Goal: Task Accomplishment & Management: Use online tool/utility

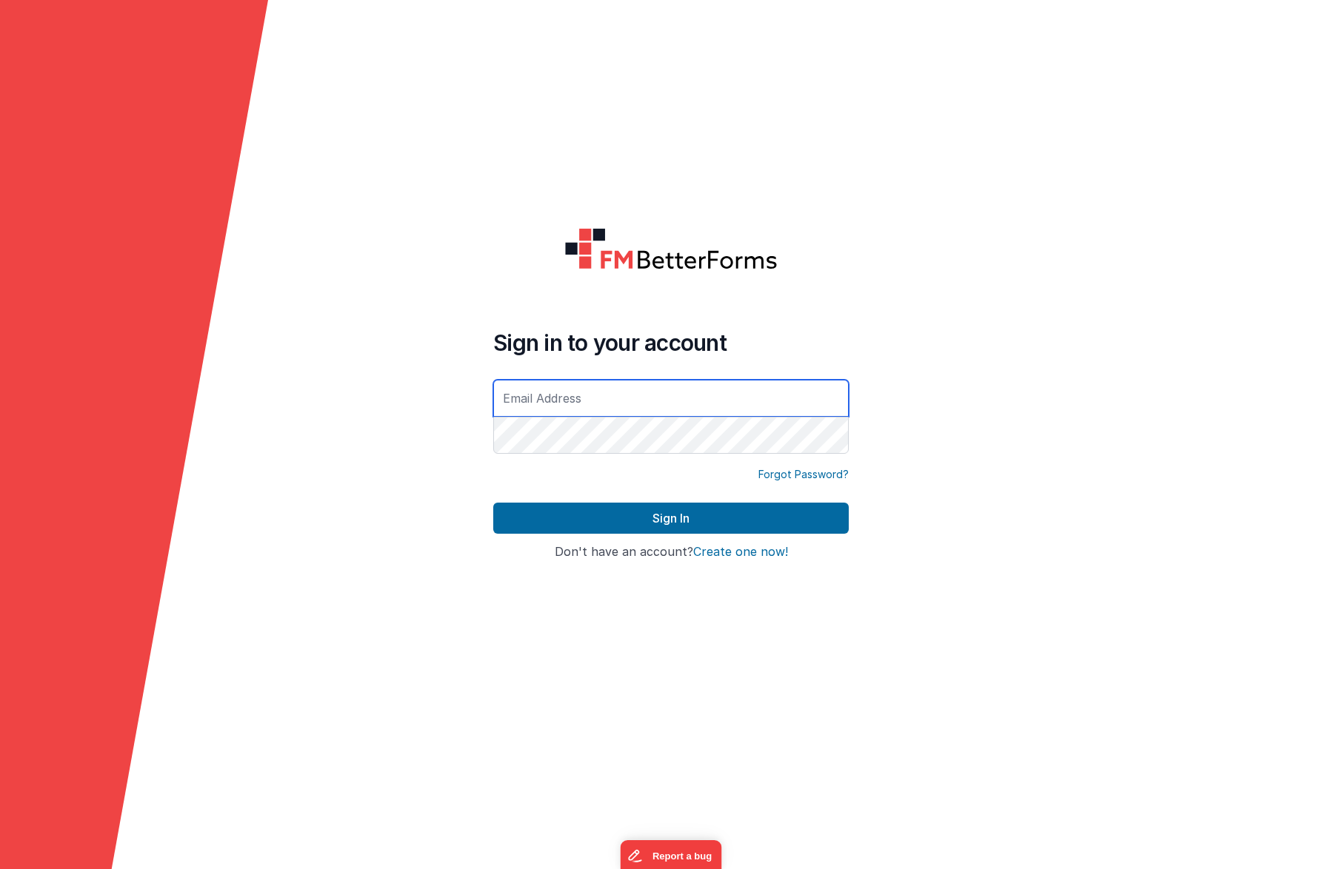
type input "[EMAIL_ADDRESS][DOMAIN_NAME]"
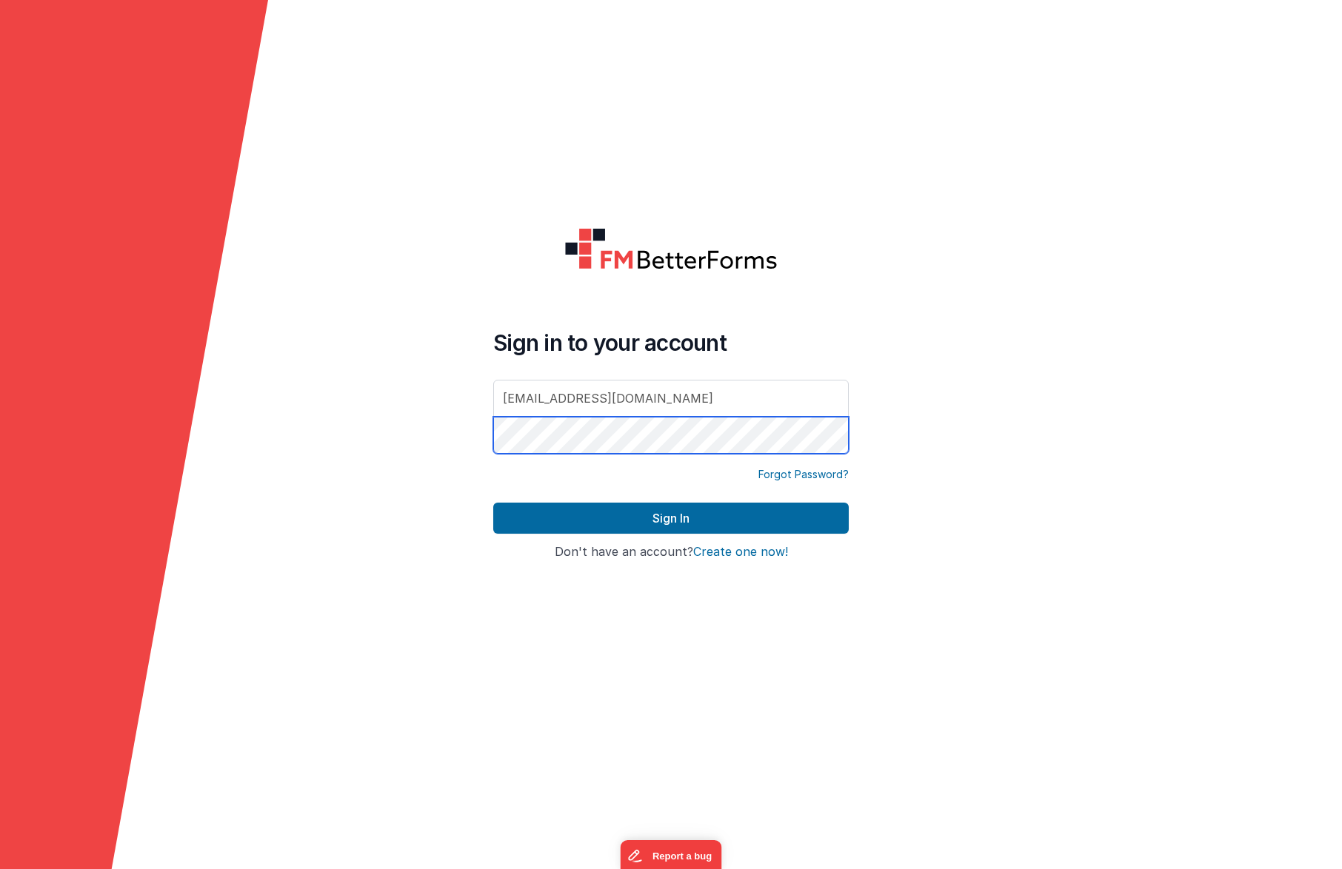
click at [671, 518] on button "Sign In" at bounding box center [670, 518] width 355 height 31
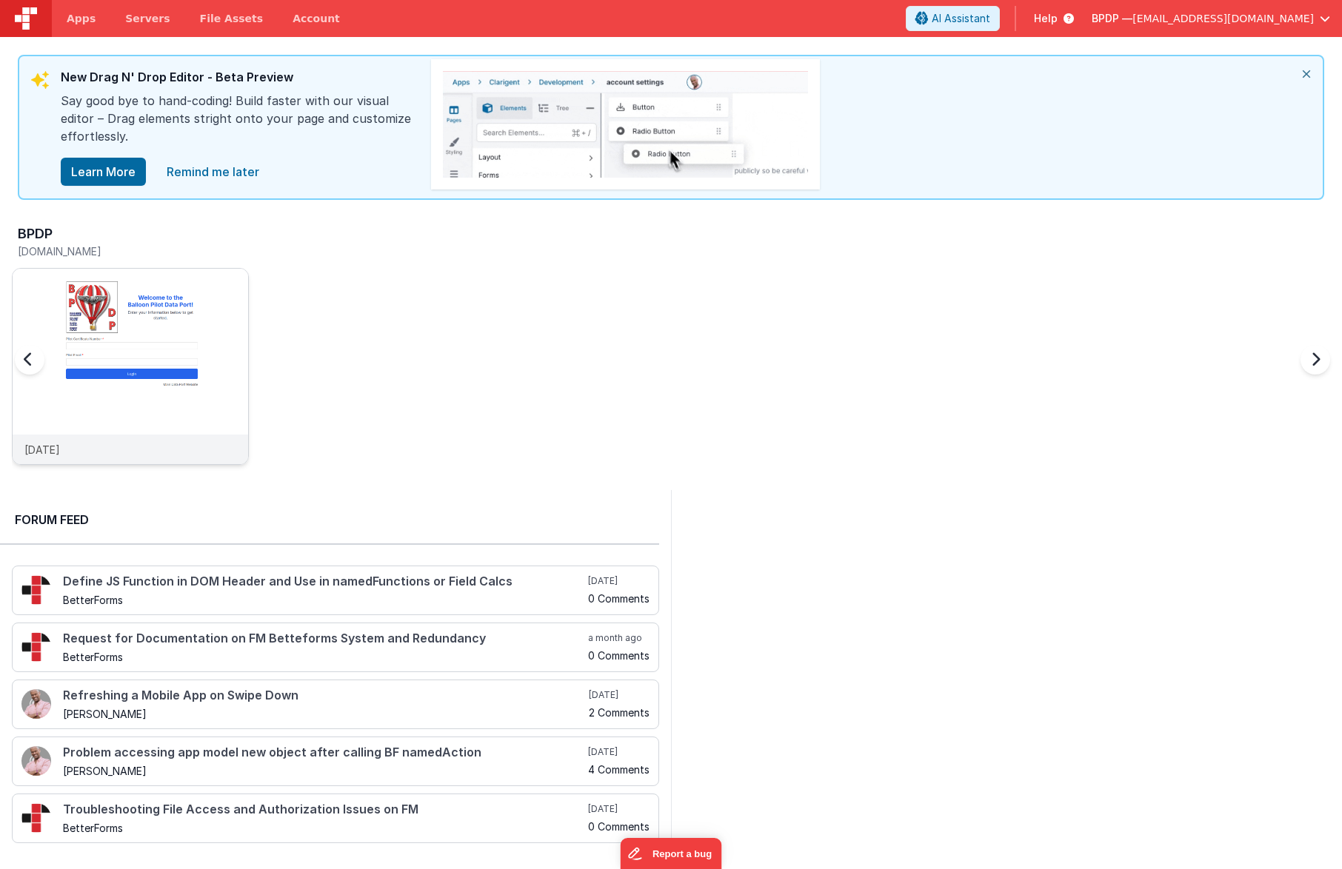
click at [120, 361] on img at bounding box center [130, 386] width 235 height 235
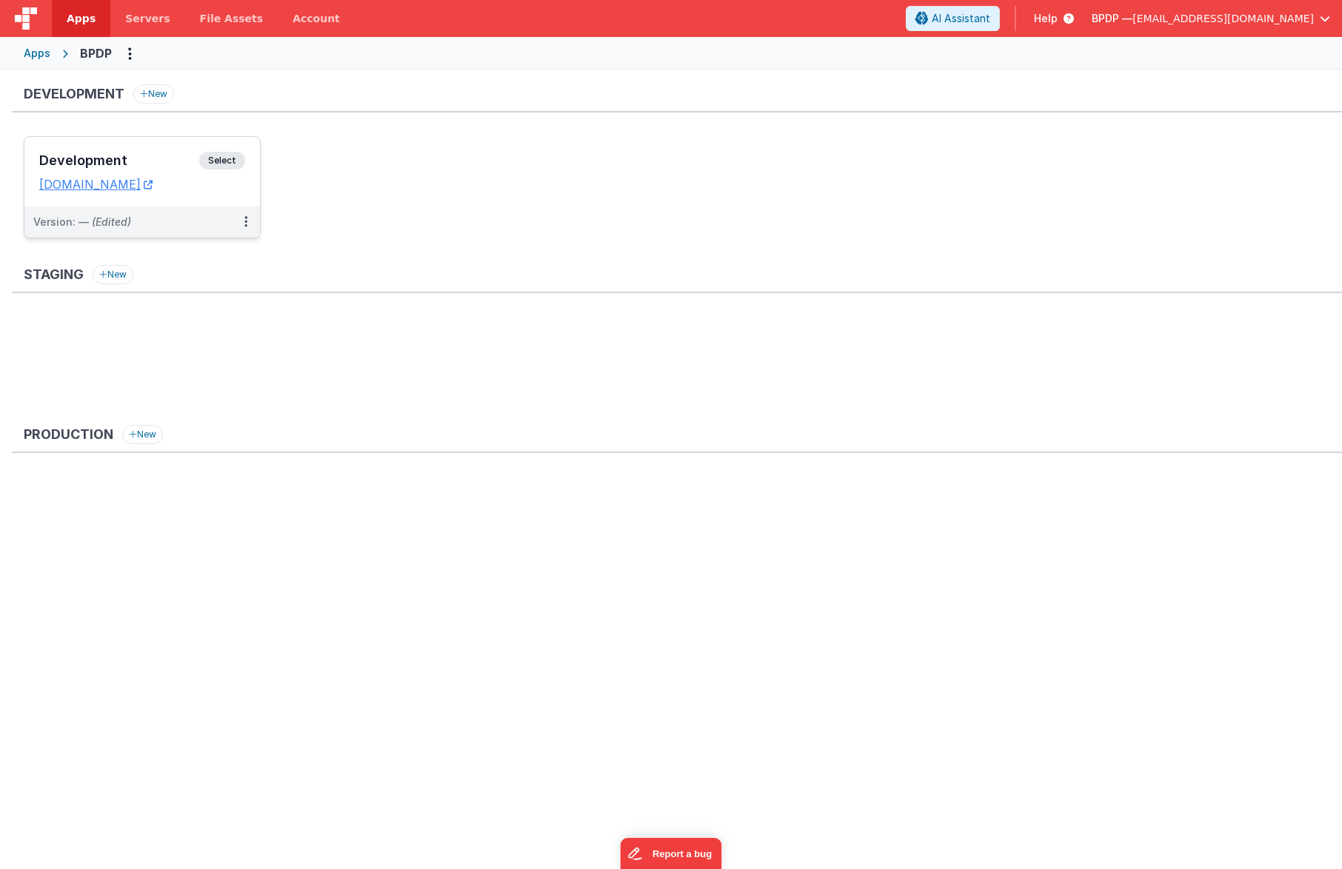
click at [221, 159] on span "Select" at bounding box center [222, 161] width 46 height 18
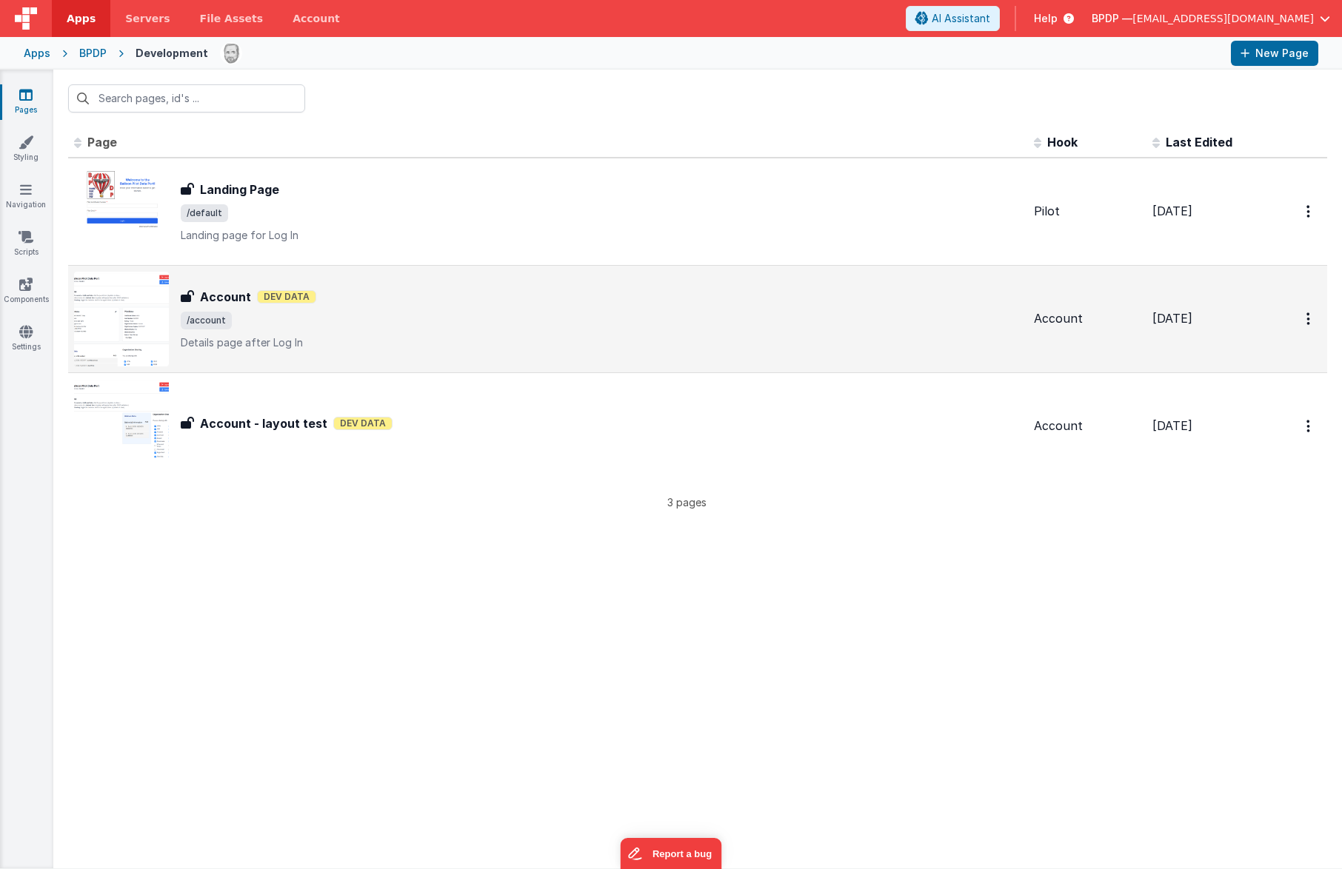
click at [233, 293] on h3 "Account" at bounding box center [225, 297] width 51 height 18
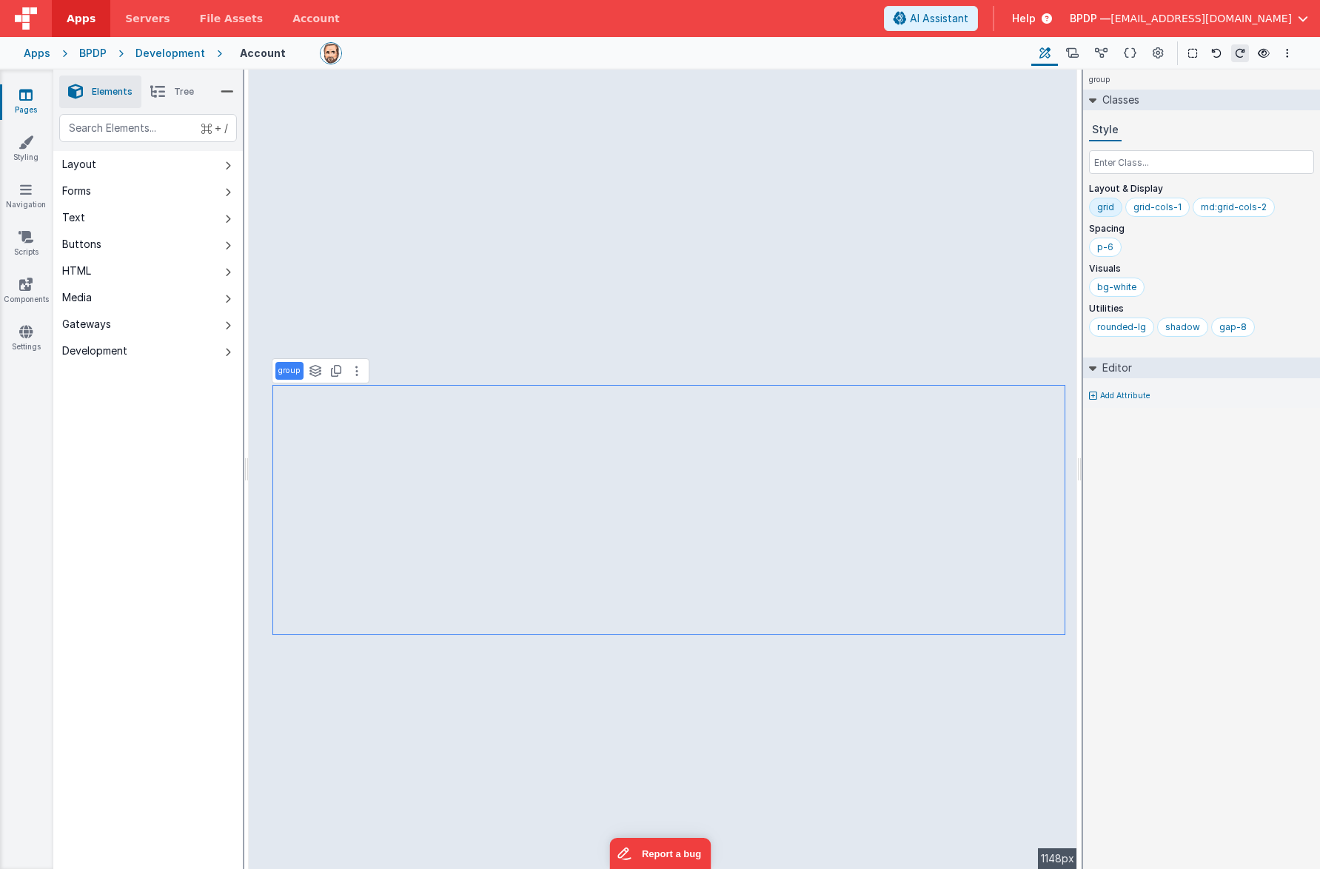
click at [177, 90] on span "Tree" at bounding box center [184, 92] width 20 height 12
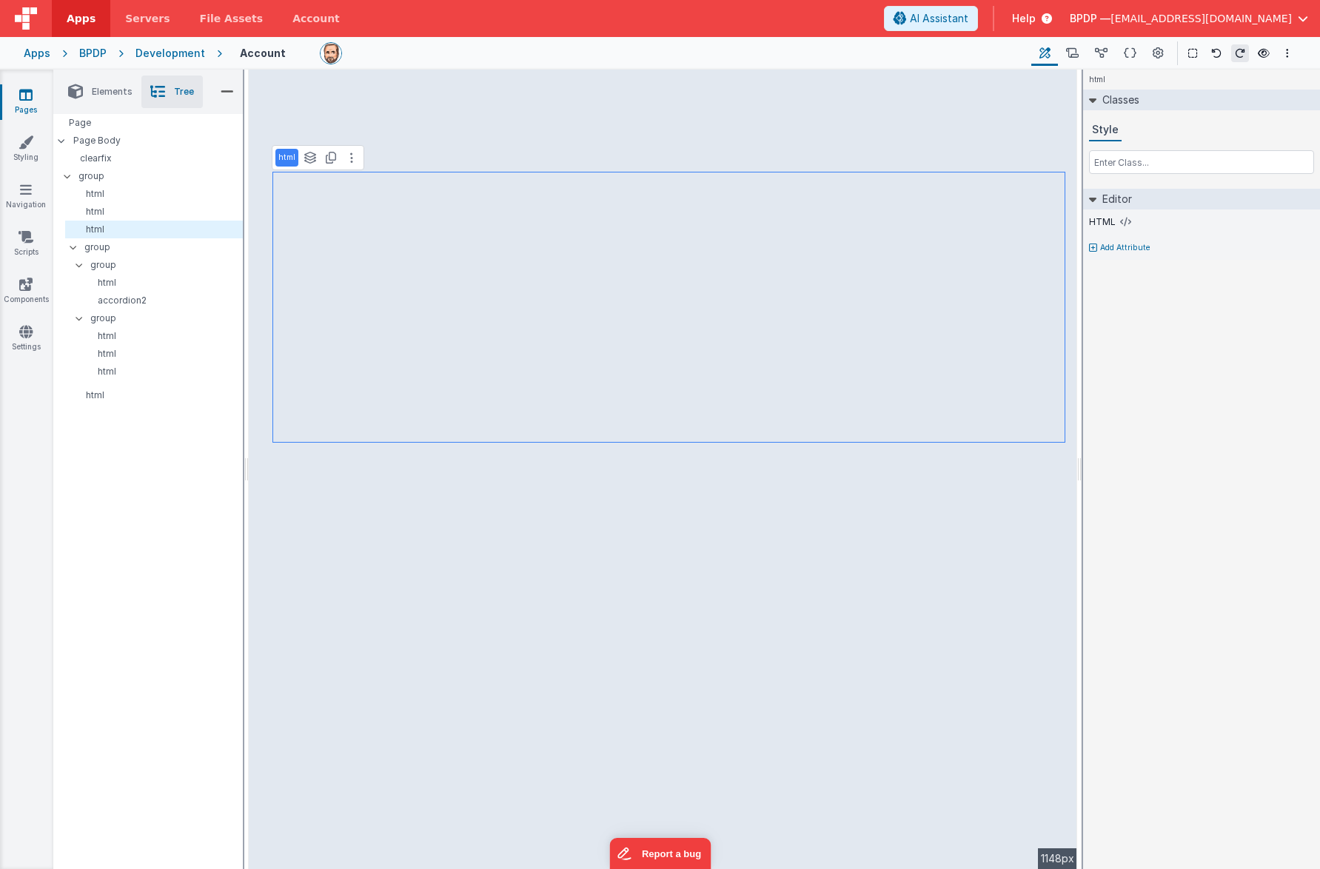
click at [19, 97] on link "Pages" at bounding box center [25, 102] width 53 height 30
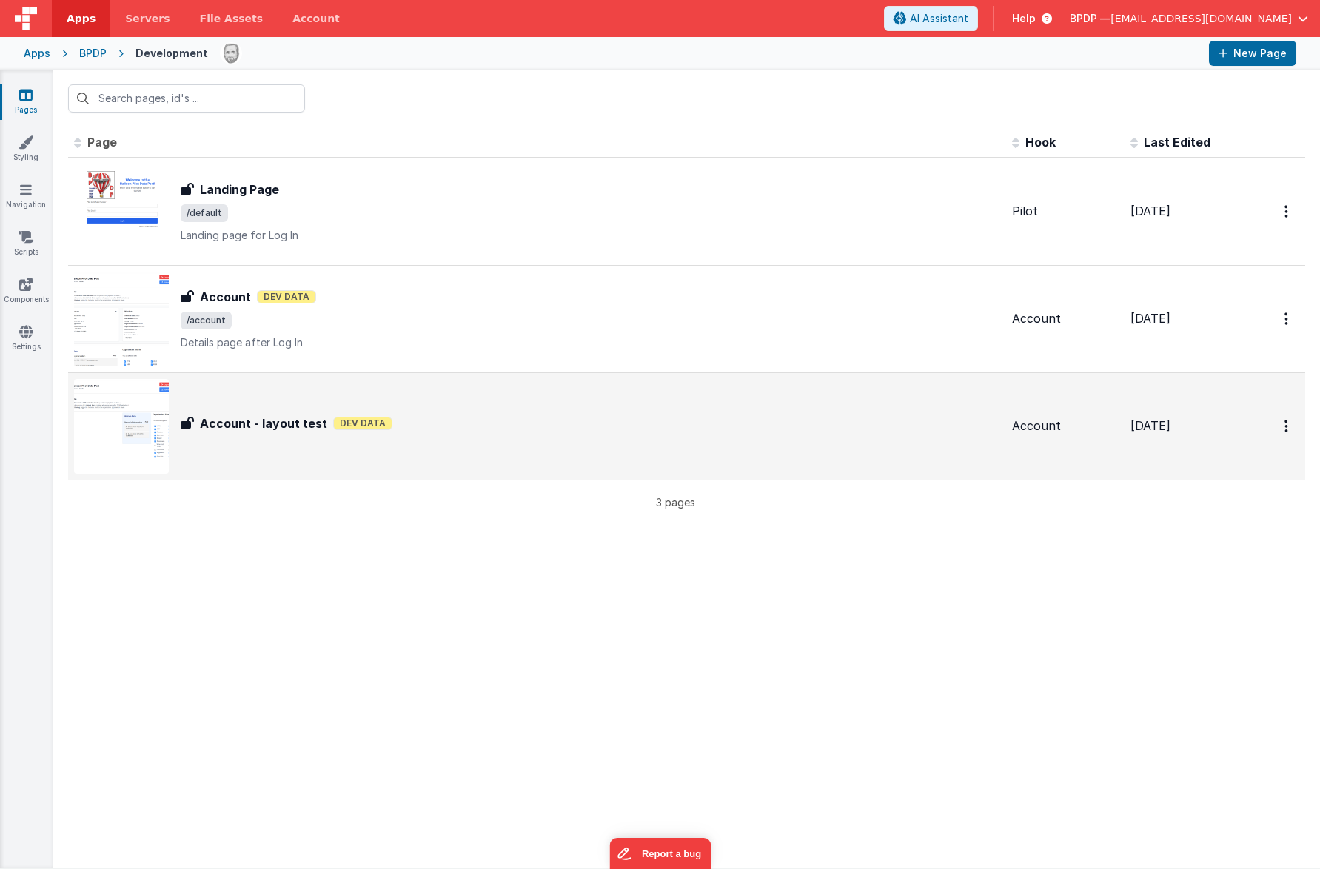
click at [255, 421] on h3 "Account - layout test" at bounding box center [263, 424] width 127 height 18
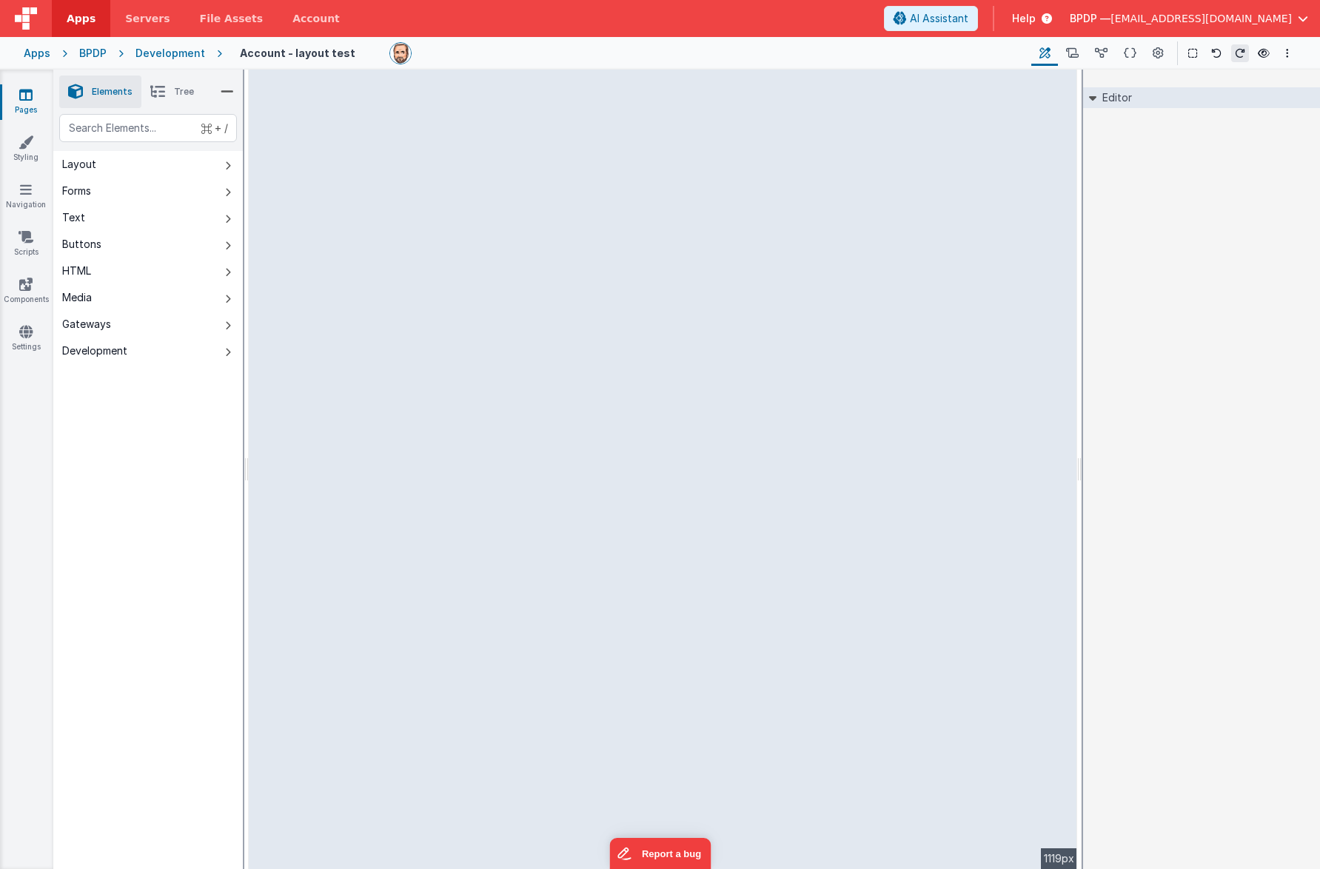
click at [27, 97] on icon at bounding box center [25, 94] width 13 height 15
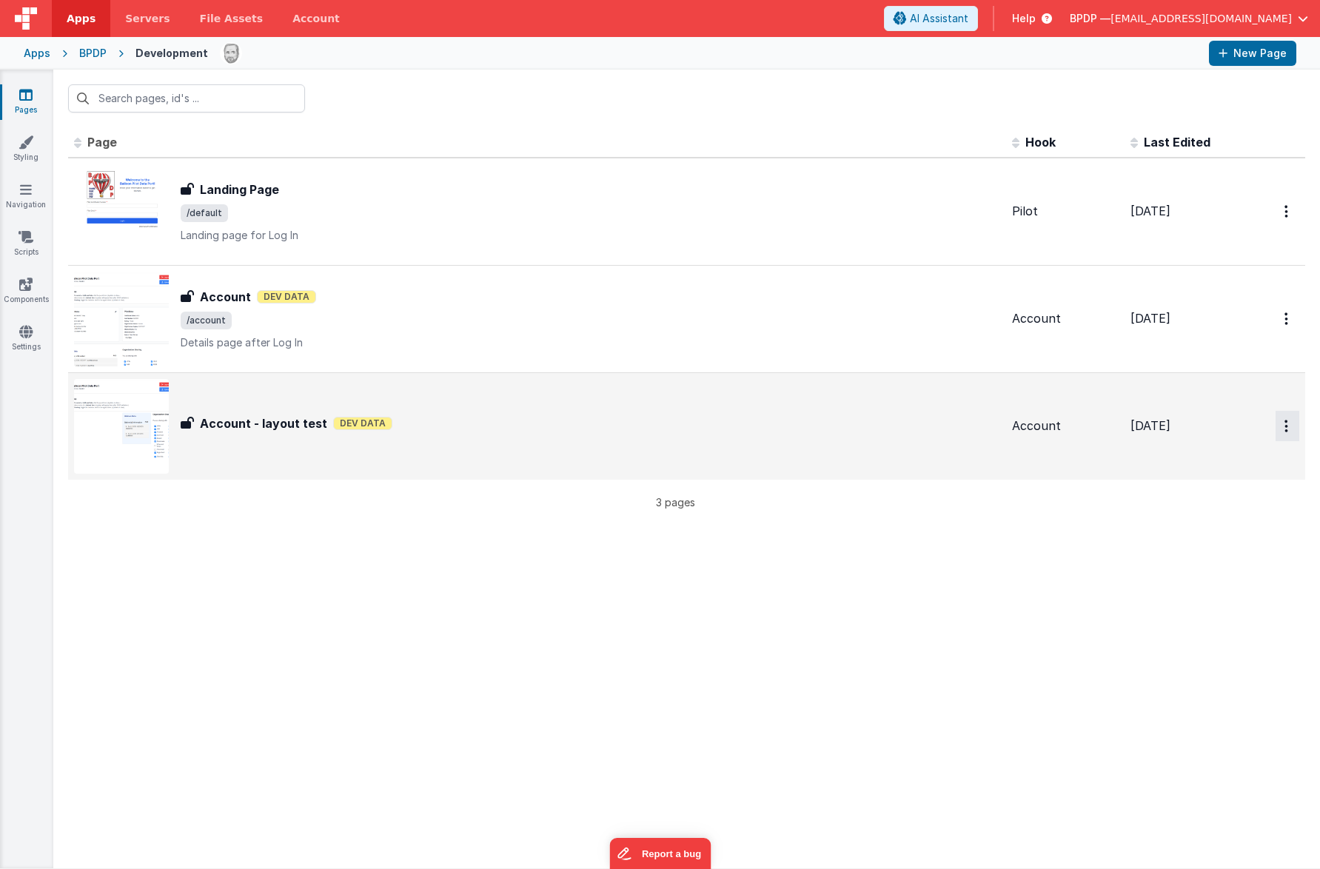
click at [1286, 218] on icon "Options" at bounding box center [1287, 211] width 4 height 13
click at [1211, 538] on link "Delete" at bounding box center [1234, 542] width 130 height 27
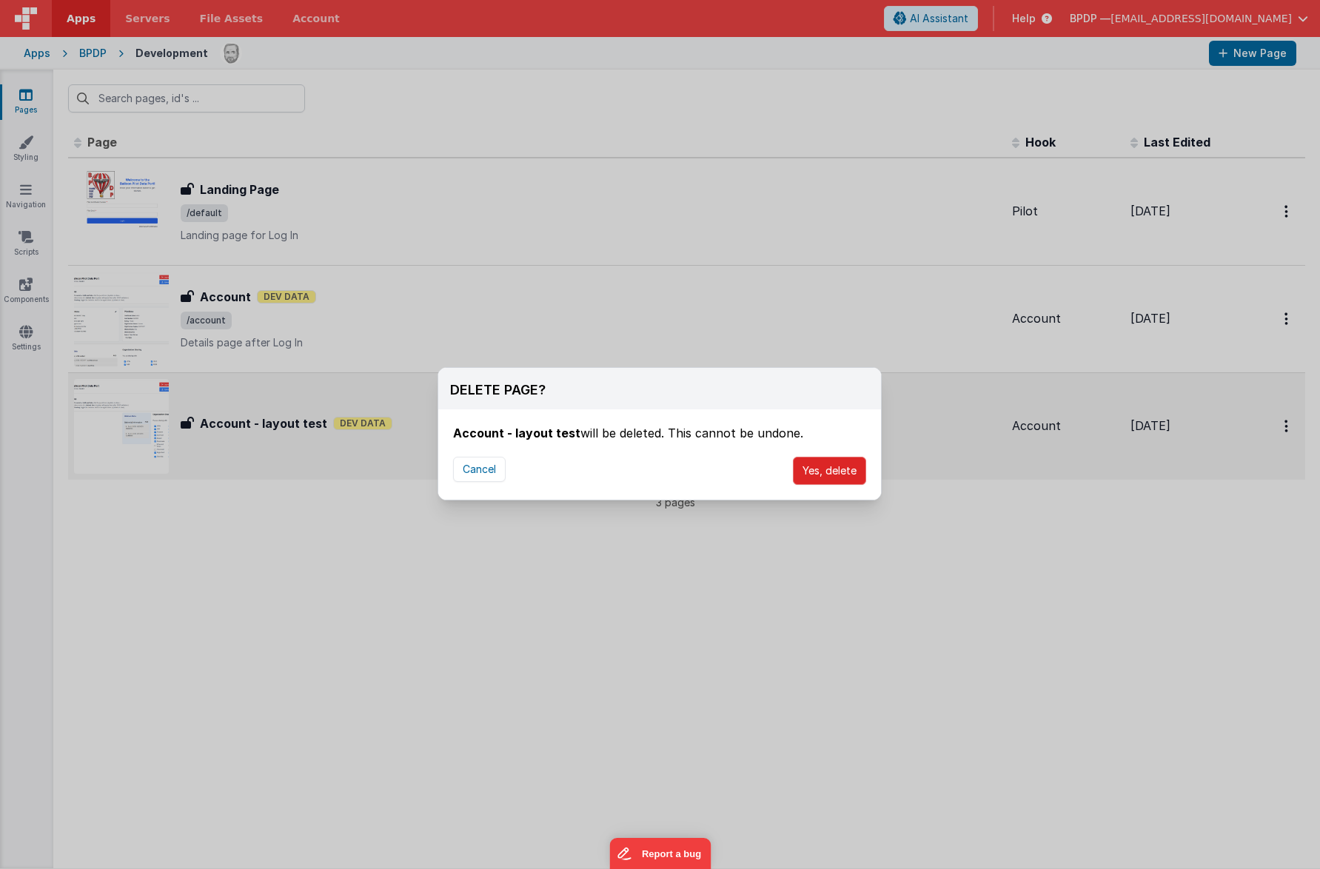
click at [826, 470] on button "Yes, delete" at bounding box center [829, 471] width 73 height 28
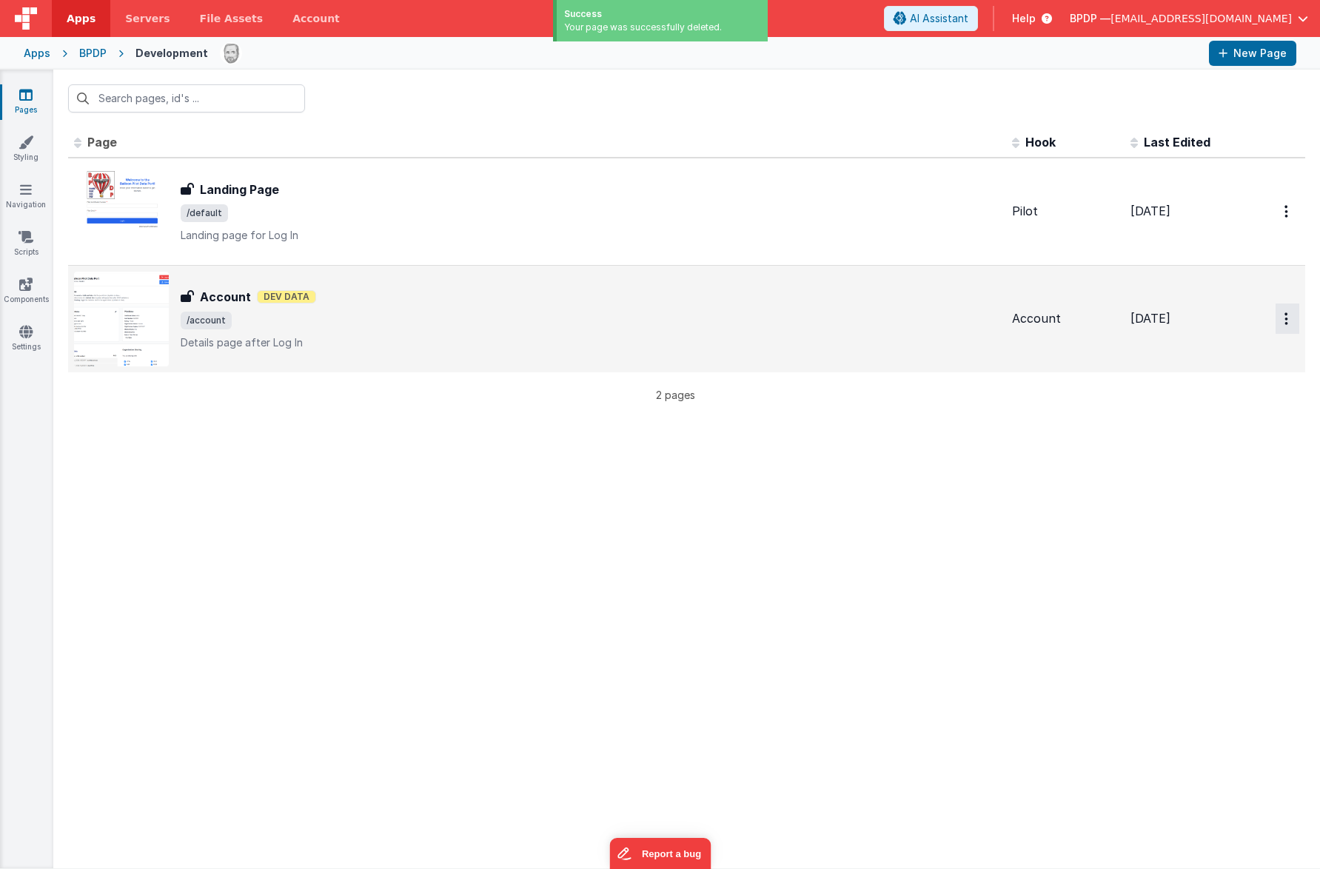
click at [1286, 218] on icon "Options" at bounding box center [1287, 211] width 4 height 13
click at [1229, 409] on link "Duplicate" at bounding box center [1234, 407] width 130 height 28
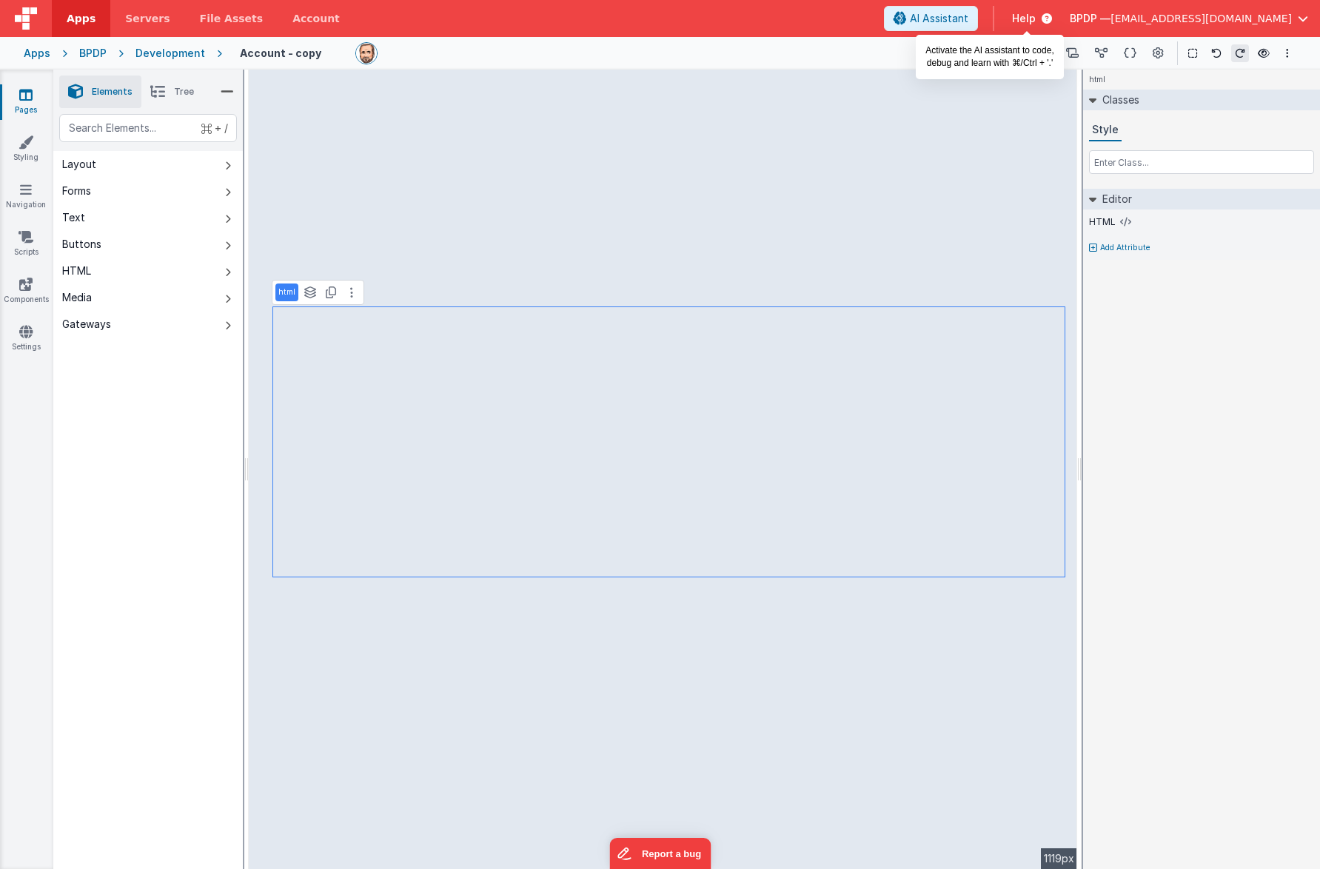
click at [969, 21] on span "AI Assistant" at bounding box center [939, 18] width 59 height 15
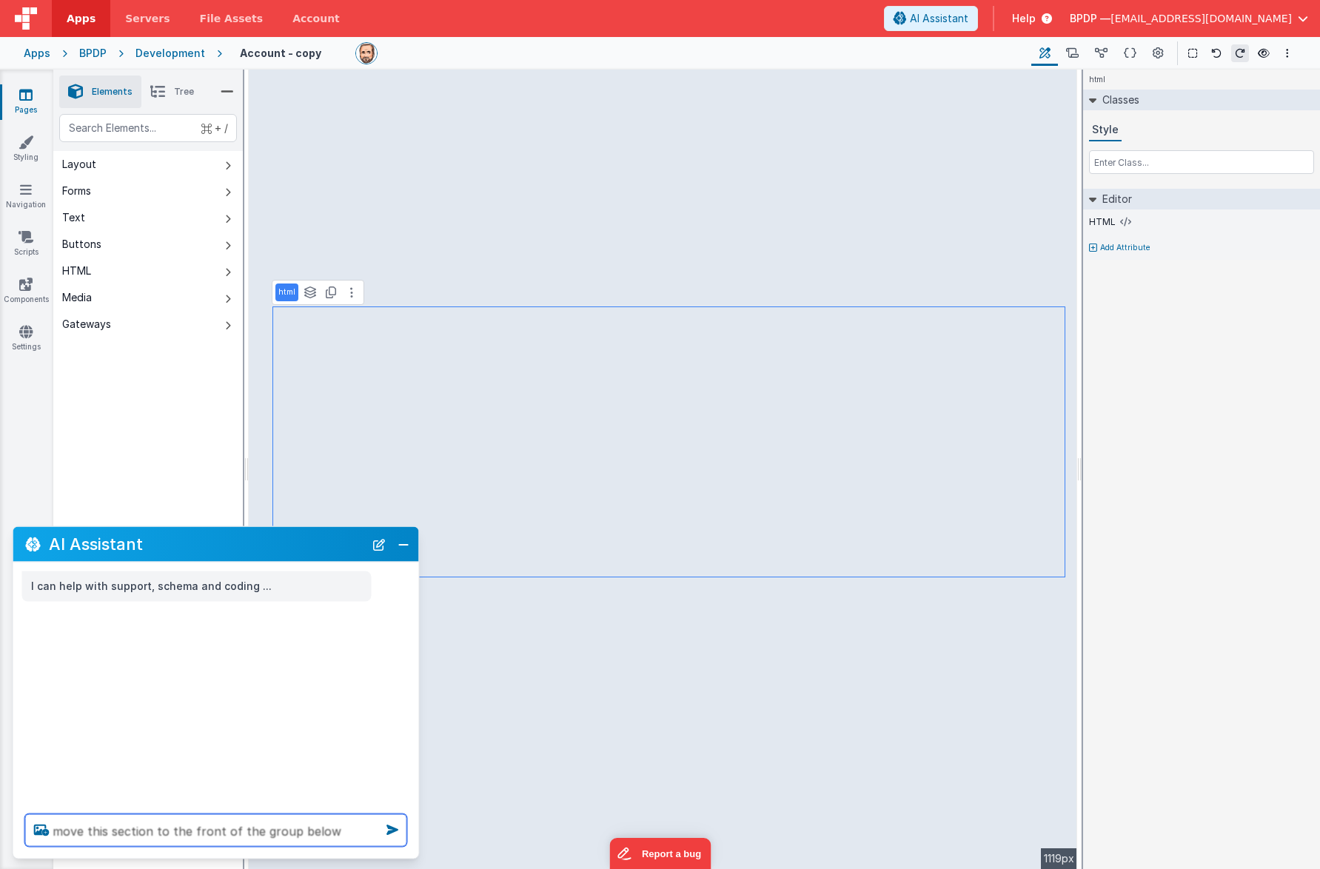
type textarea "move this section to the front of the group below"
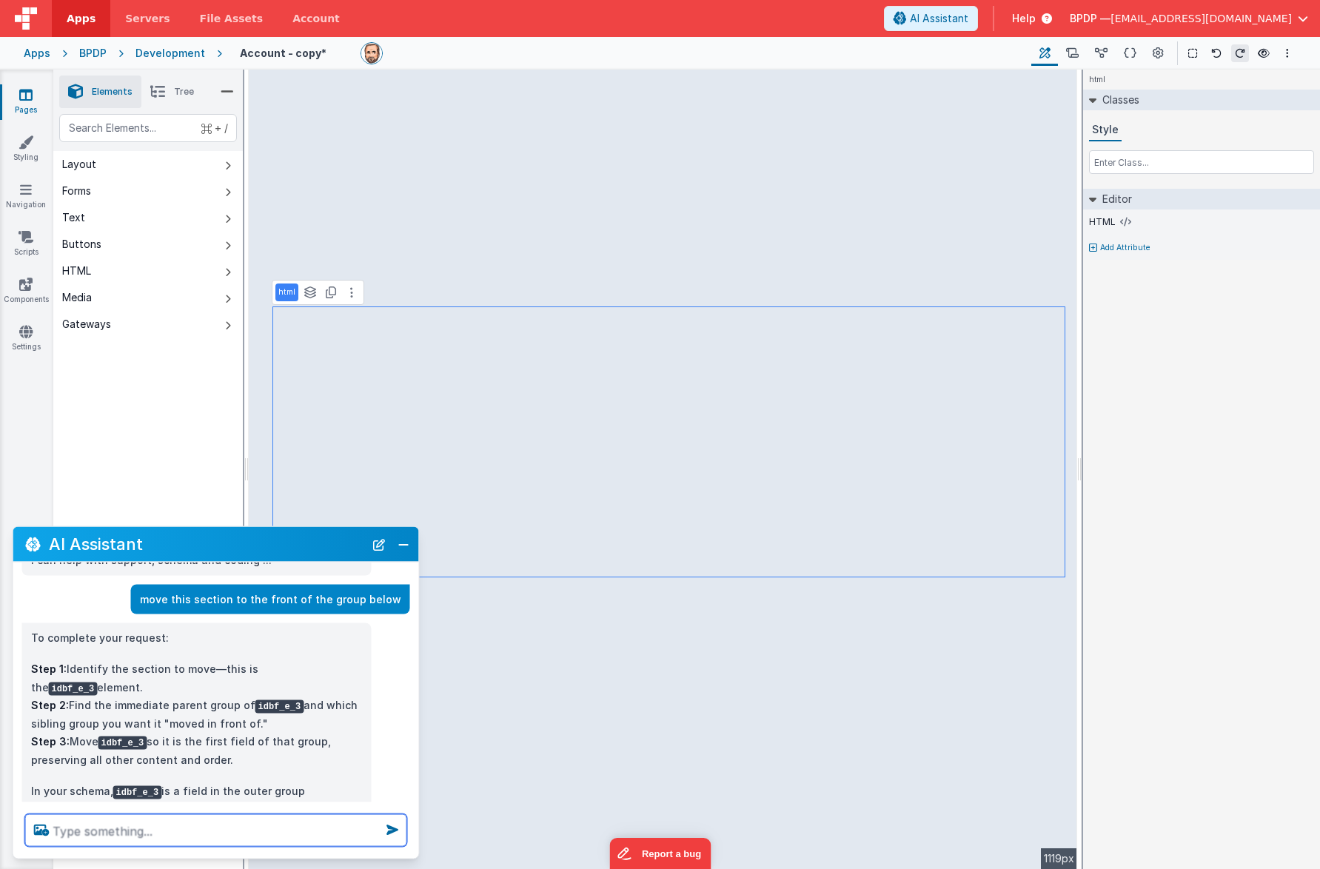
scroll to position [50, 0]
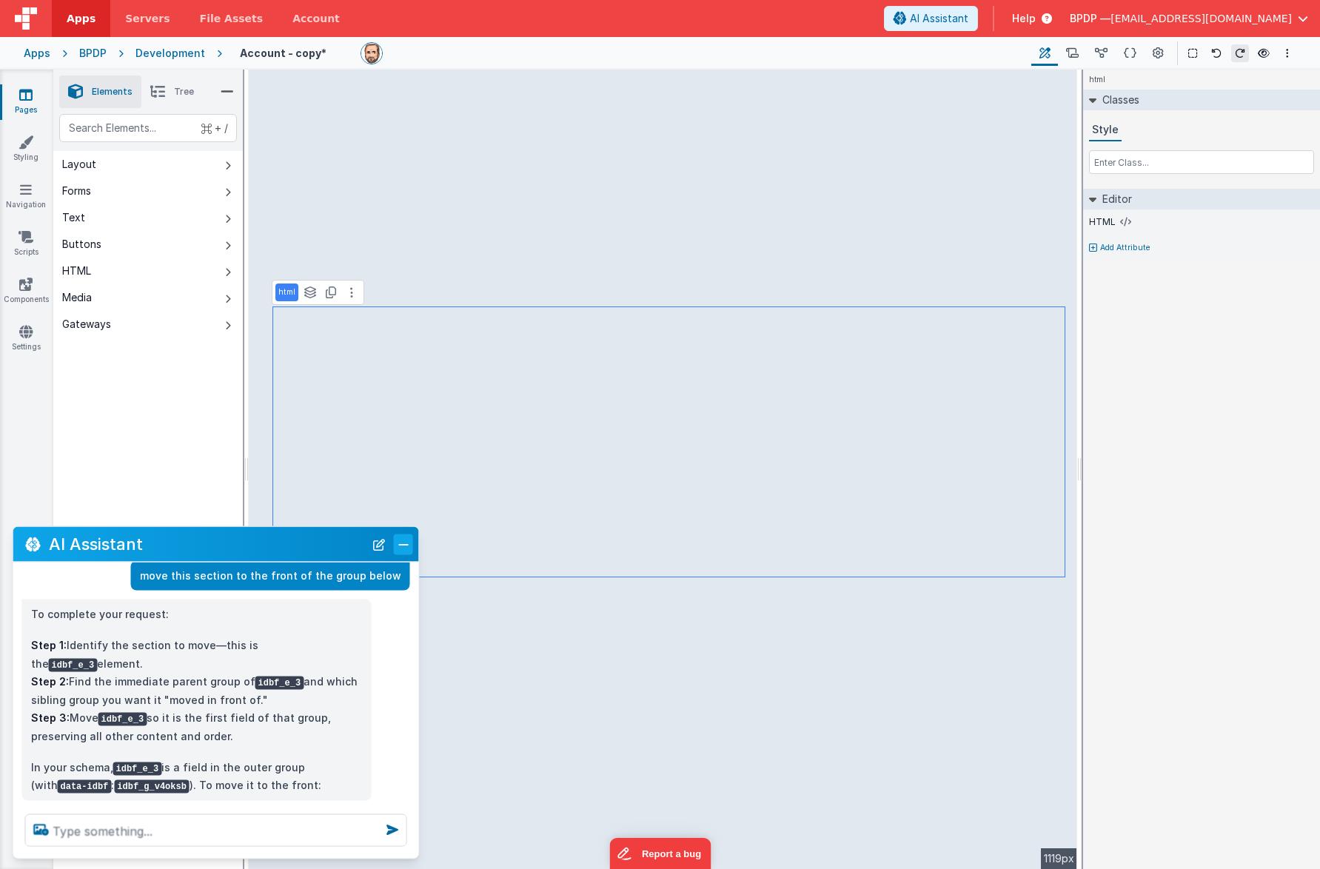
click at [401, 547] on button "Close" at bounding box center [403, 544] width 19 height 21
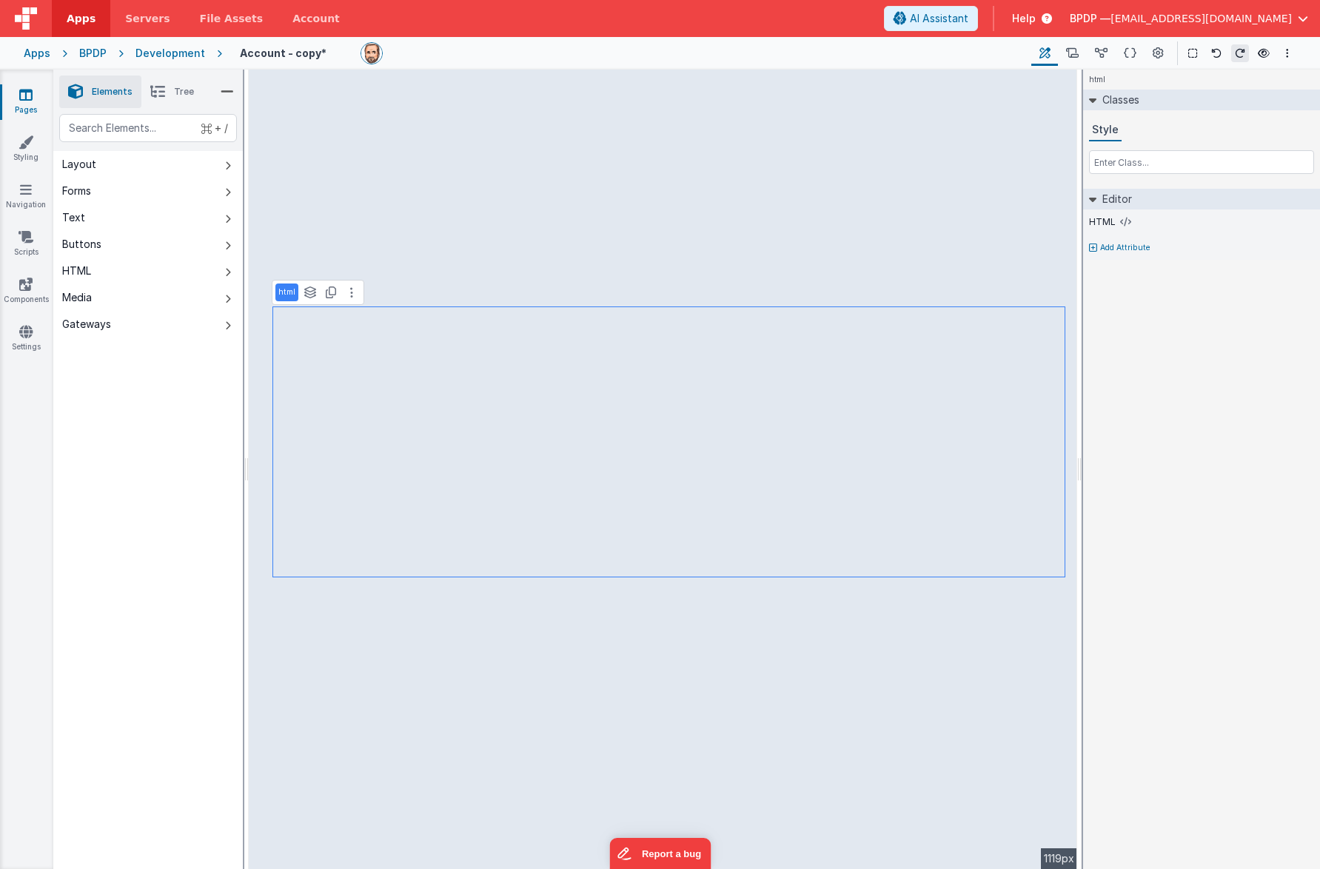
click at [24, 99] on icon at bounding box center [25, 94] width 13 height 15
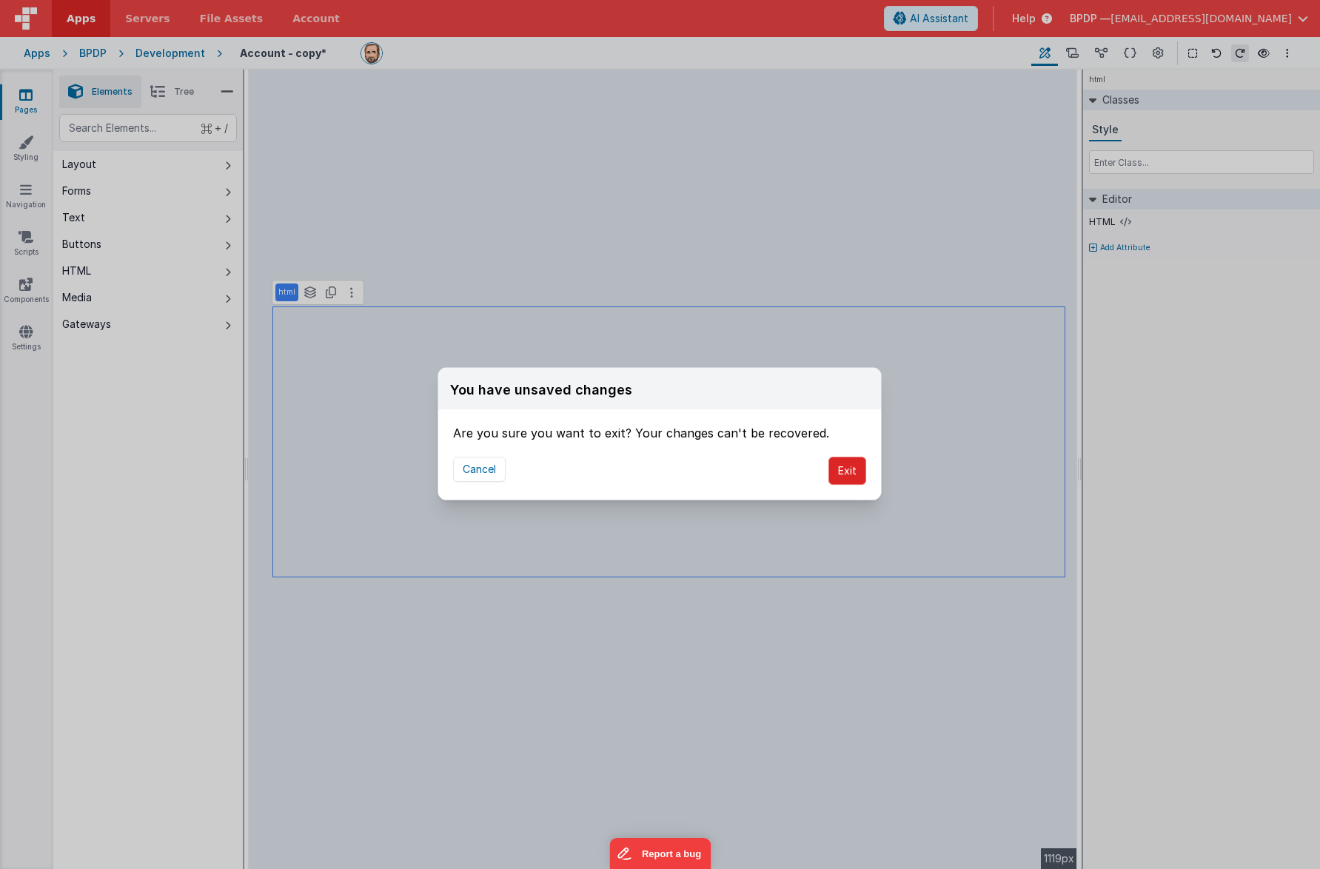
click at [850, 467] on button "Exit" at bounding box center [848, 471] width 38 height 28
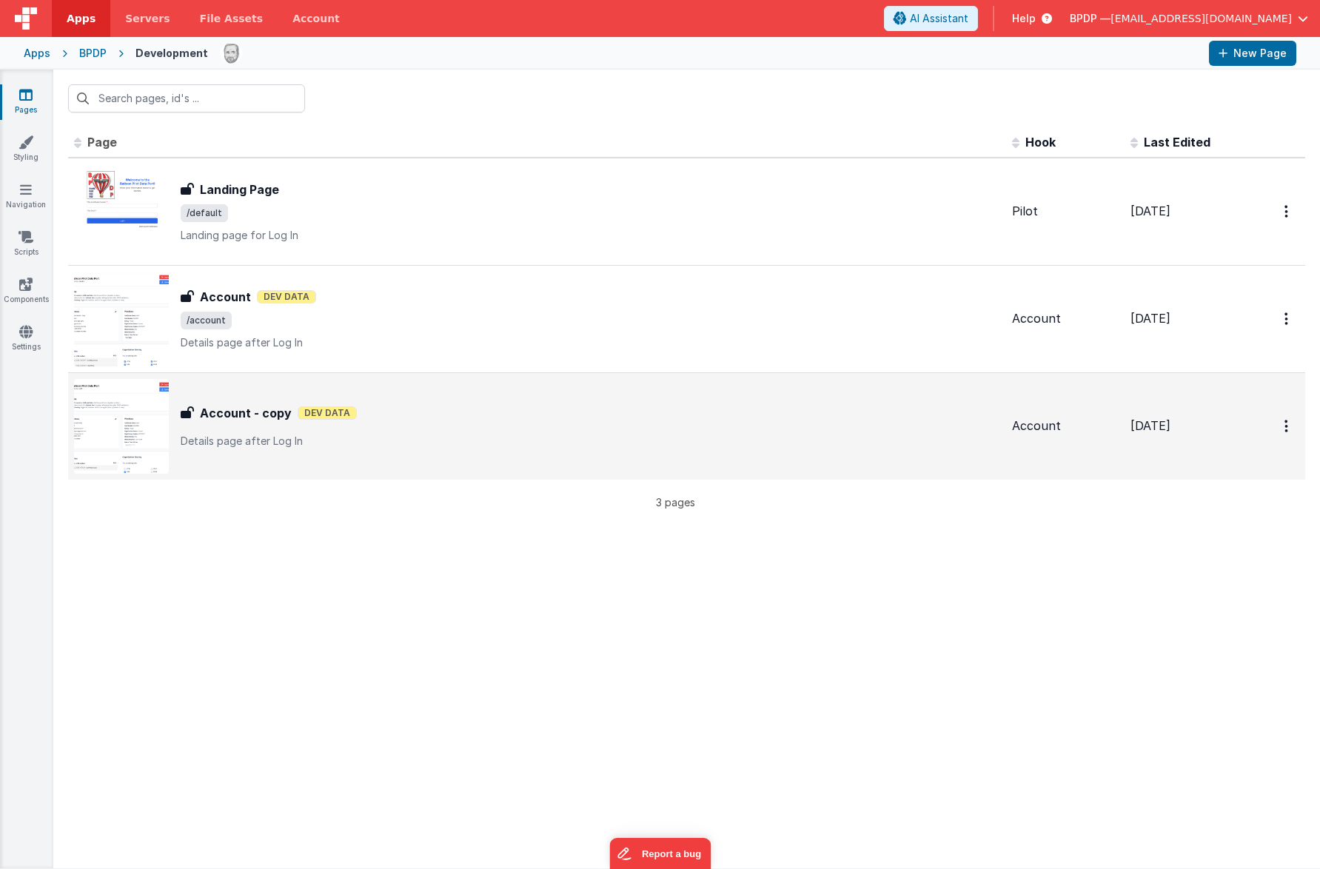
click at [246, 410] on h3 "Account - copy" at bounding box center [246, 413] width 92 height 18
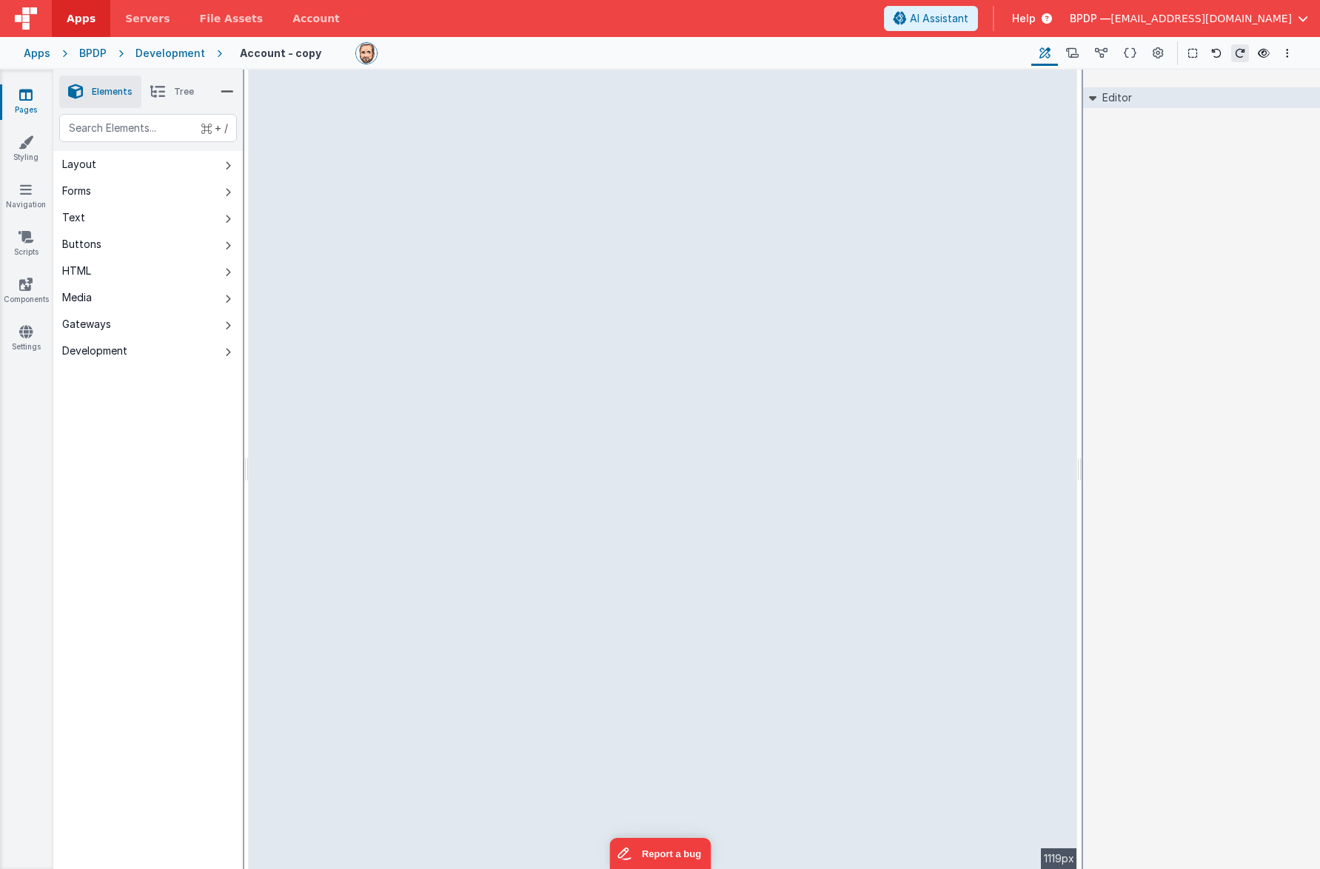
click at [182, 93] on span "Tree" at bounding box center [184, 92] width 20 height 12
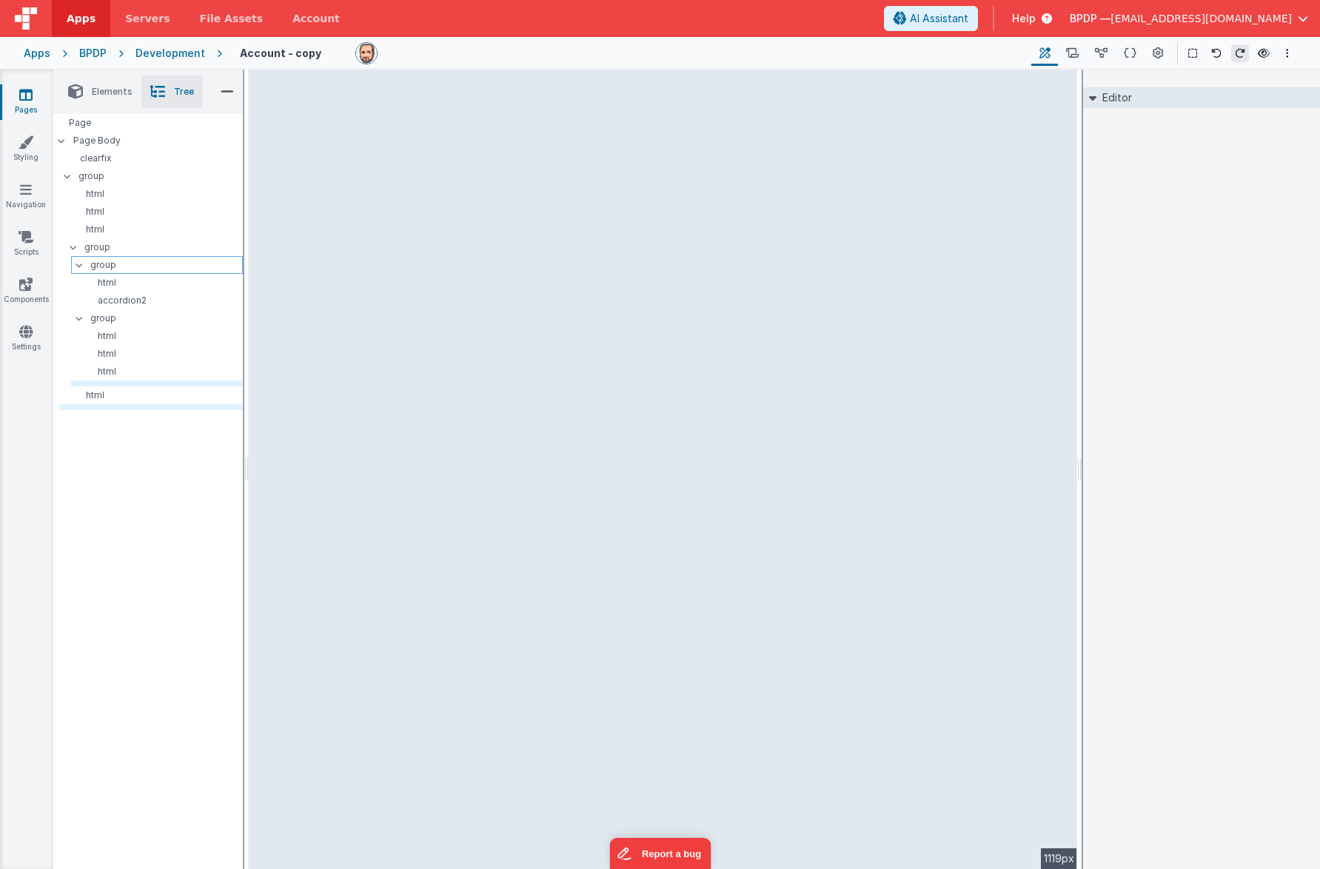
click at [107, 261] on p "group" at bounding box center [166, 265] width 152 height 16
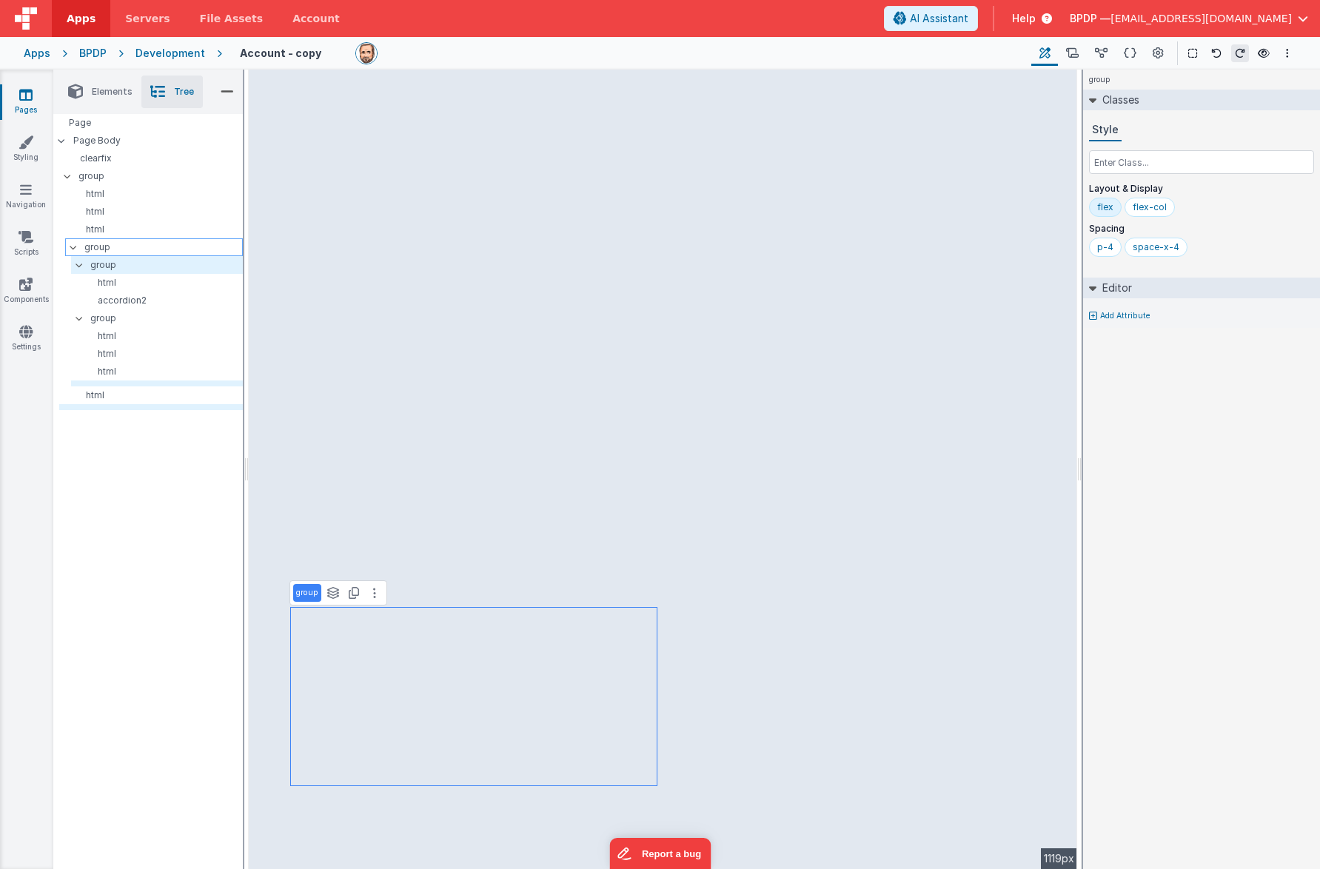
click at [99, 247] on p "group" at bounding box center [163, 247] width 158 height 16
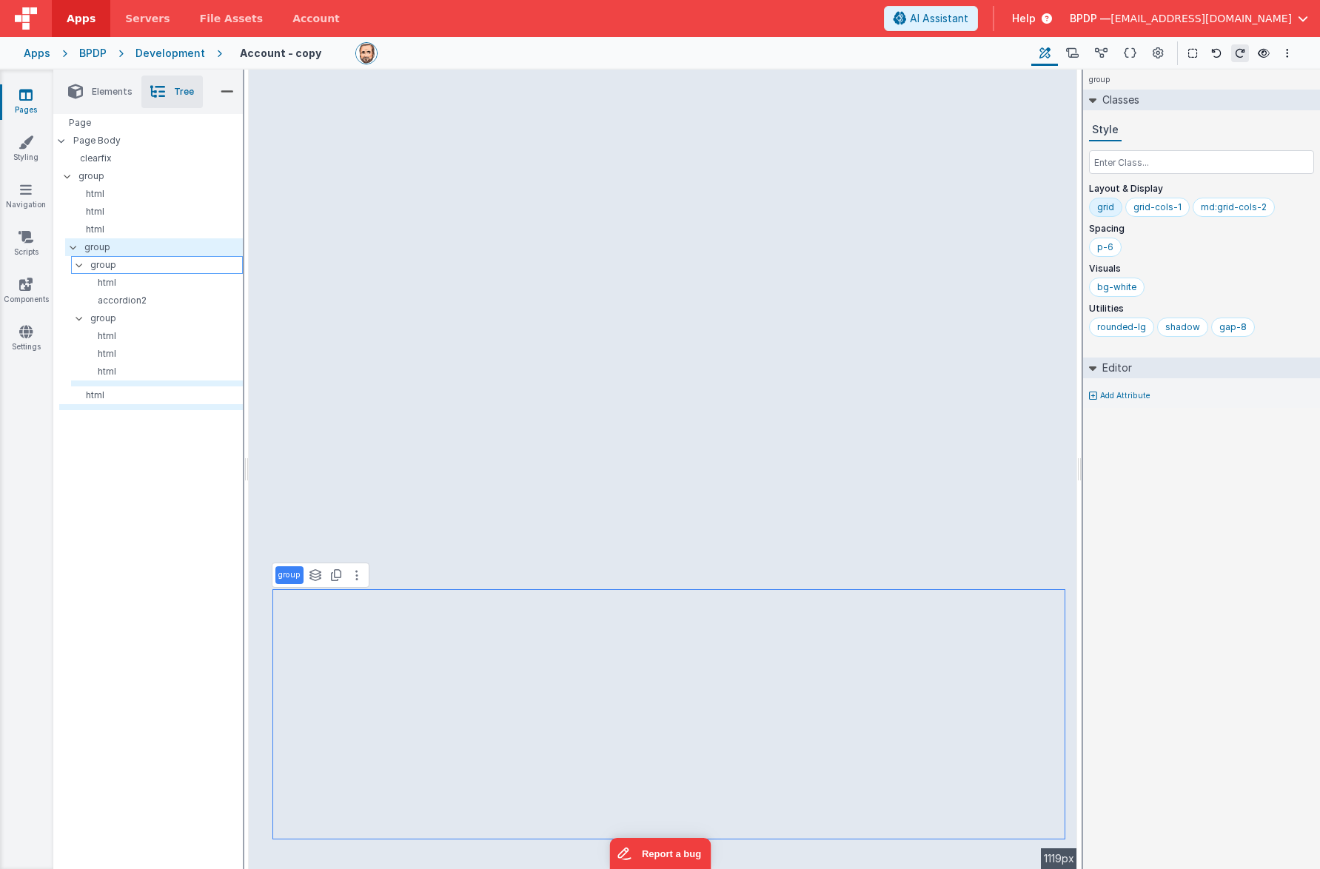
click at [101, 261] on p "group" at bounding box center [166, 265] width 152 height 16
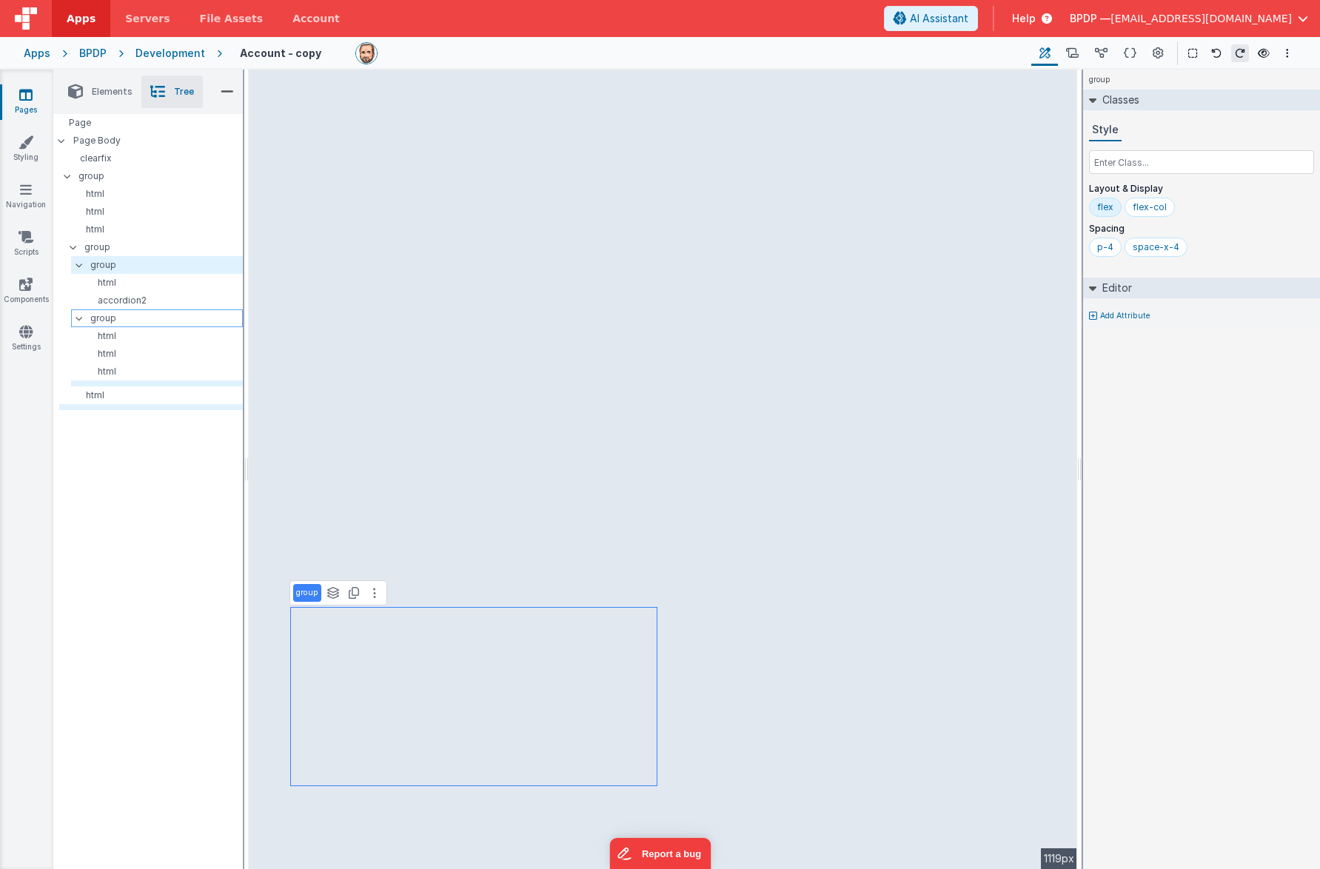
click at [99, 313] on p "group" at bounding box center [166, 318] width 152 height 16
click at [98, 266] on p "group" at bounding box center [166, 265] width 152 height 16
click at [91, 245] on p "group" at bounding box center [163, 247] width 158 height 16
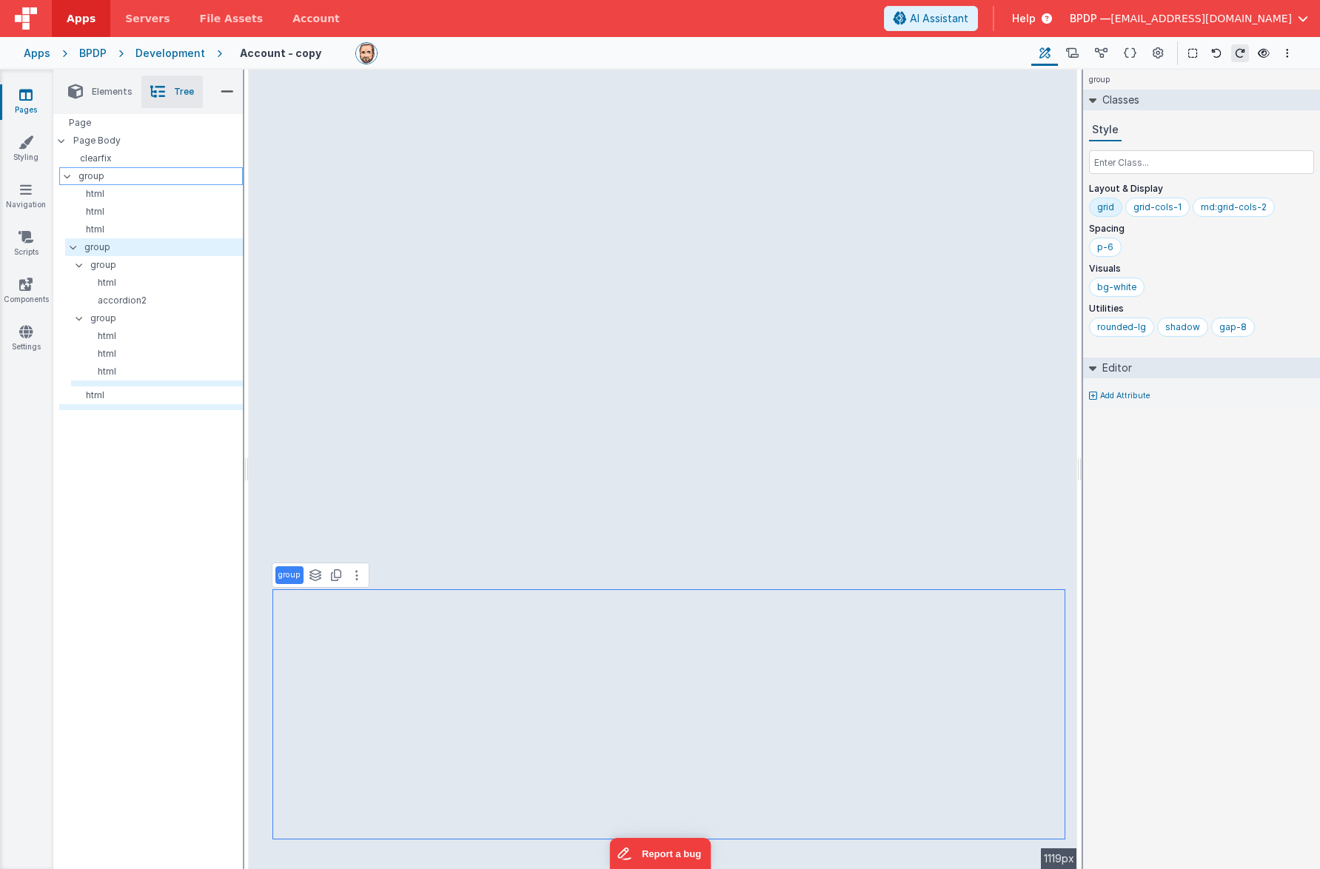
click at [93, 179] on p "group" at bounding box center [160, 176] width 164 height 16
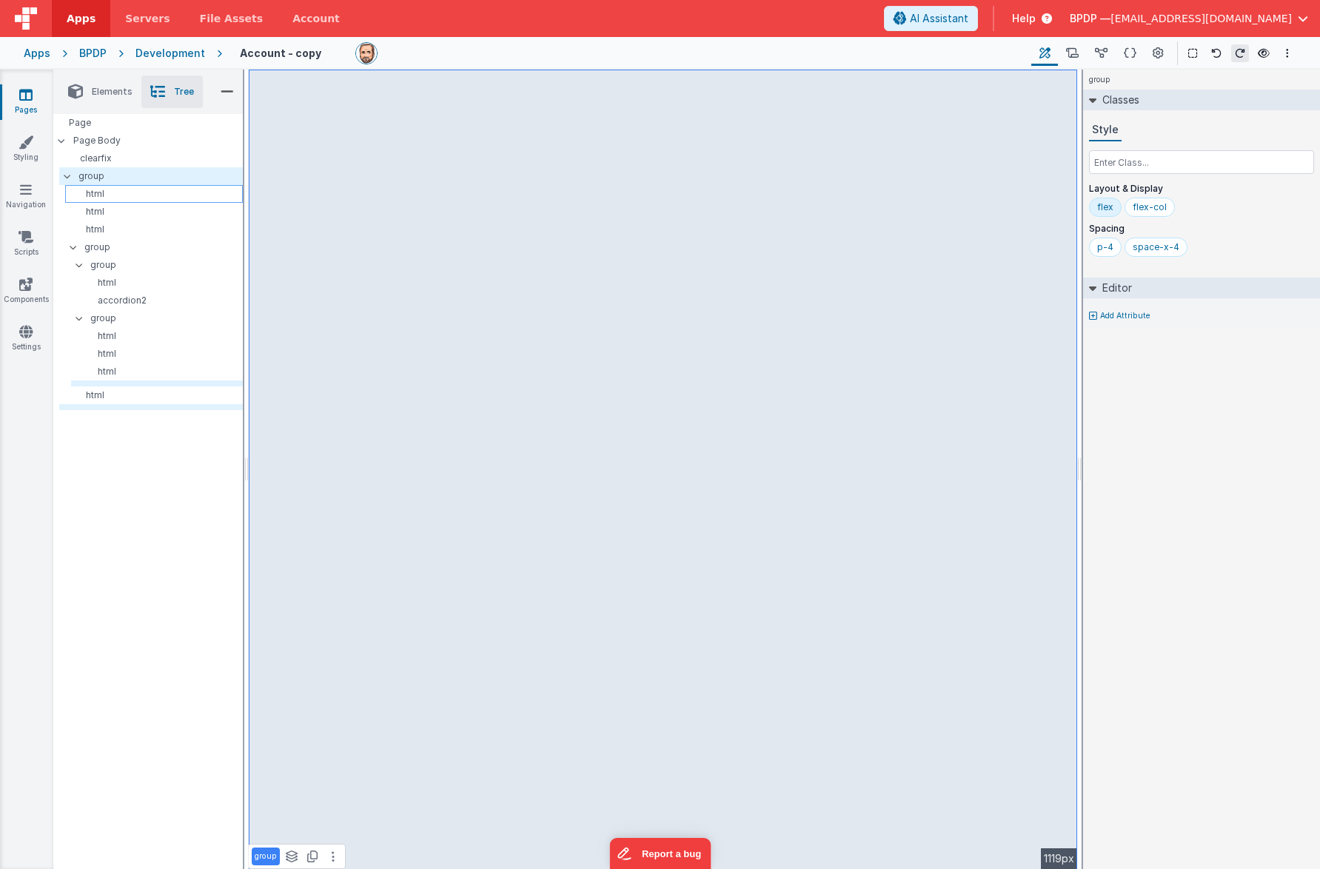
click at [93, 194] on p "html" at bounding box center [156, 194] width 171 height 12
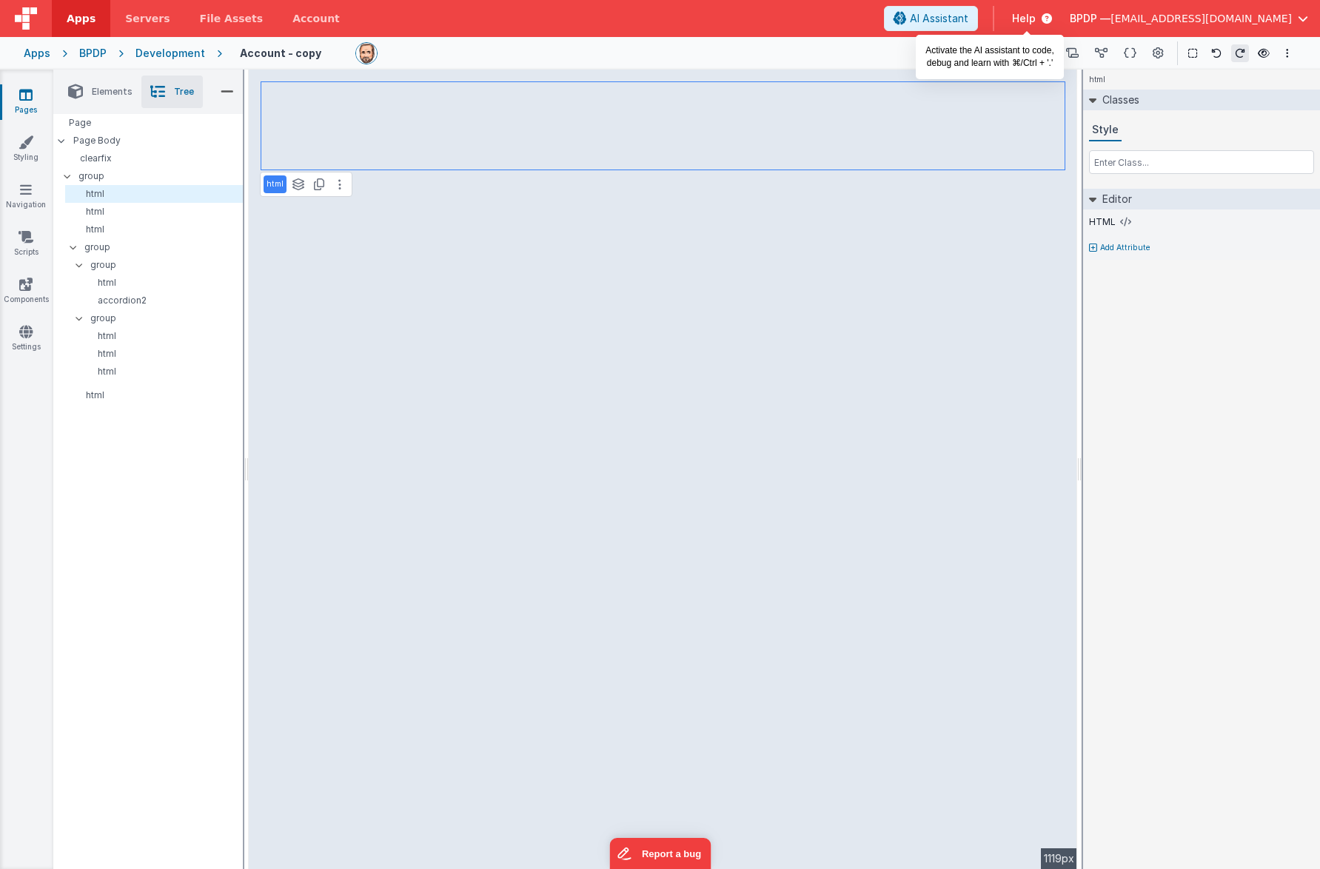
click at [969, 23] on span "AI Assistant" at bounding box center [939, 18] width 59 height 15
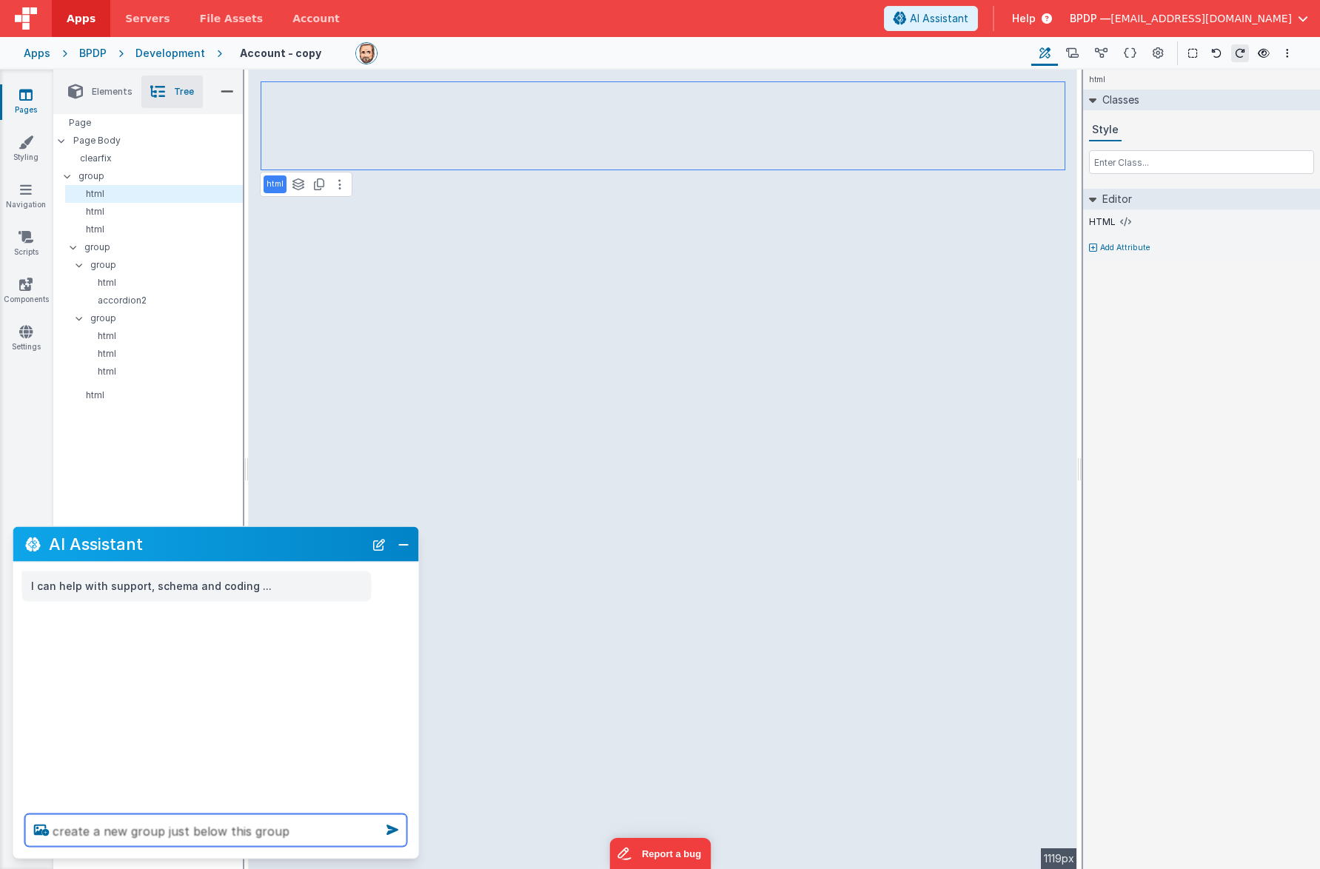
type textarea "create a new group just below this group"
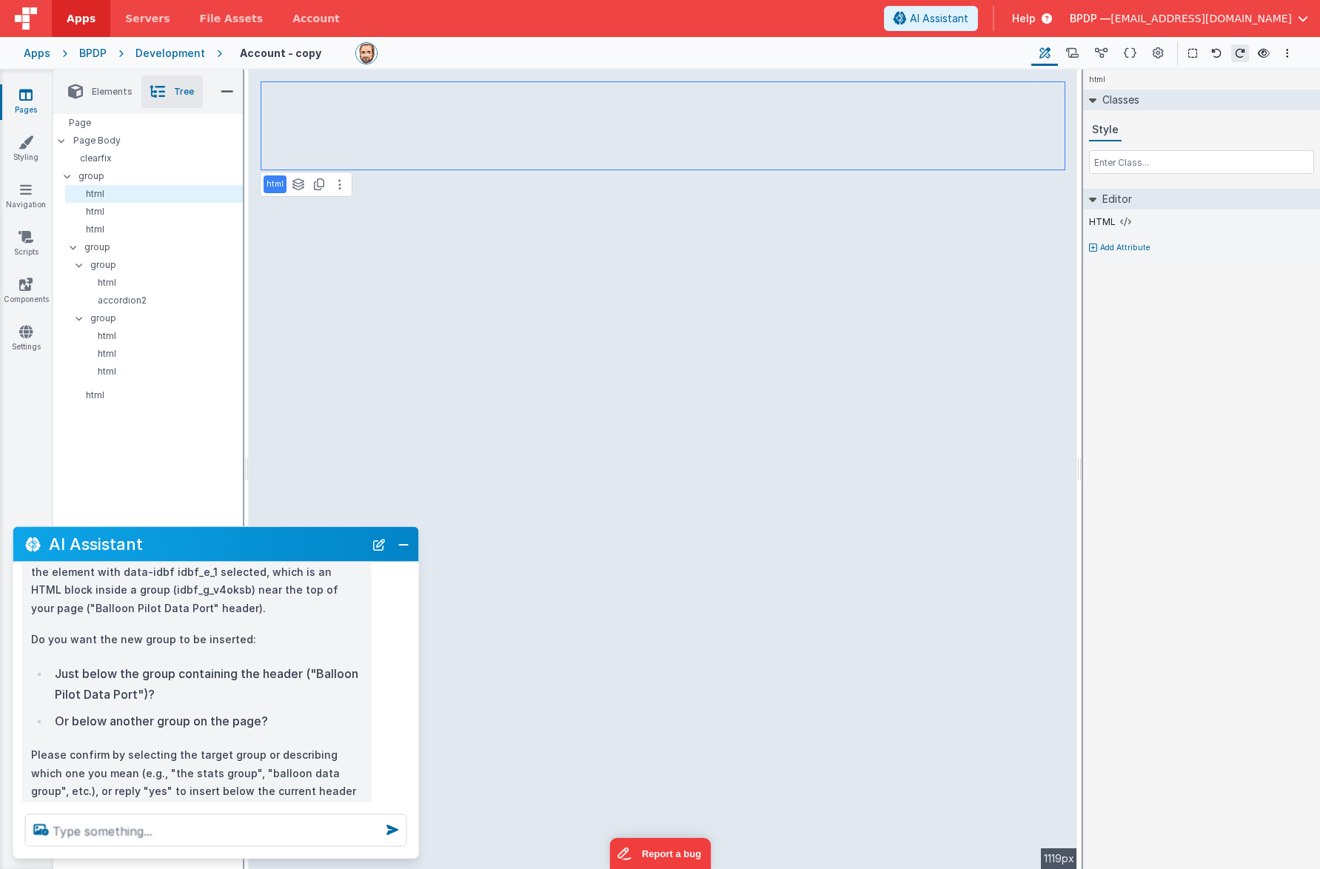
scroll to position [139, 0]
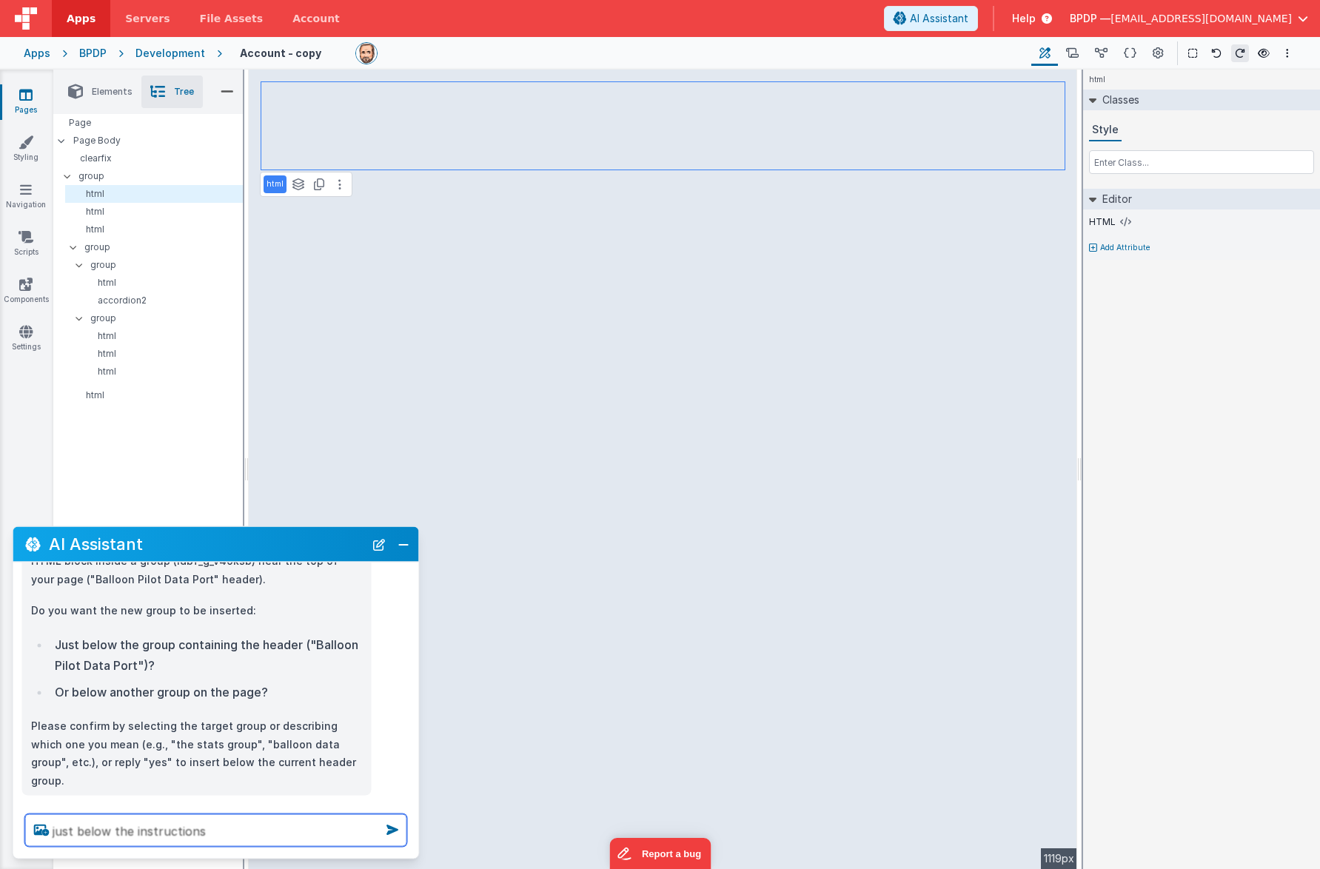
type textarea "just below the instructions"
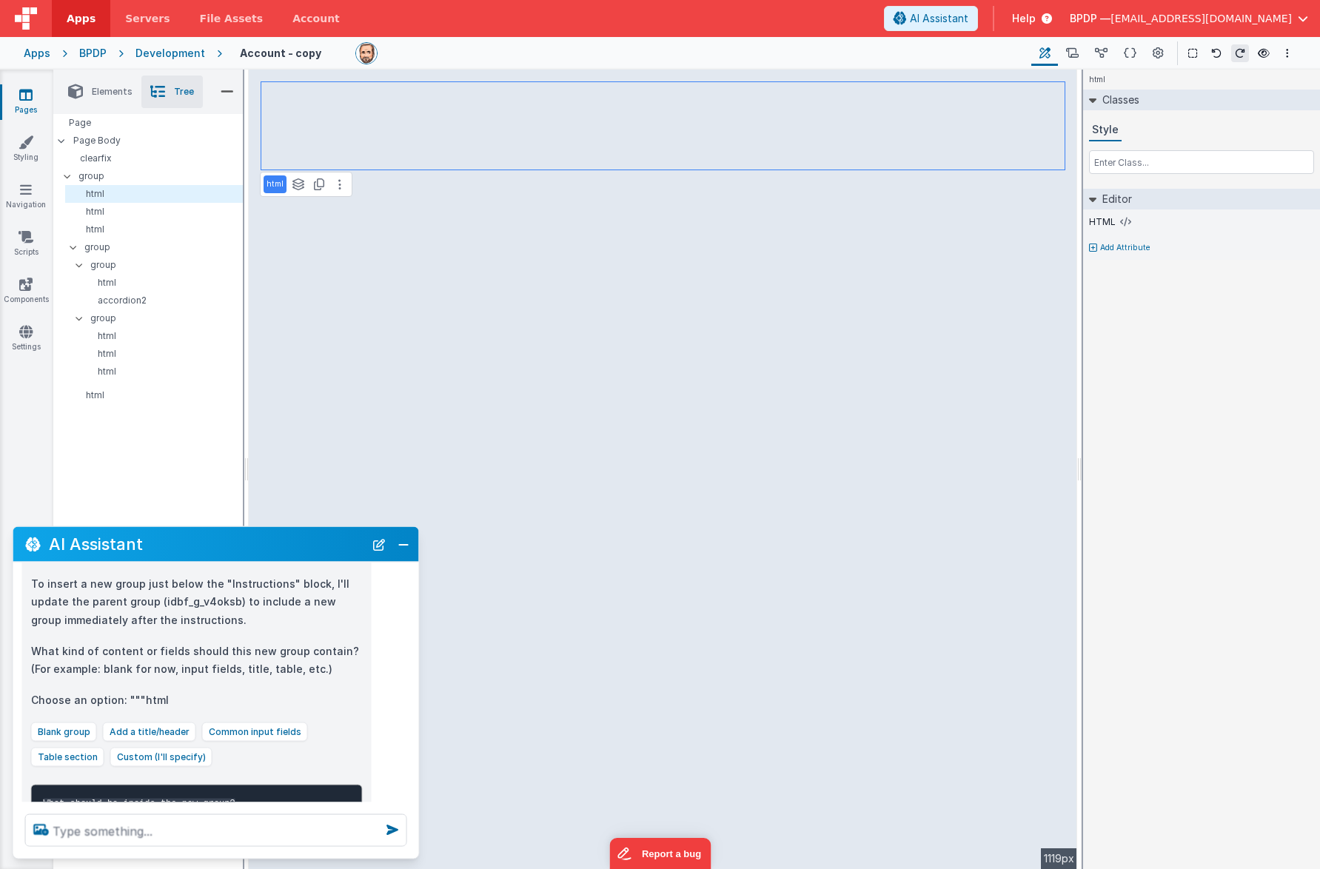
scroll to position [509, 0]
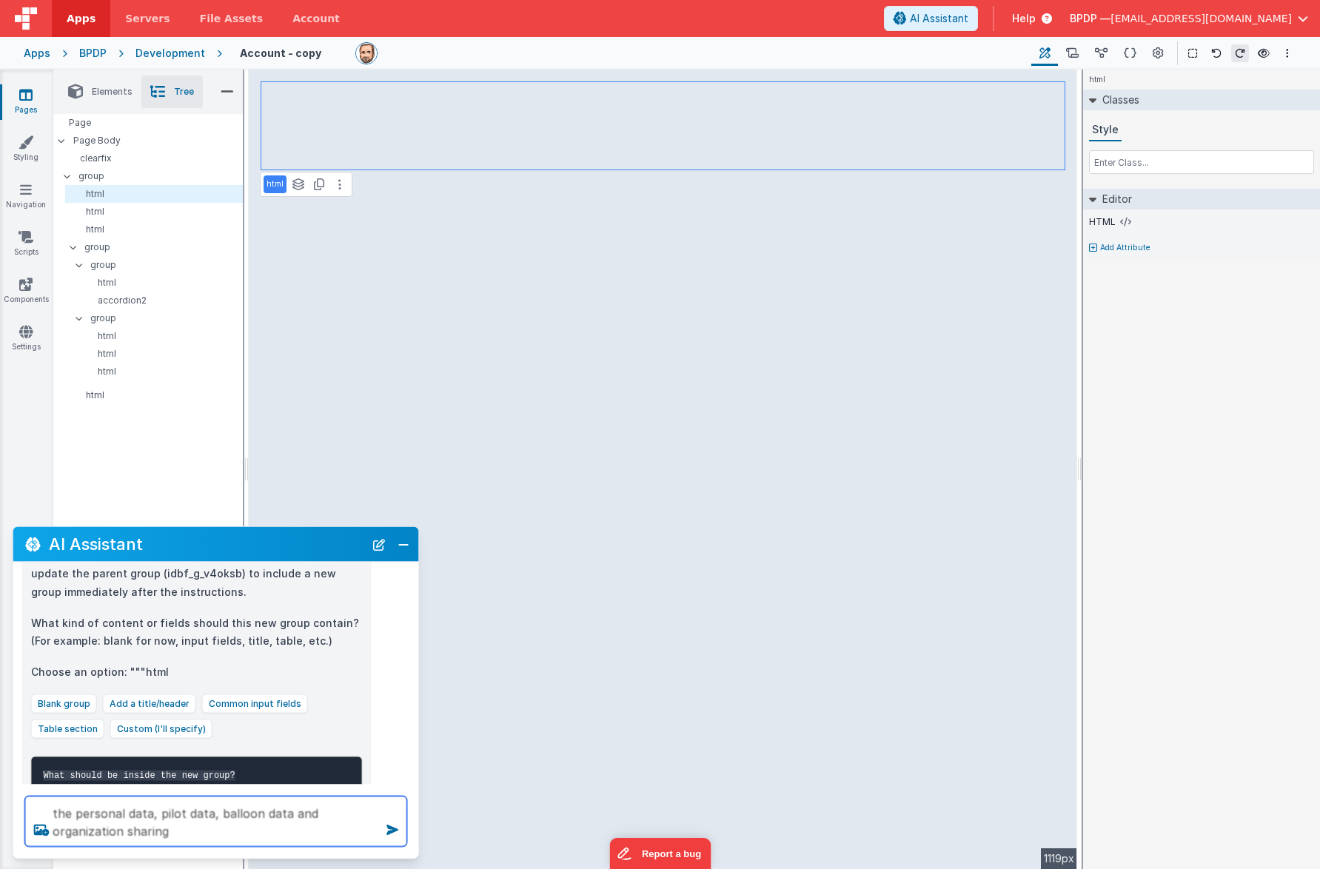
type textarea "the personal data, pilot data, balloon data and organization sharing"
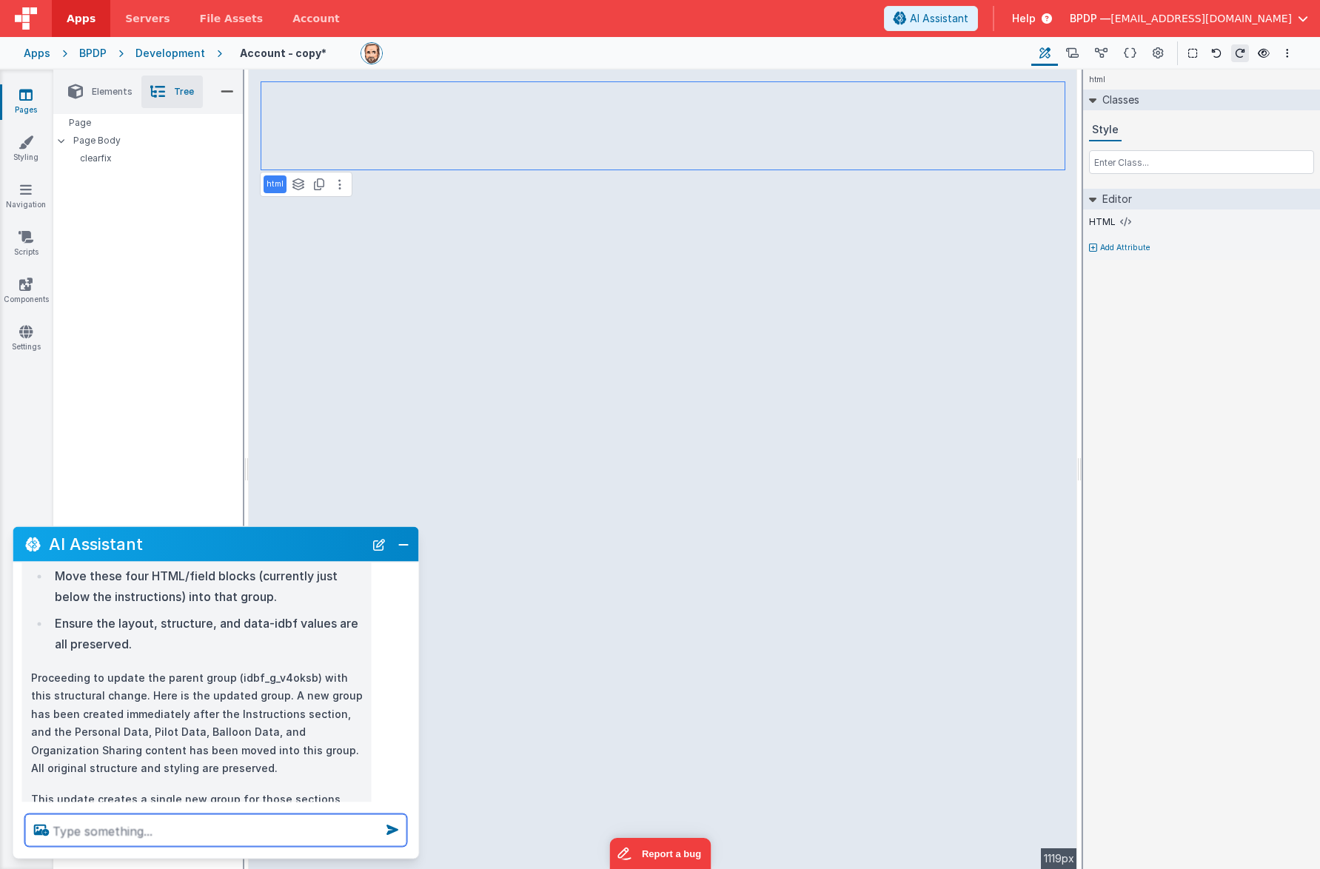
scroll to position [940, 0]
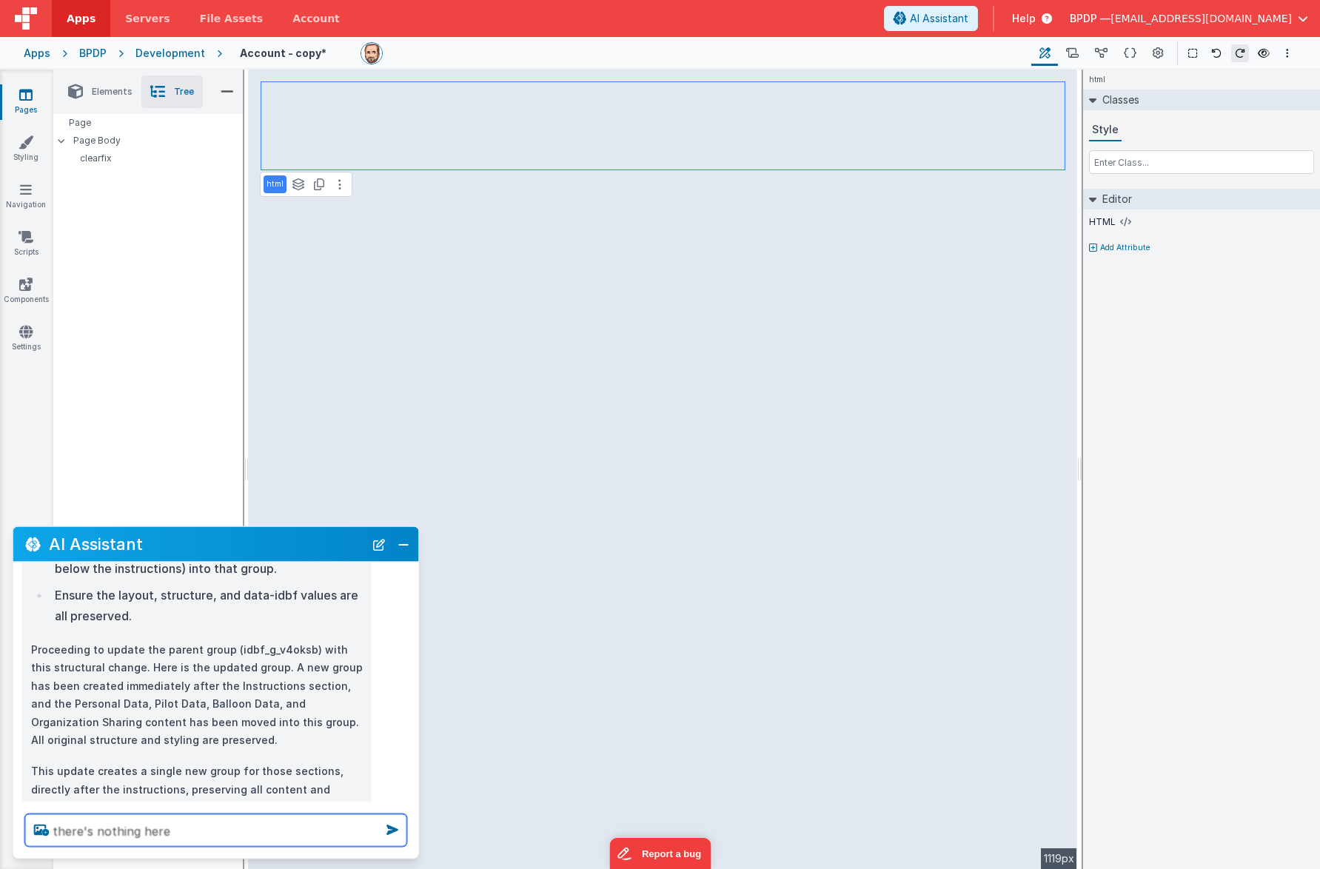
type textarea "there's nothing here"
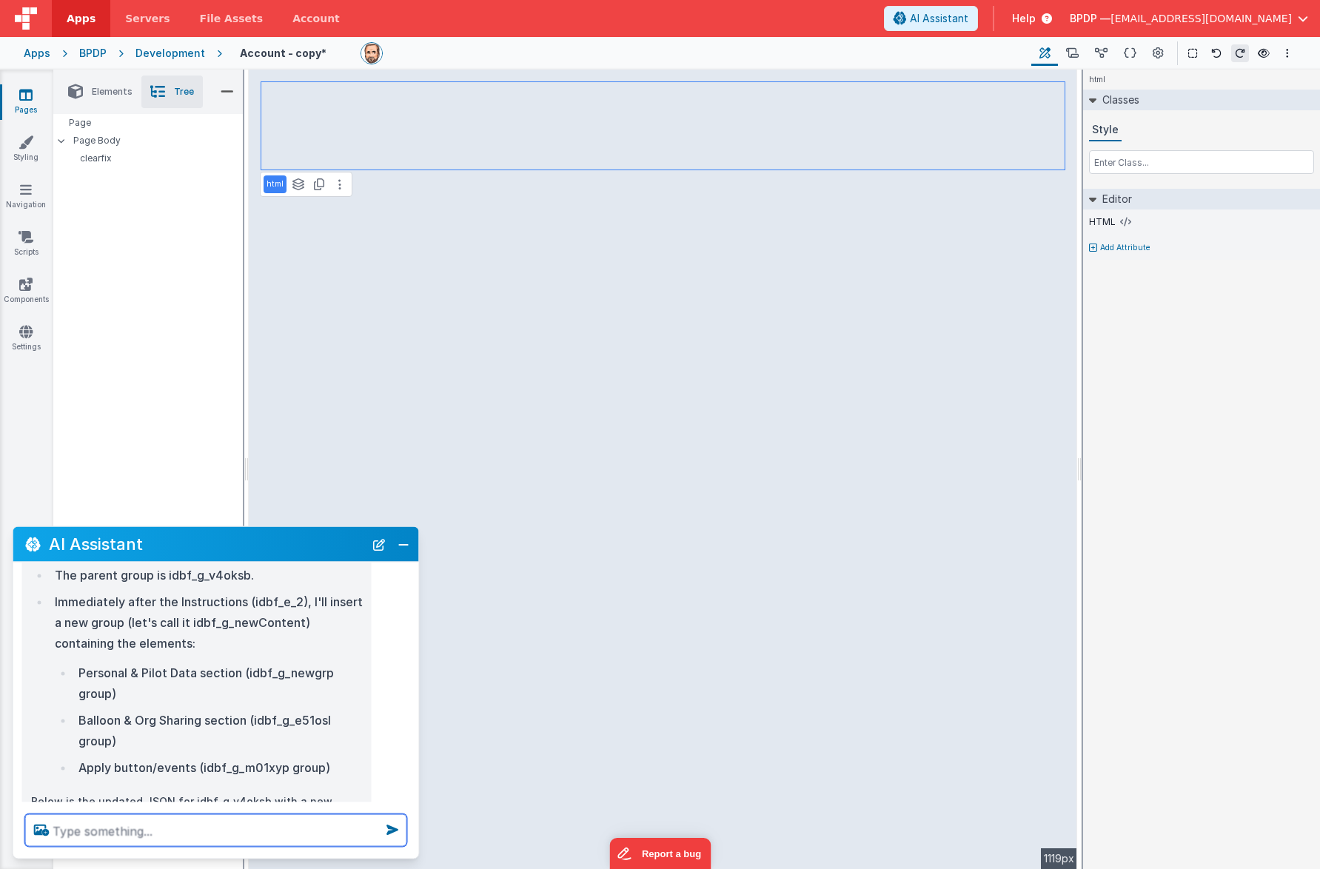
scroll to position [1364, 0]
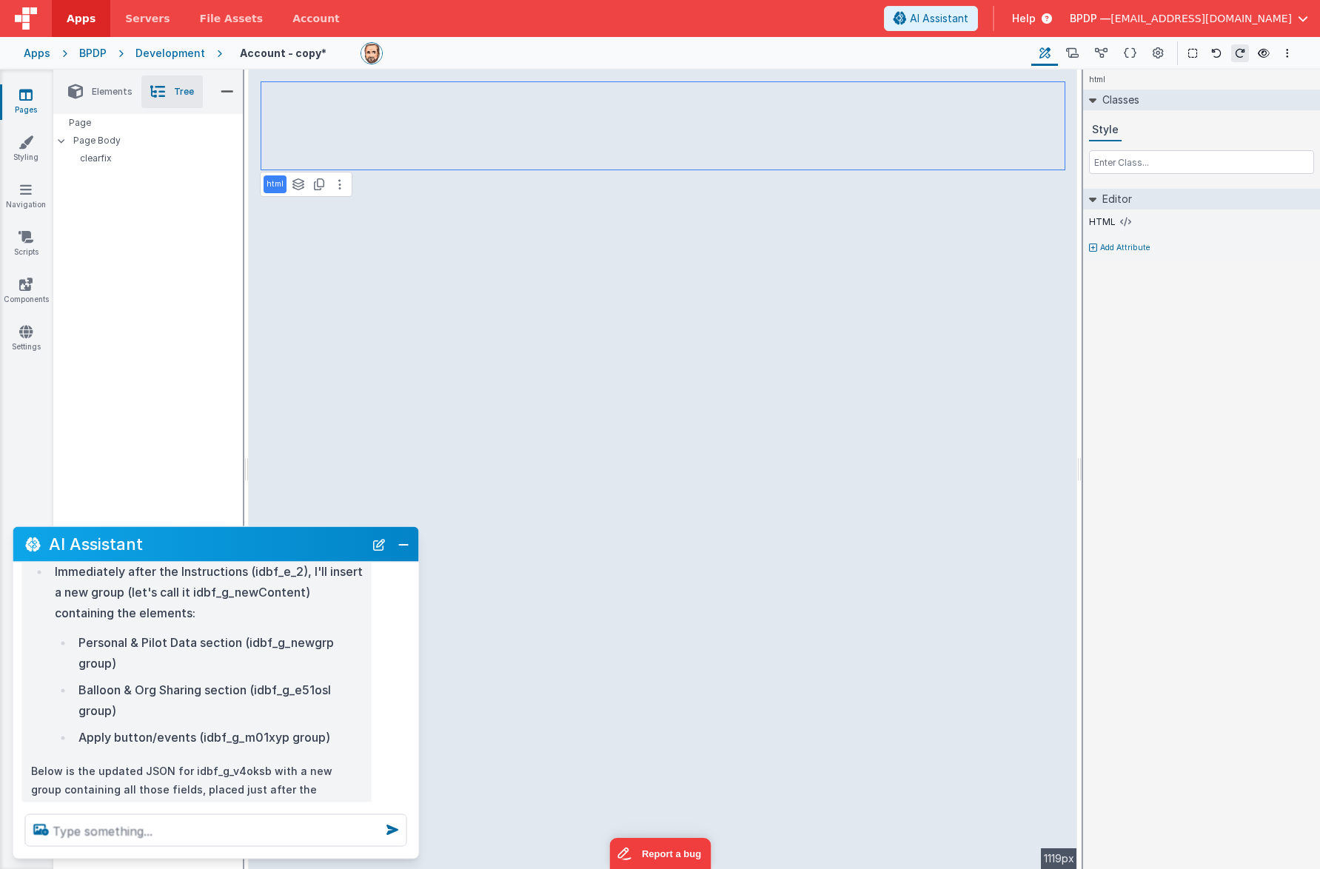
click at [26, 98] on icon at bounding box center [25, 94] width 13 height 15
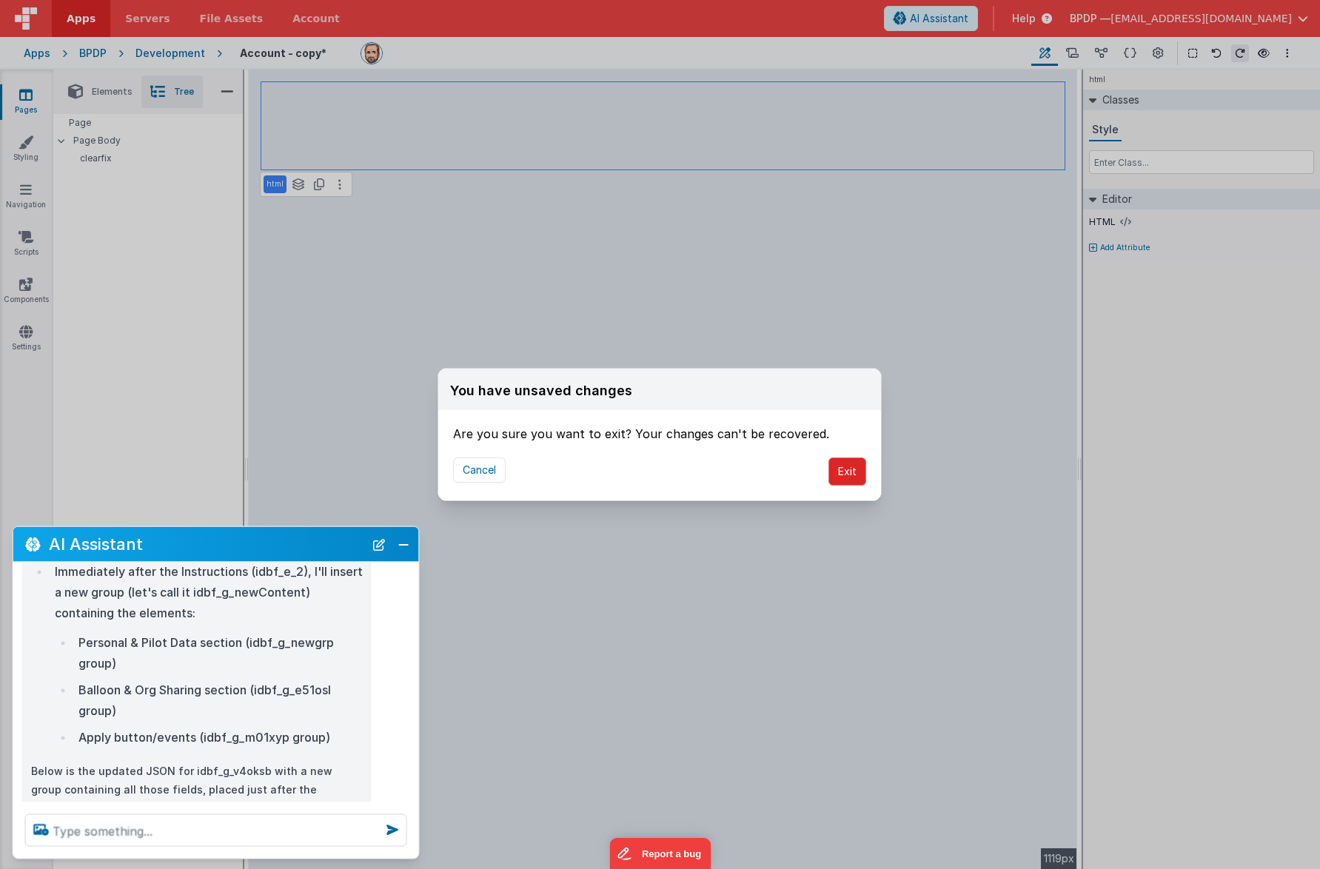
click at [844, 470] on button "Exit" at bounding box center [848, 472] width 38 height 28
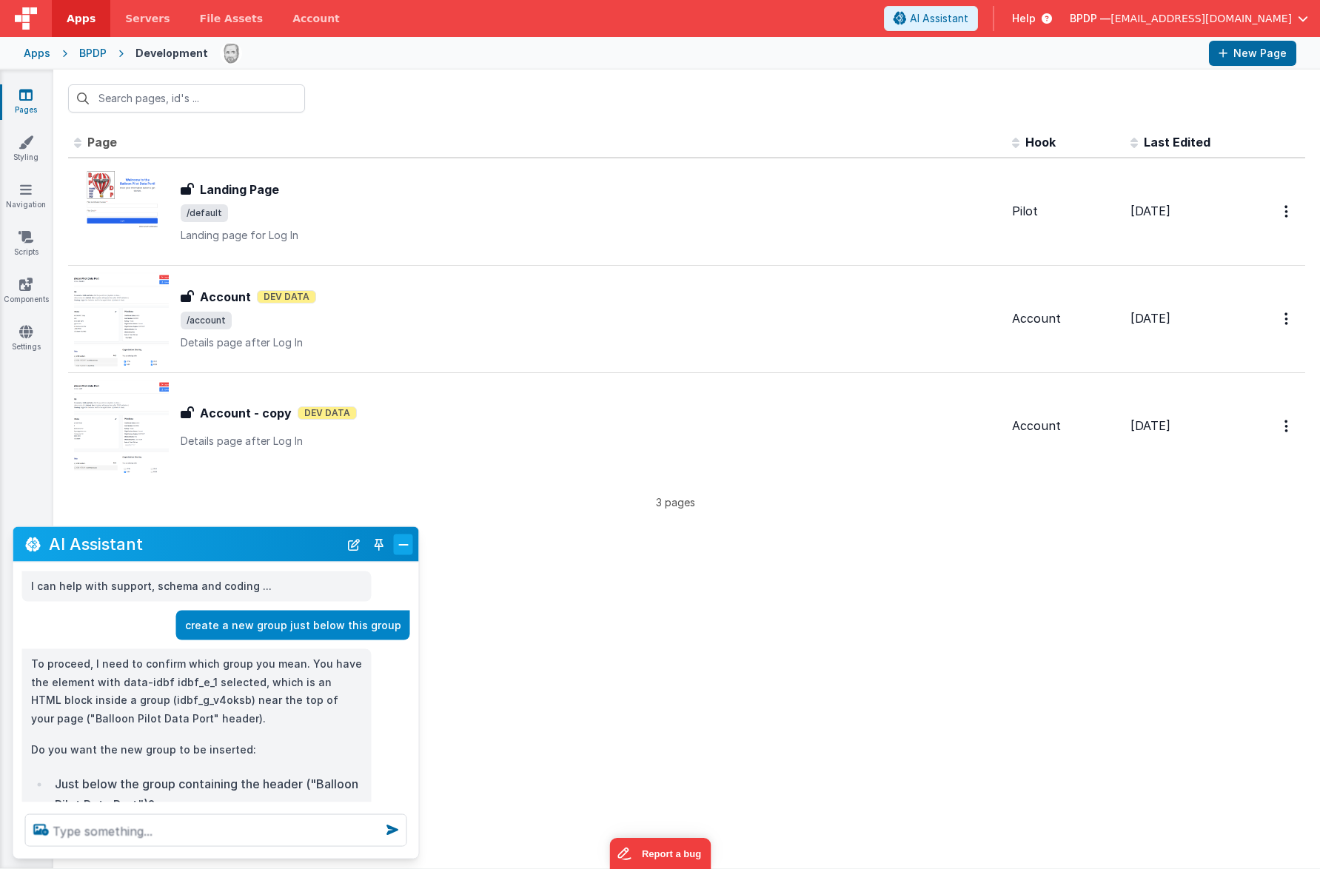
click at [398, 547] on button "Close" at bounding box center [403, 544] width 19 height 21
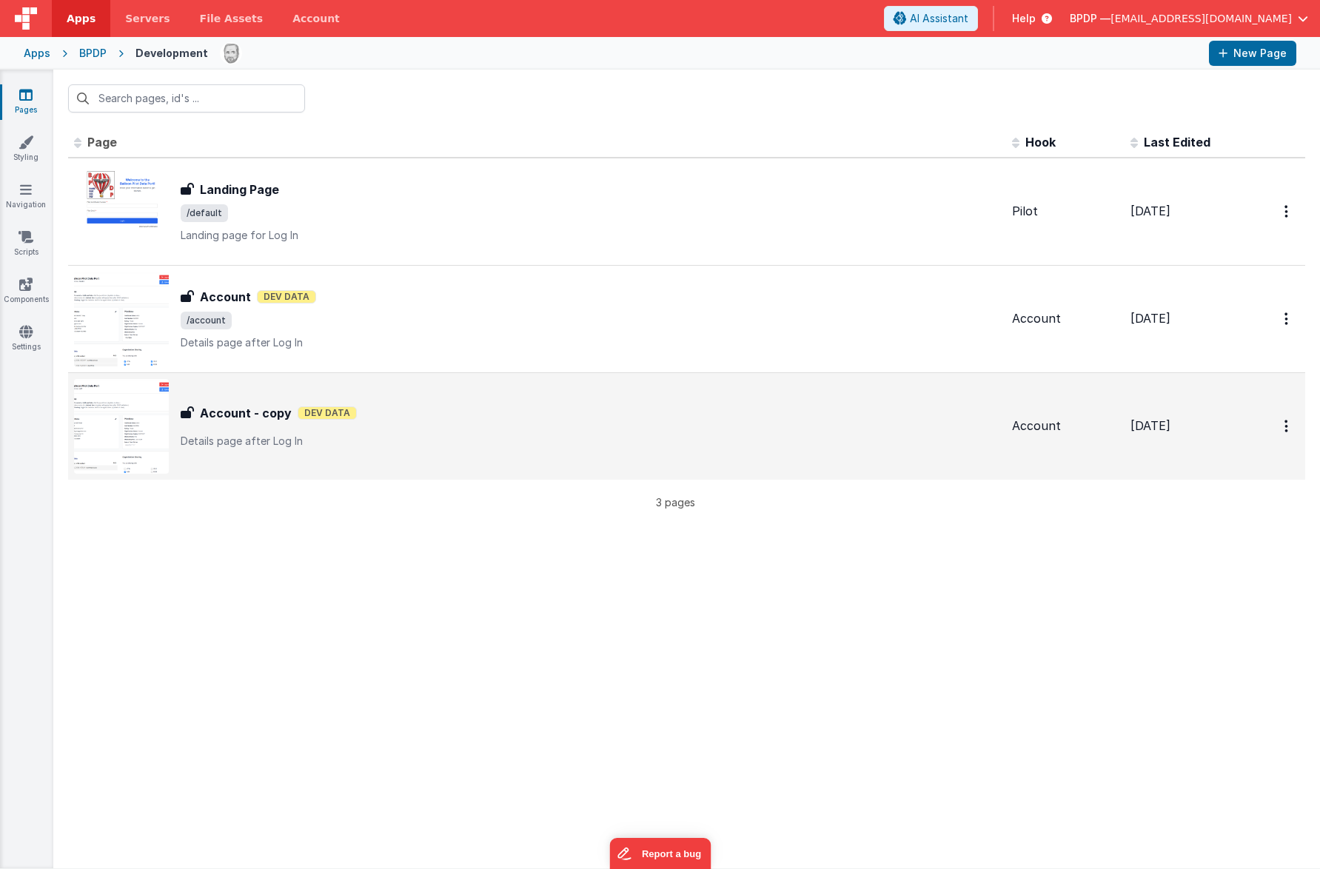
click at [225, 415] on h3 "Account - copy" at bounding box center [246, 413] width 92 height 18
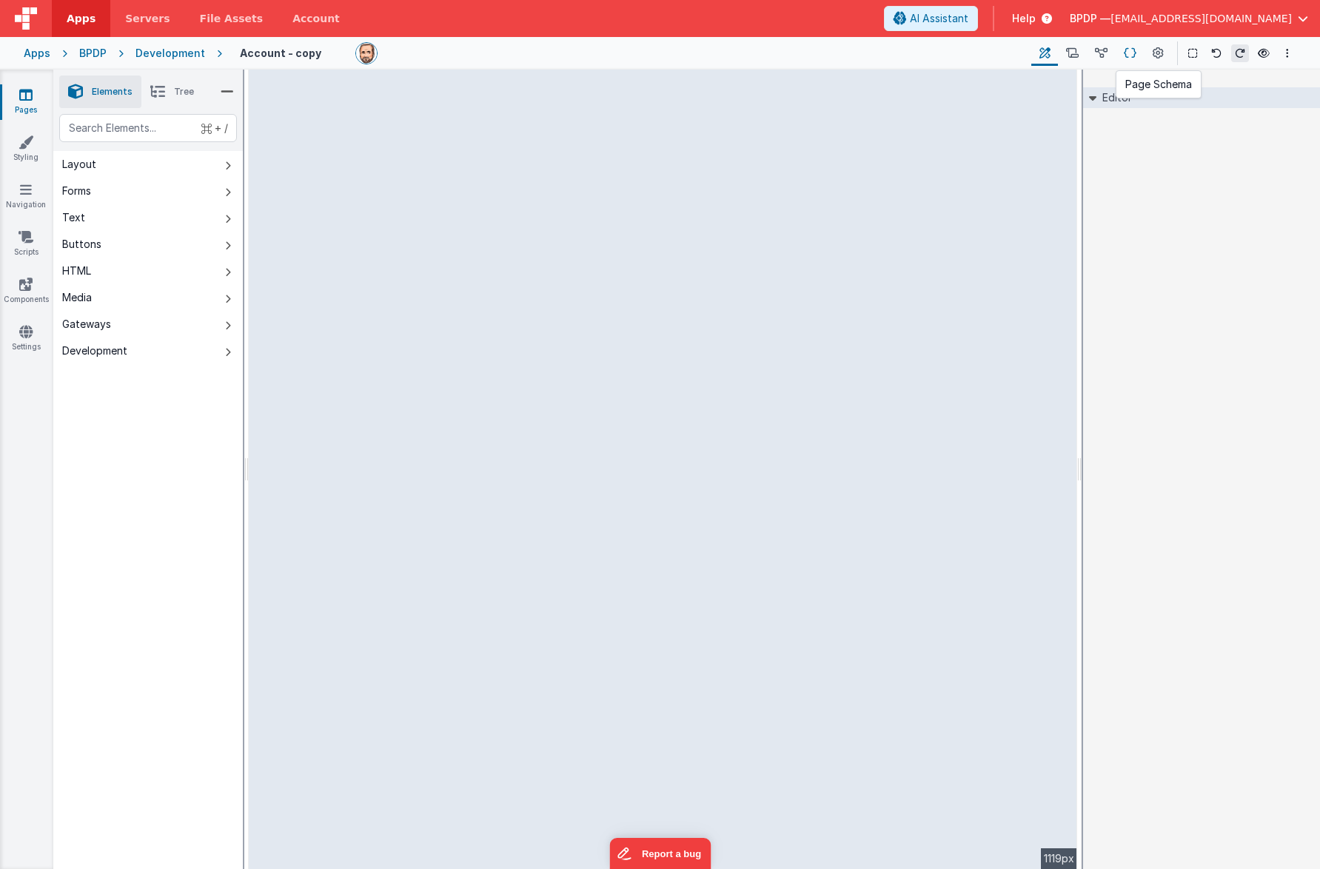
click at [1131, 54] on icon at bounding box center [1130, 54] width 13 height 16
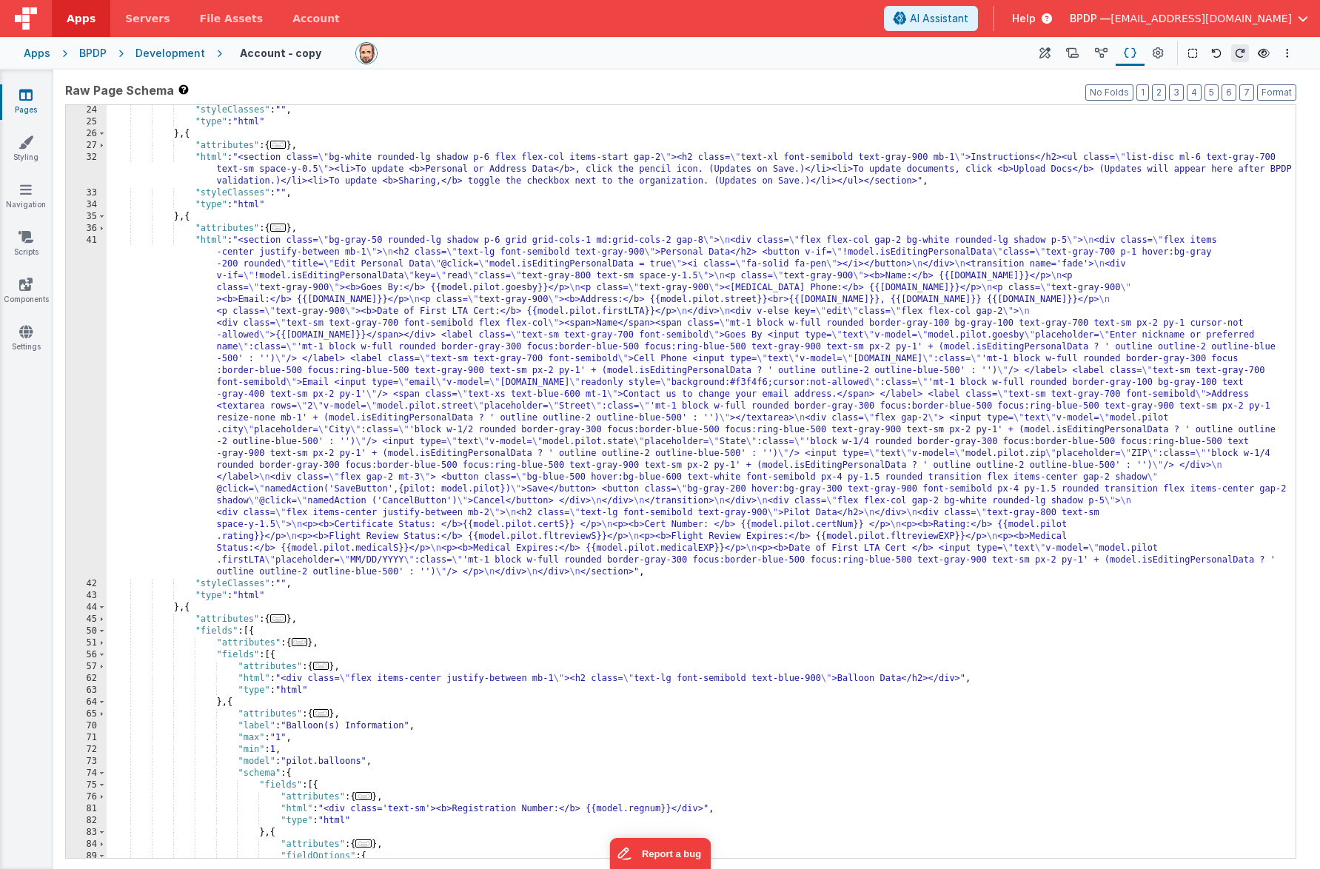
scroll to position [196, 0]
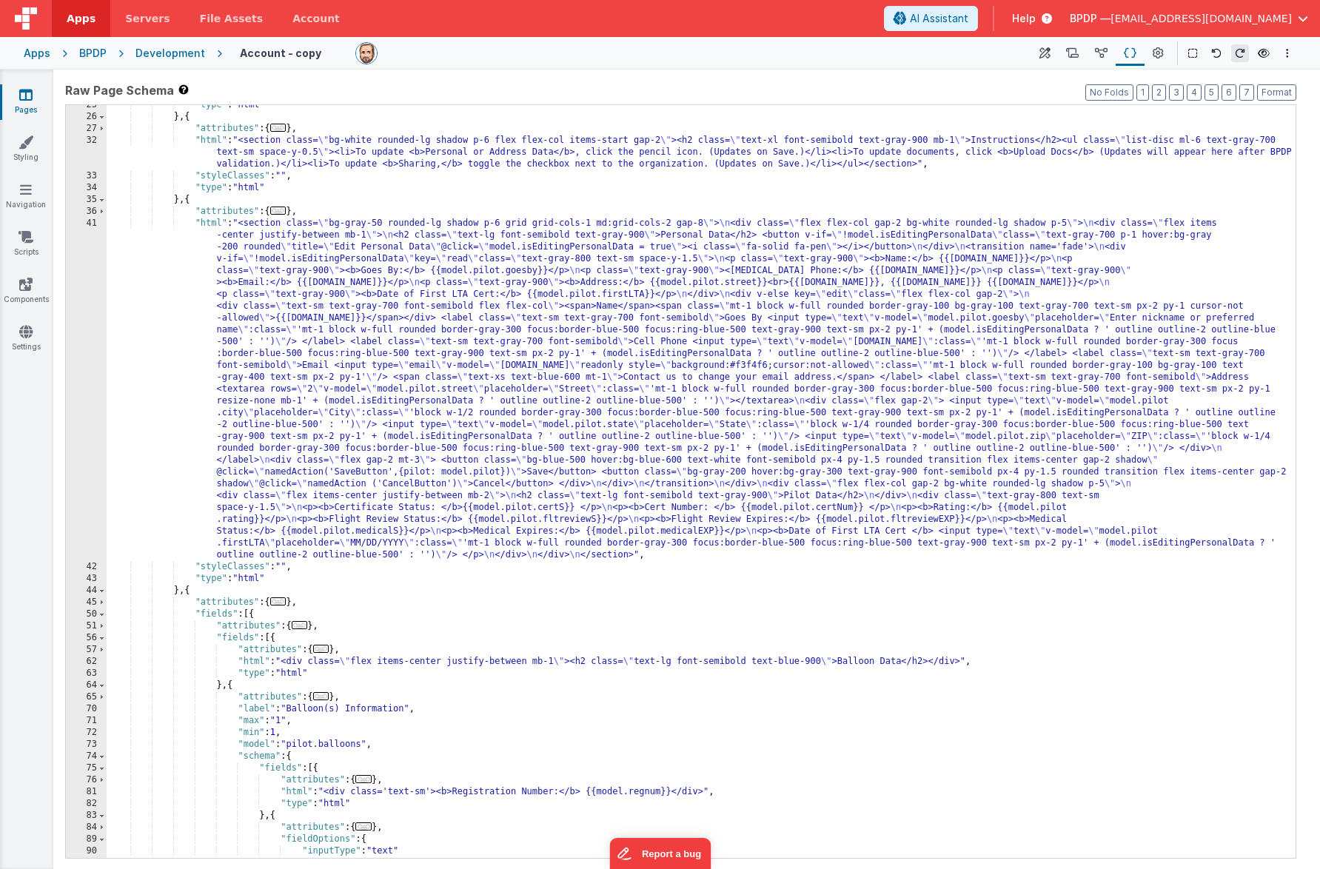
click at [284, 213] on span "..." at bounding box center [278, 211] width 16 height 8
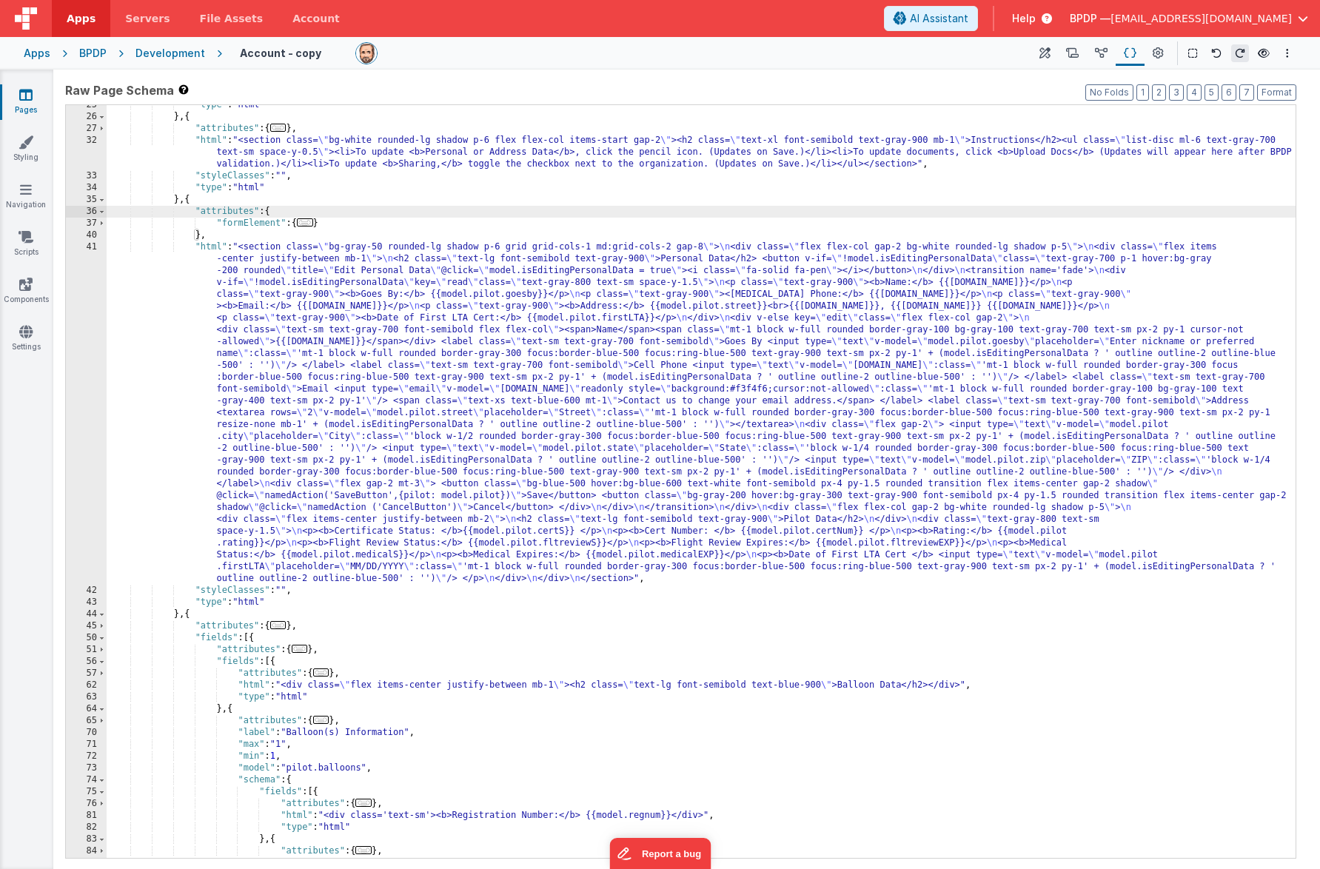
click at [310, 222] on span "..." at bounding box center [305, 222] width 16 height 8
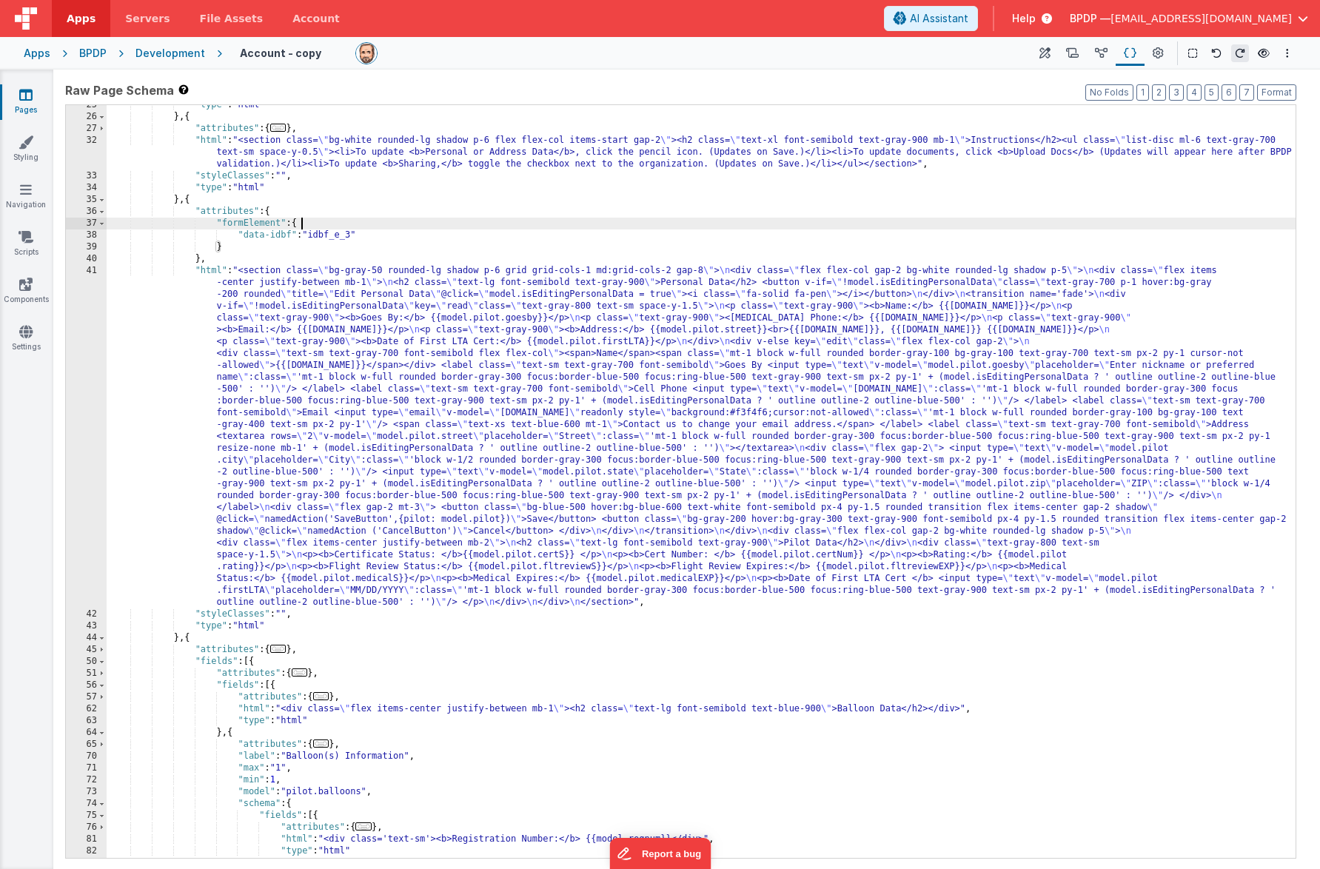
click at [283, 650] on span "..." at bounding box center [278, 649] width 16 height 8
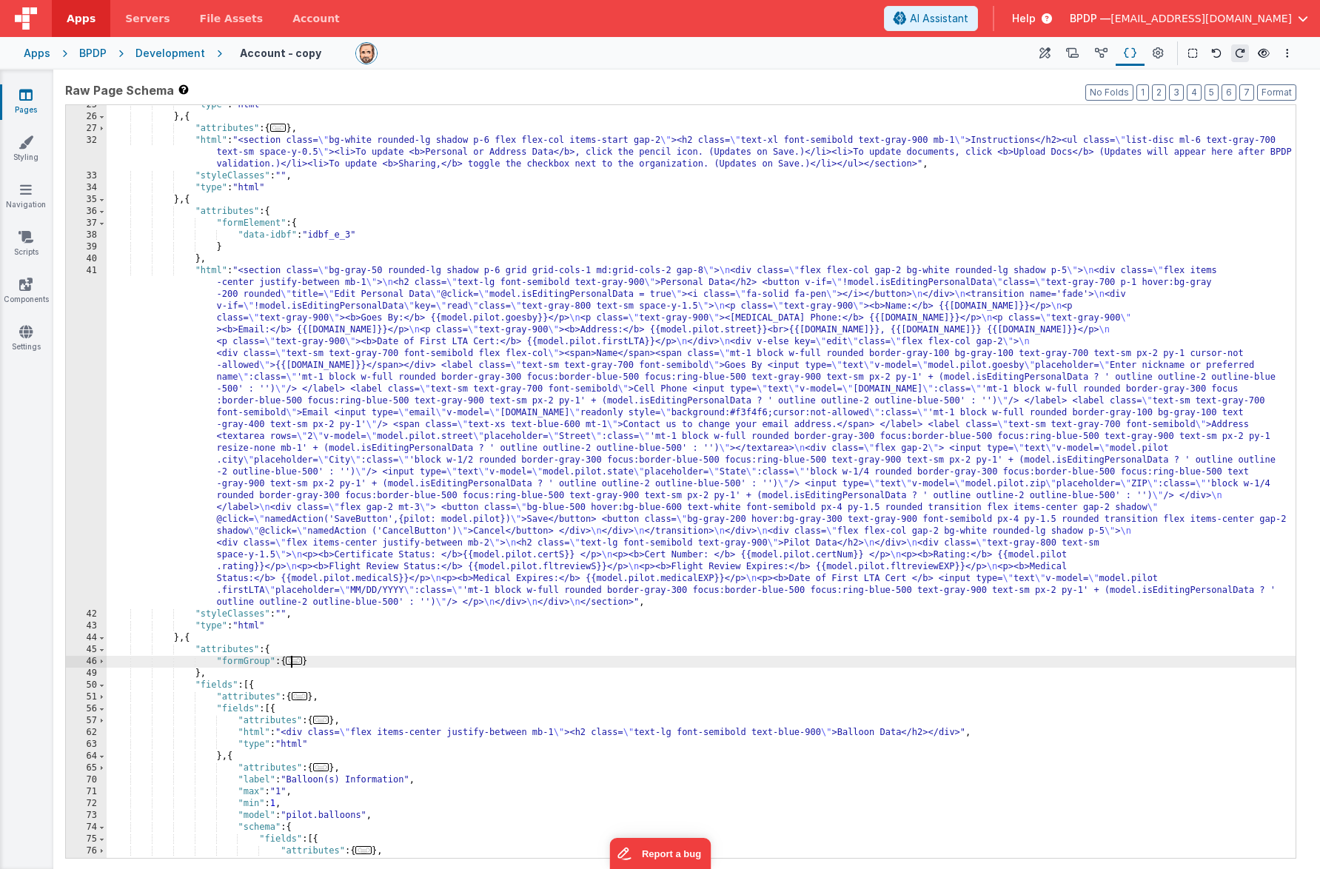
click at [301, 663] on span "..." at bounding box center [294, 661] width 16 height 8
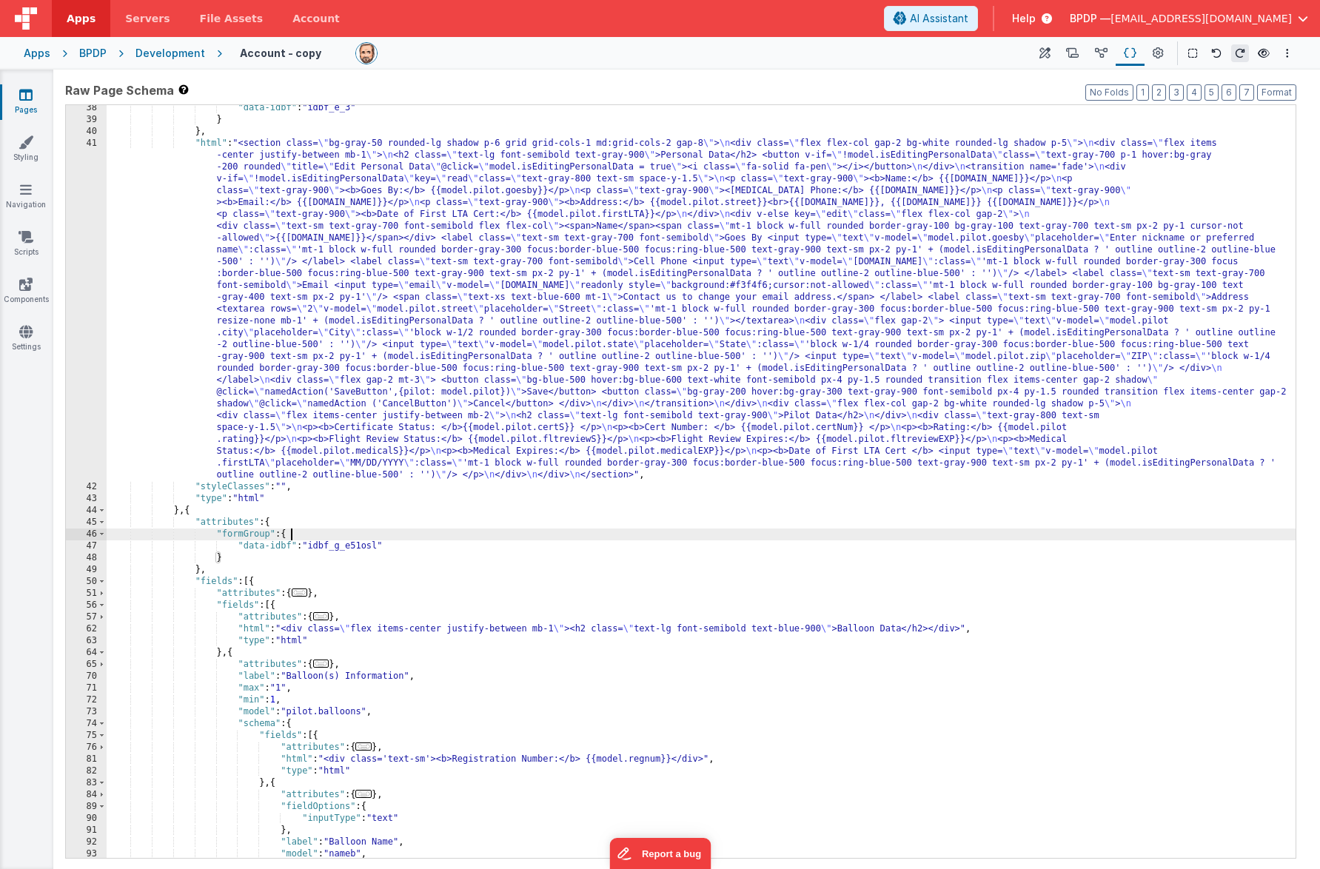
scroll to position [354, 0]
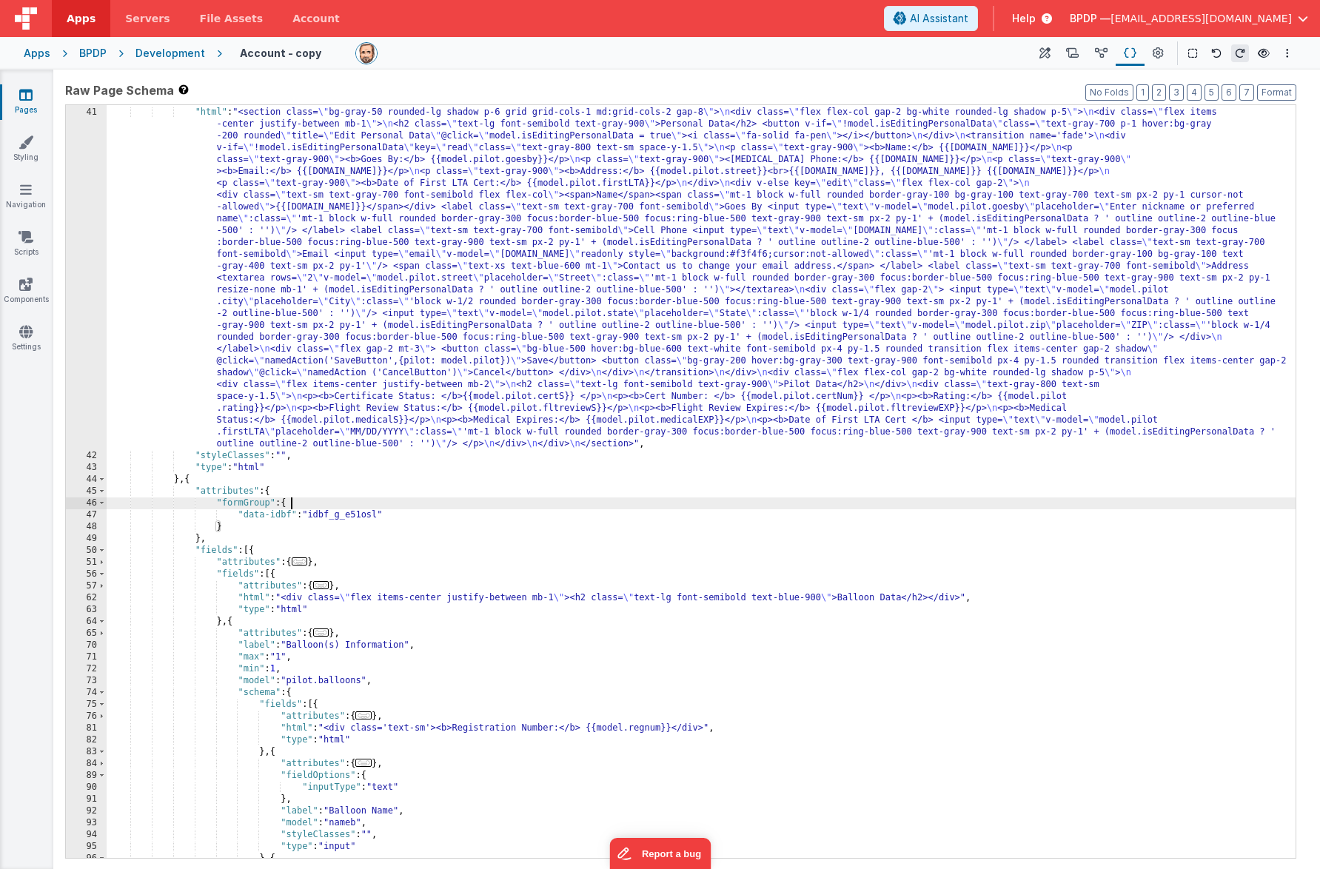
click at [302, 563] on span "..." at bounding box center [300, 562] width 16 height 8
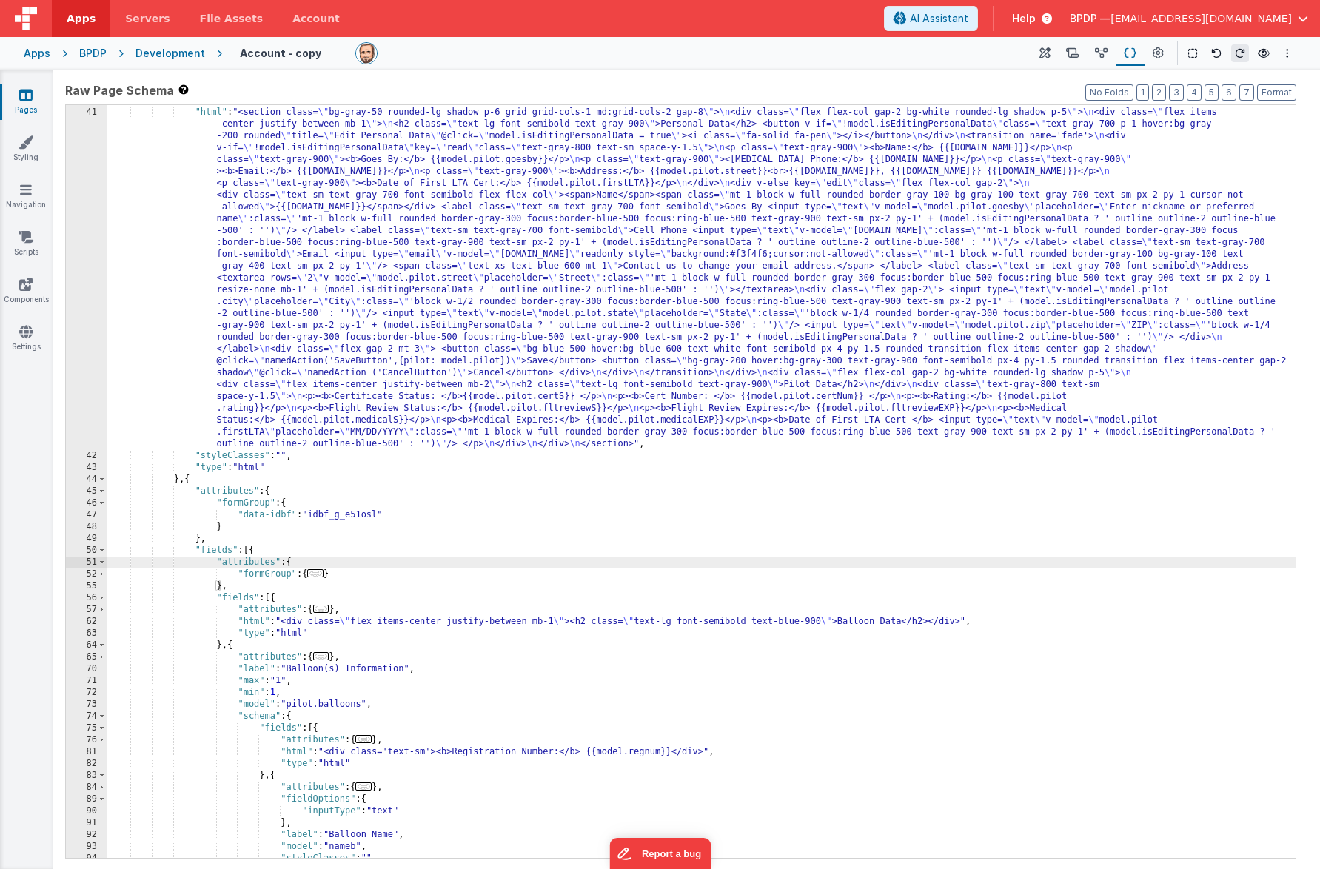
click at [320, 577] on span "..." at bounding box center [315, 573] width 16 height 8
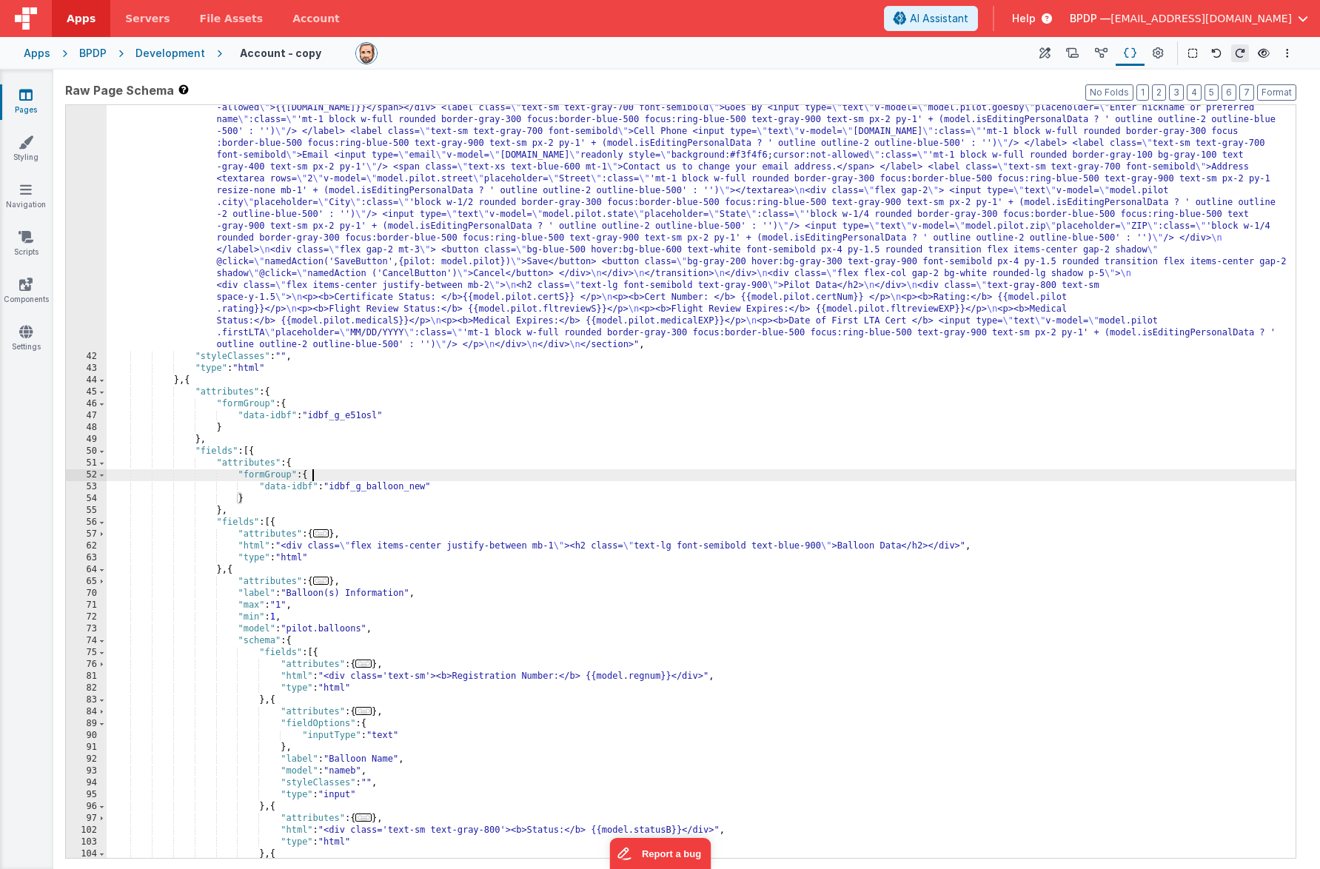
scroll to position [464, 0]
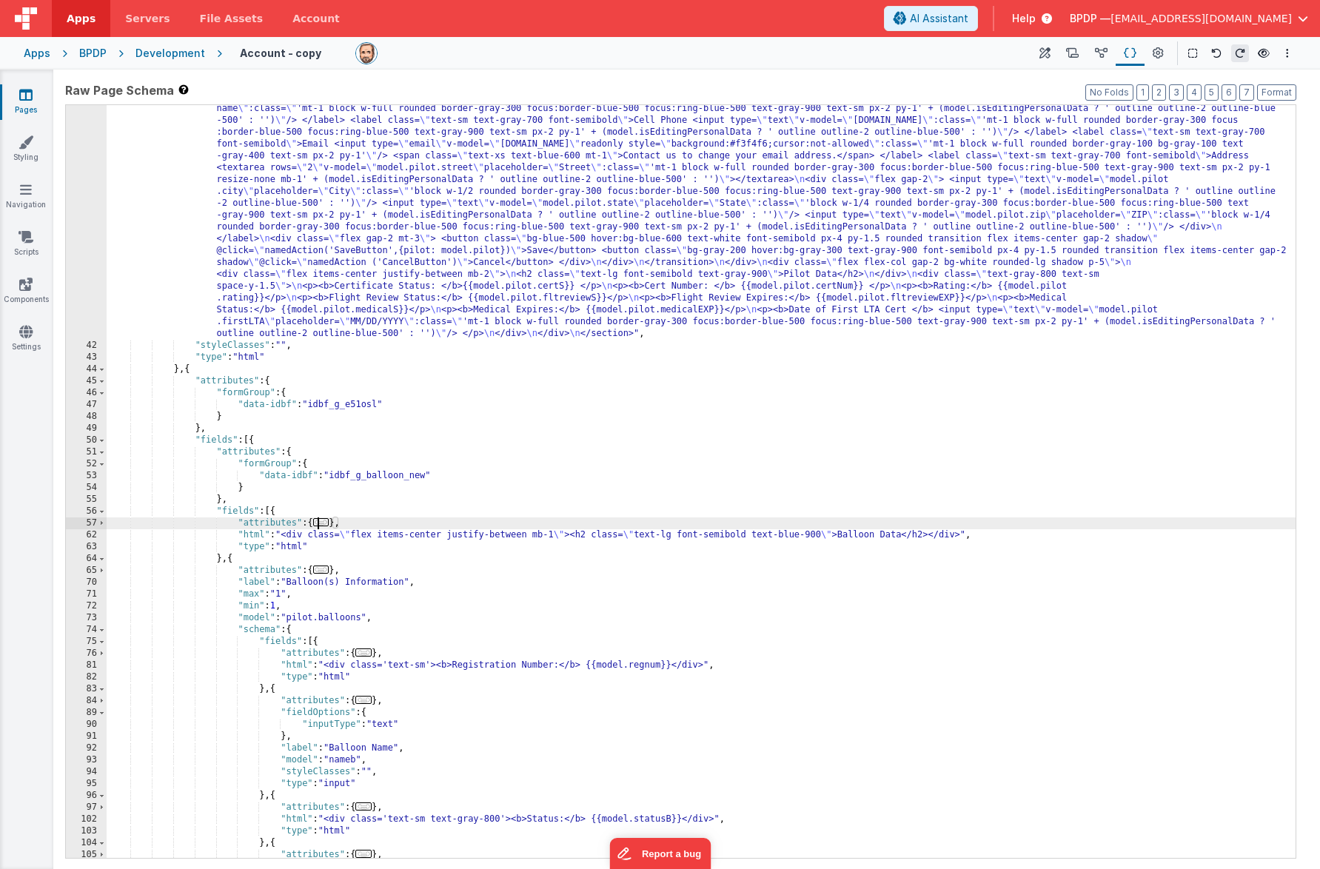
click at [325, 524] on span "..." at bounding box center [321, 522] width 16 height 8
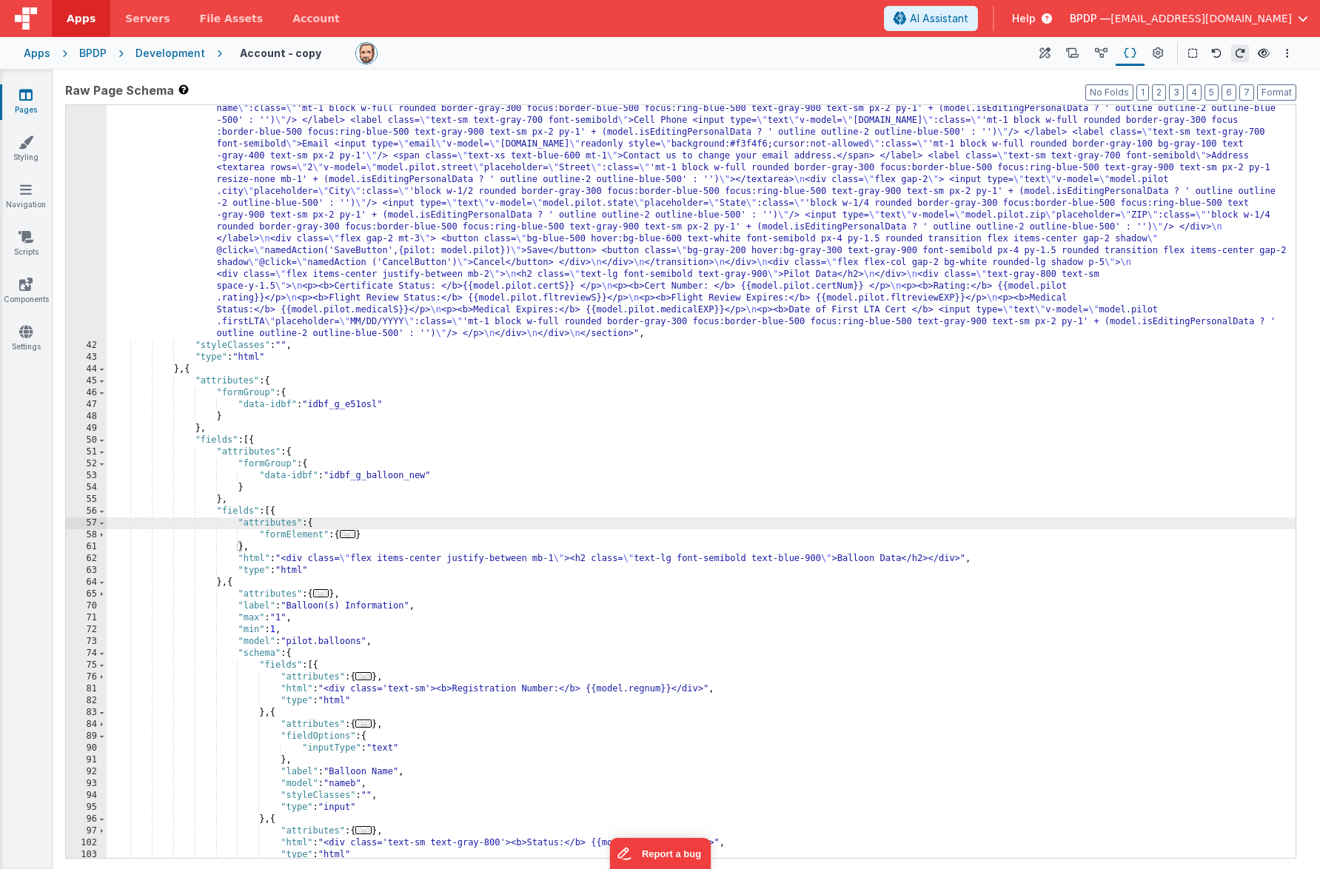
click at [354, 535] on span "..." at bounding box center [348, 534] width 16 height 8
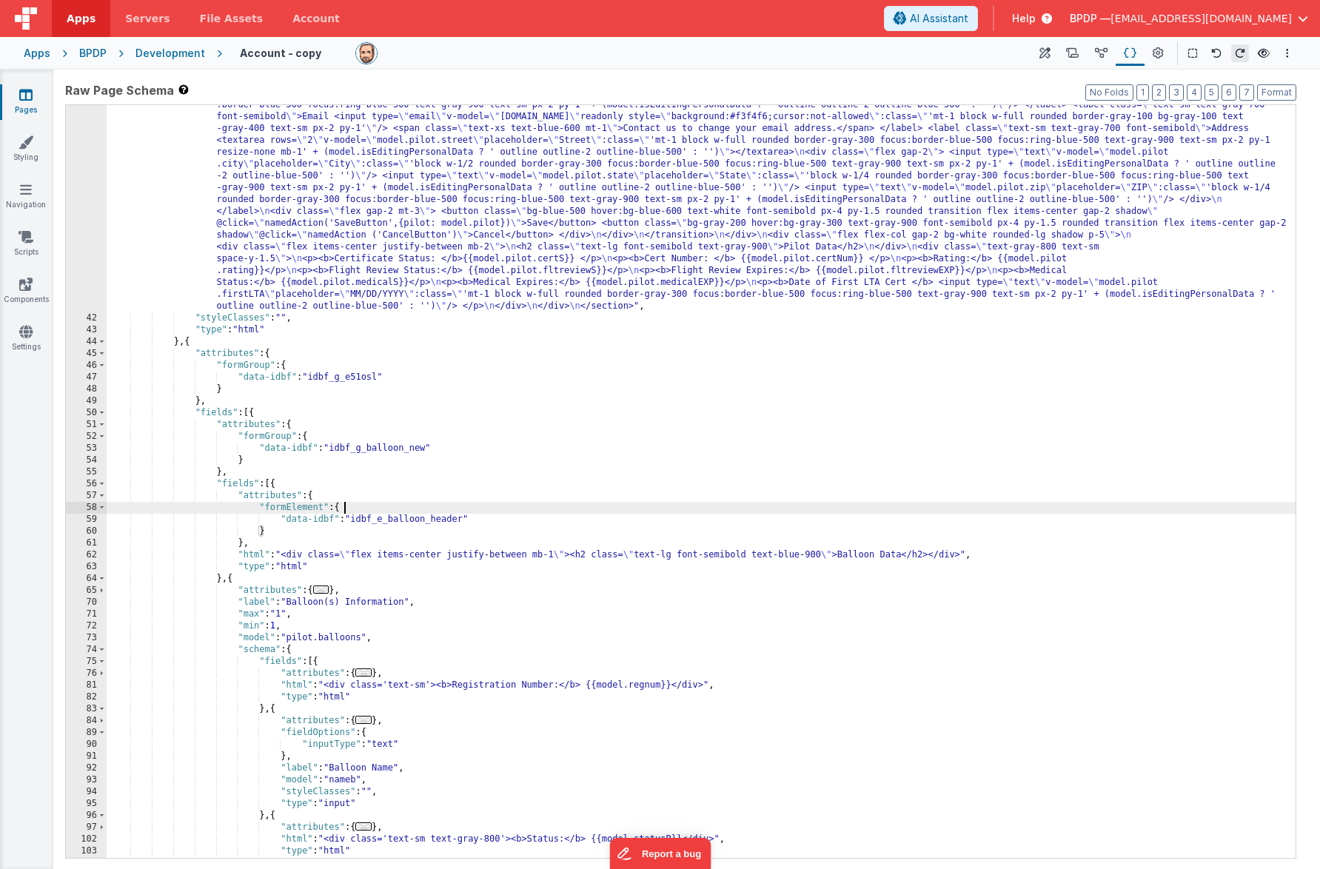
scroll to position [565, 0]
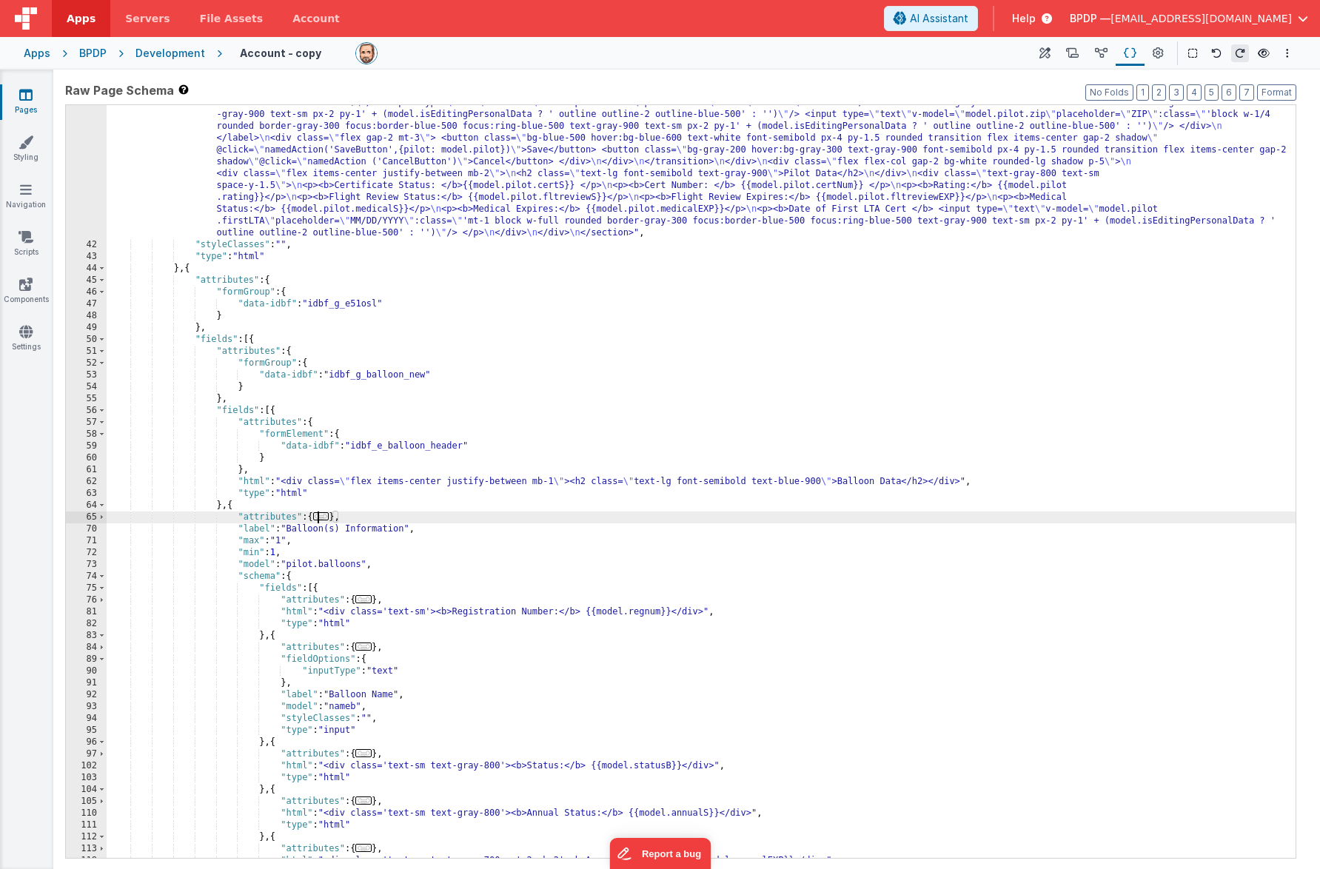
click at [324, 520] on span "..." at bounding box center [321, 516] width 16 height 8
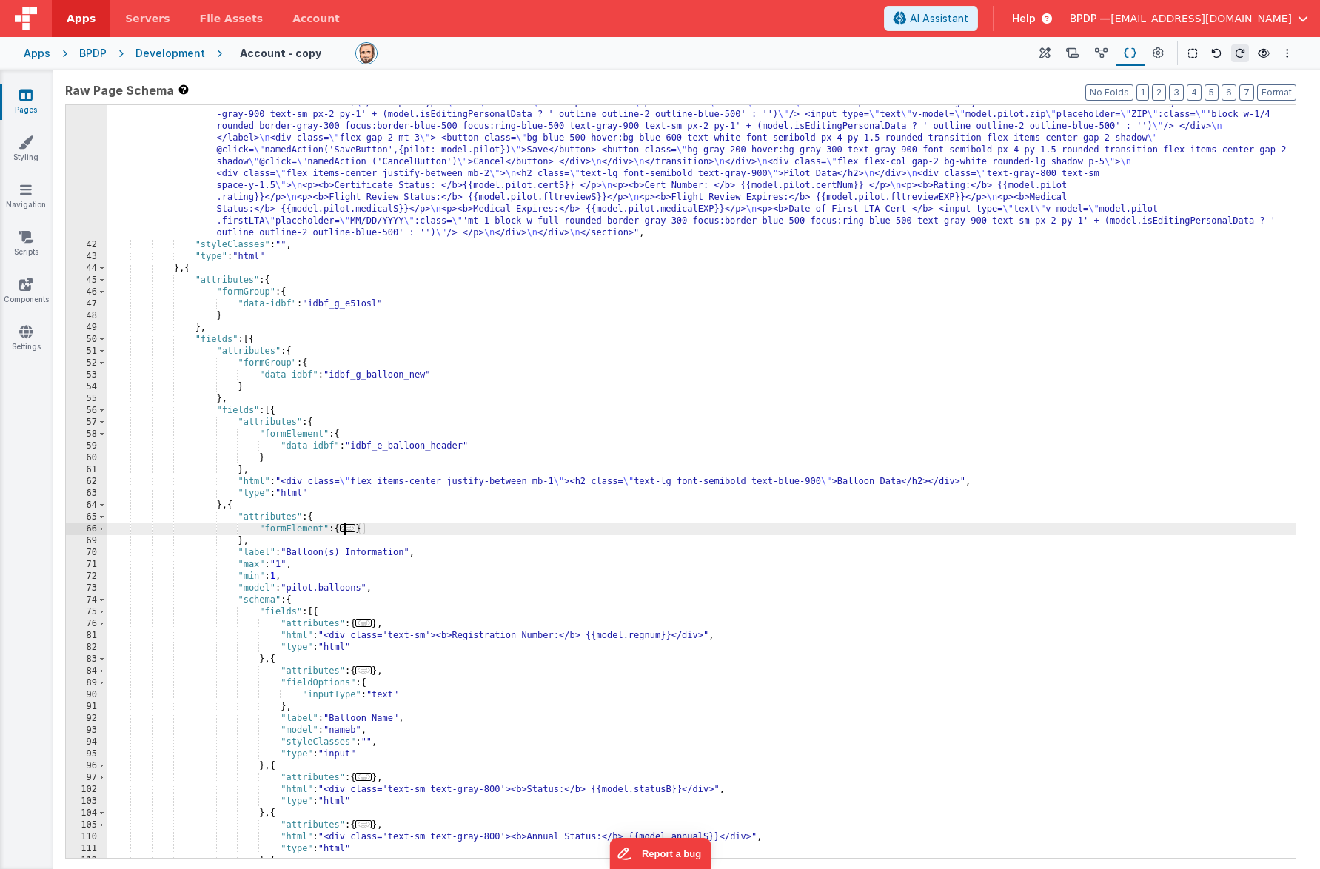
click at [352, 530] on span "..." at bounding box center [348, 528] width 16 height 8
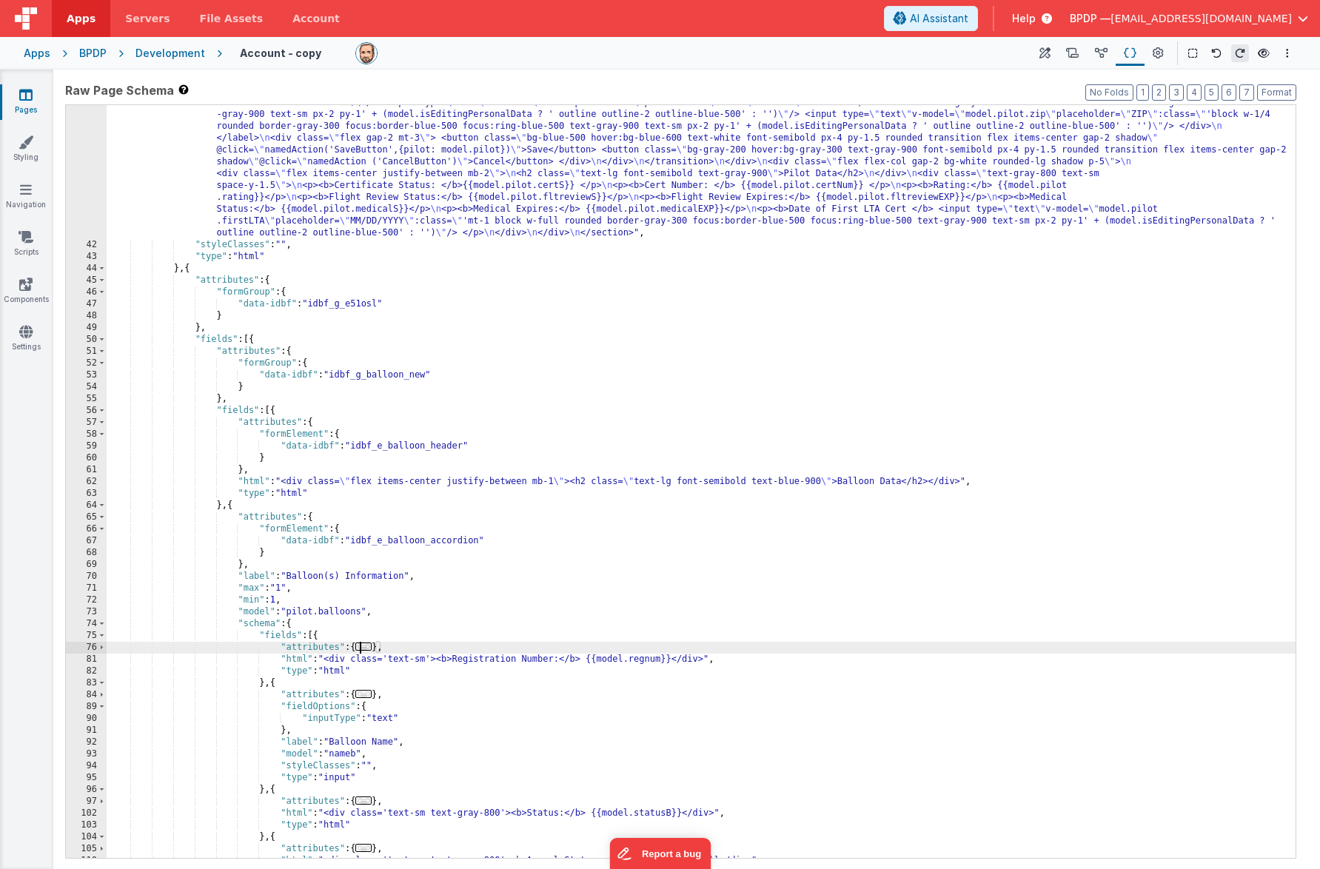
click at [368, 650] on span "..." at bounding box center [363, 647] width 16 height 8
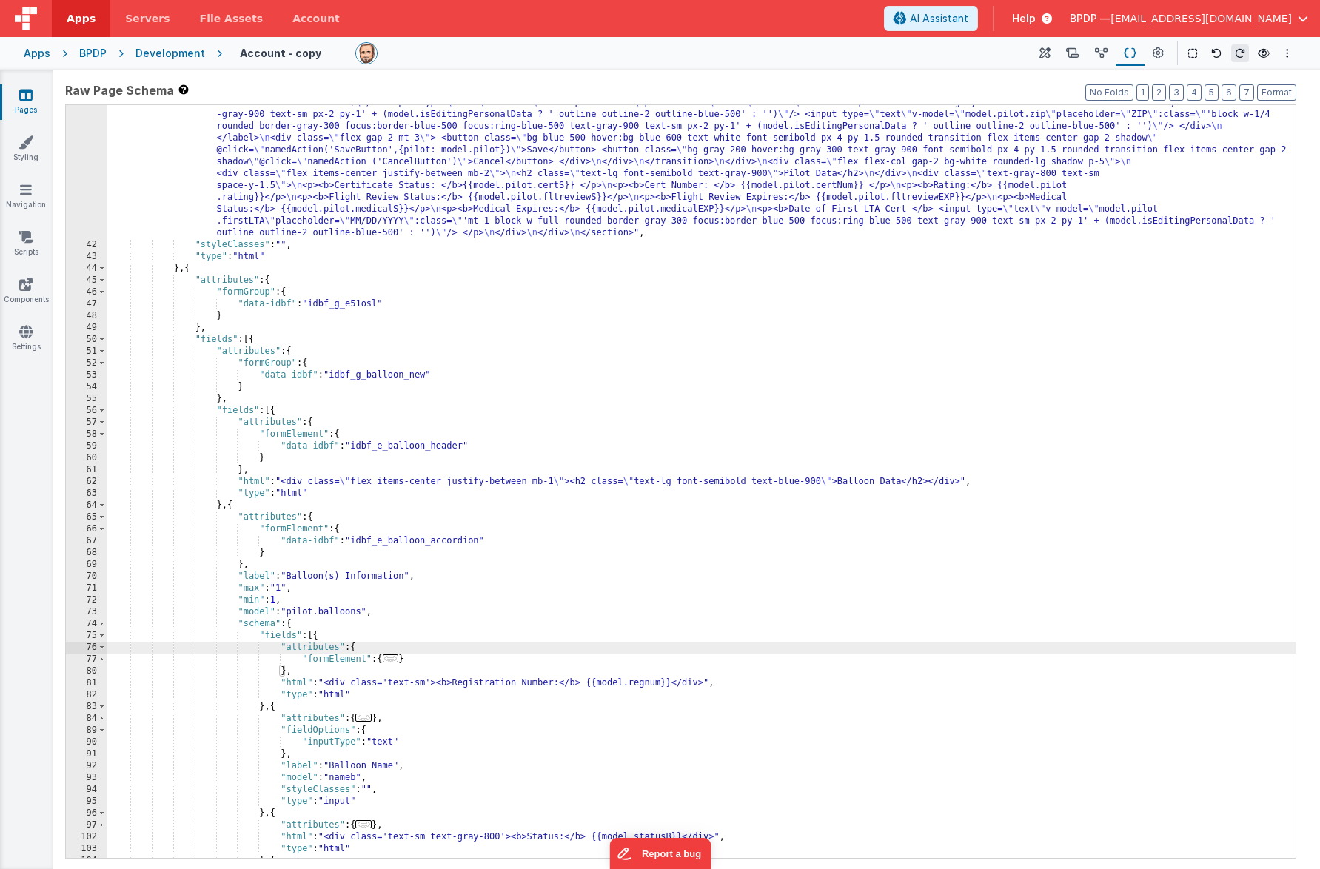
click at [395, 658] on span "..." at bounding box center [391, 659] width 16 height 8
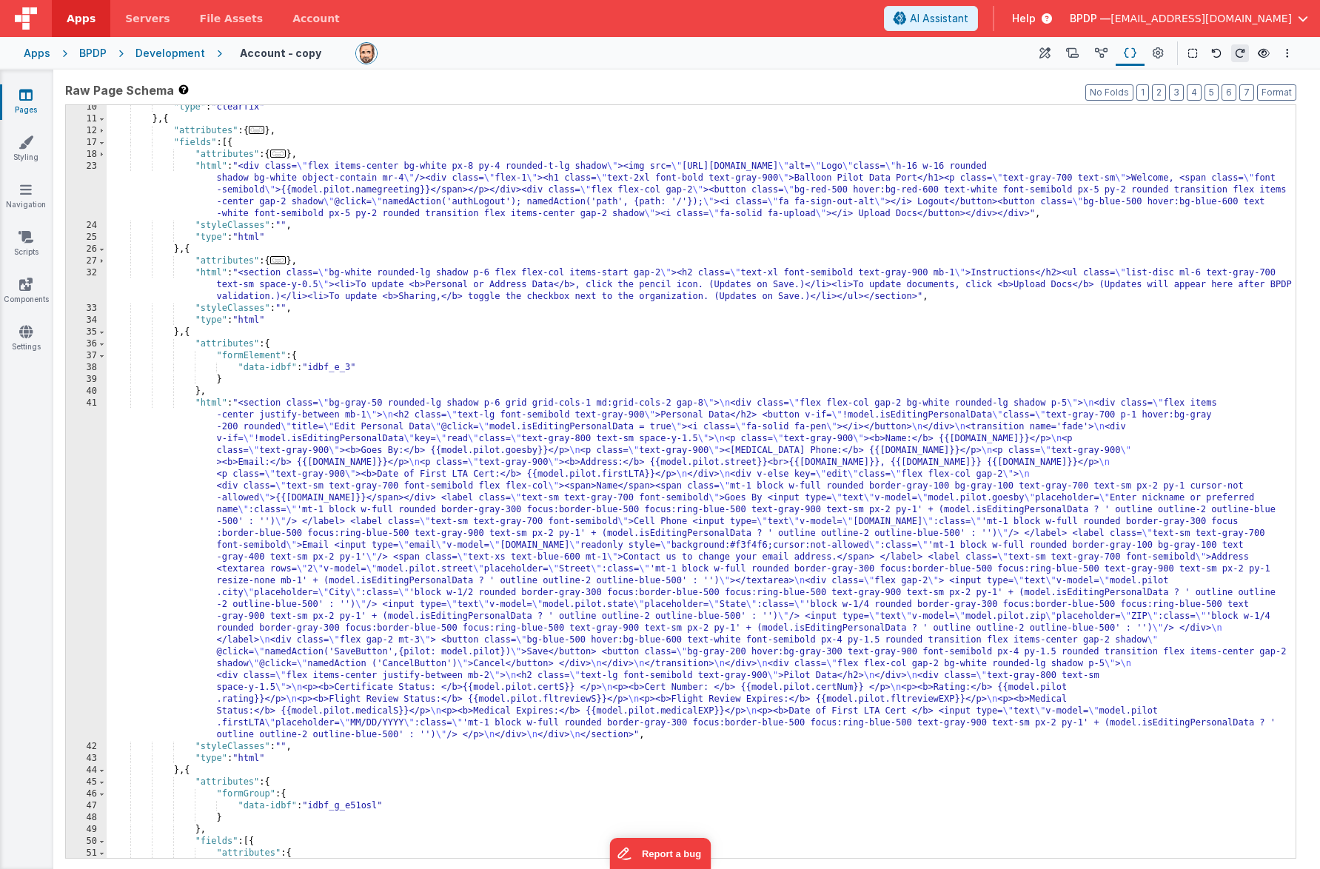
scroll to position [0, 0]
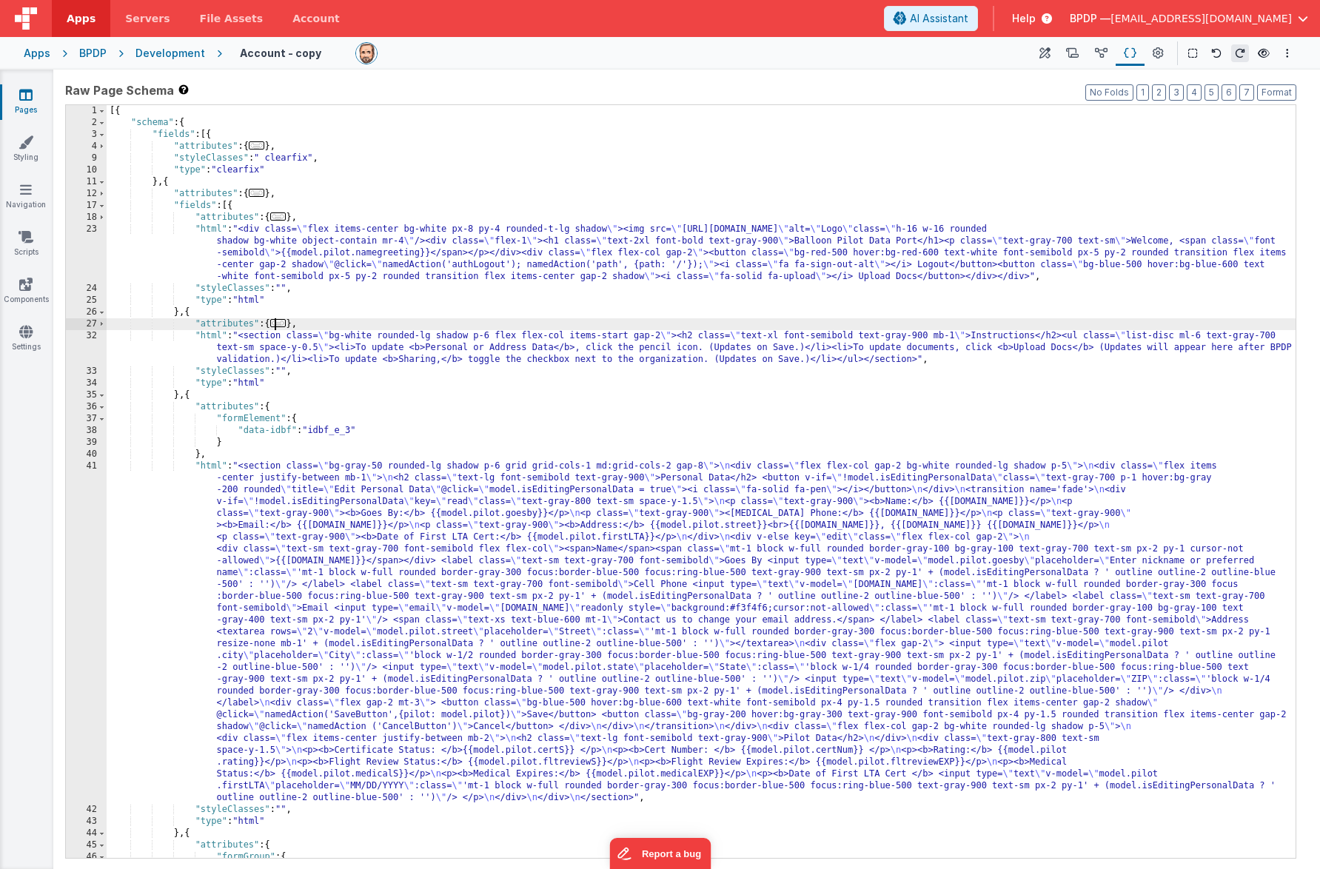
click at [281, 327] on span "..." at bounding box center [278, 323] width 16 height 8
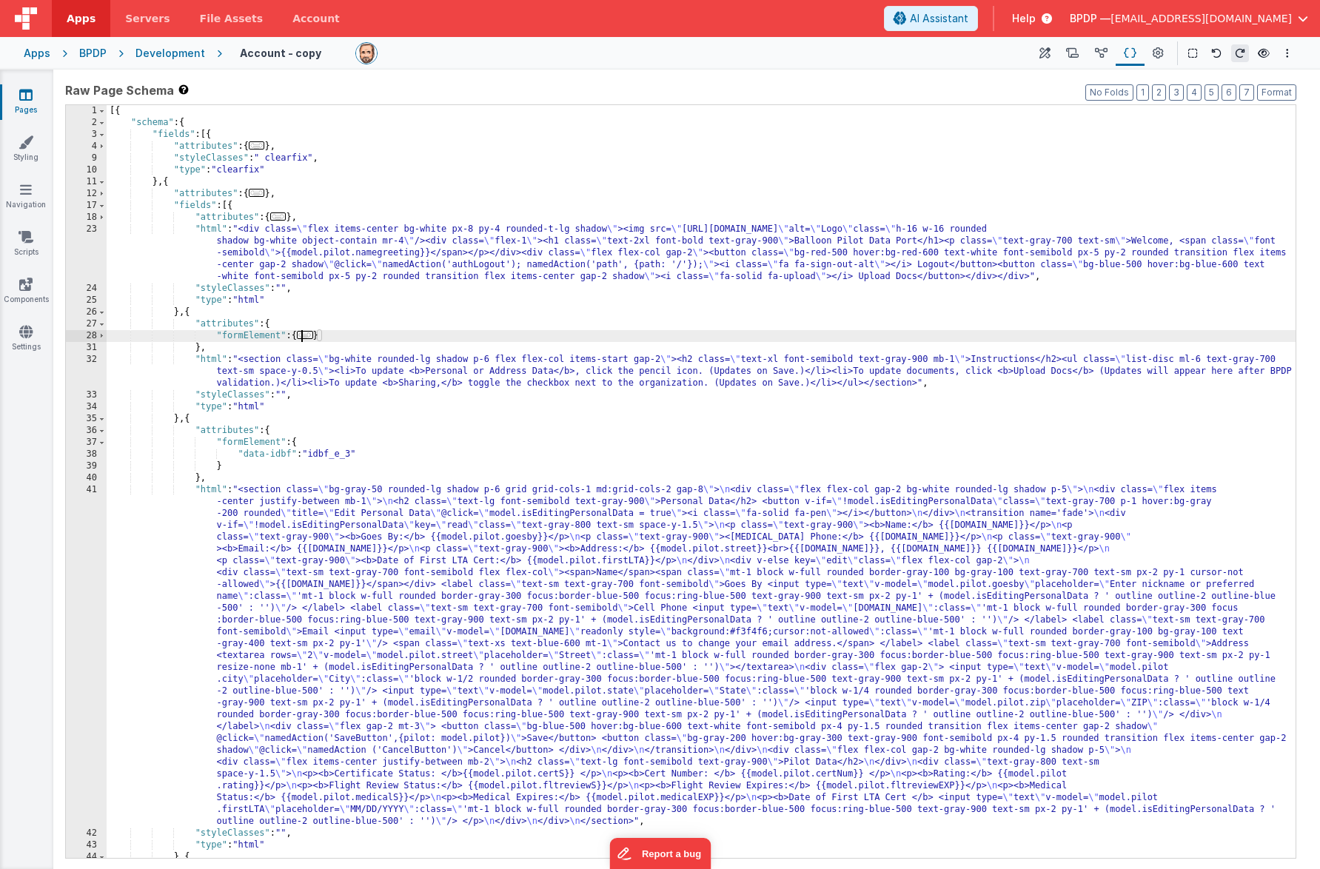
click at [313, 337] on span "..." at bounding box center [305, 335] width 16 height 8
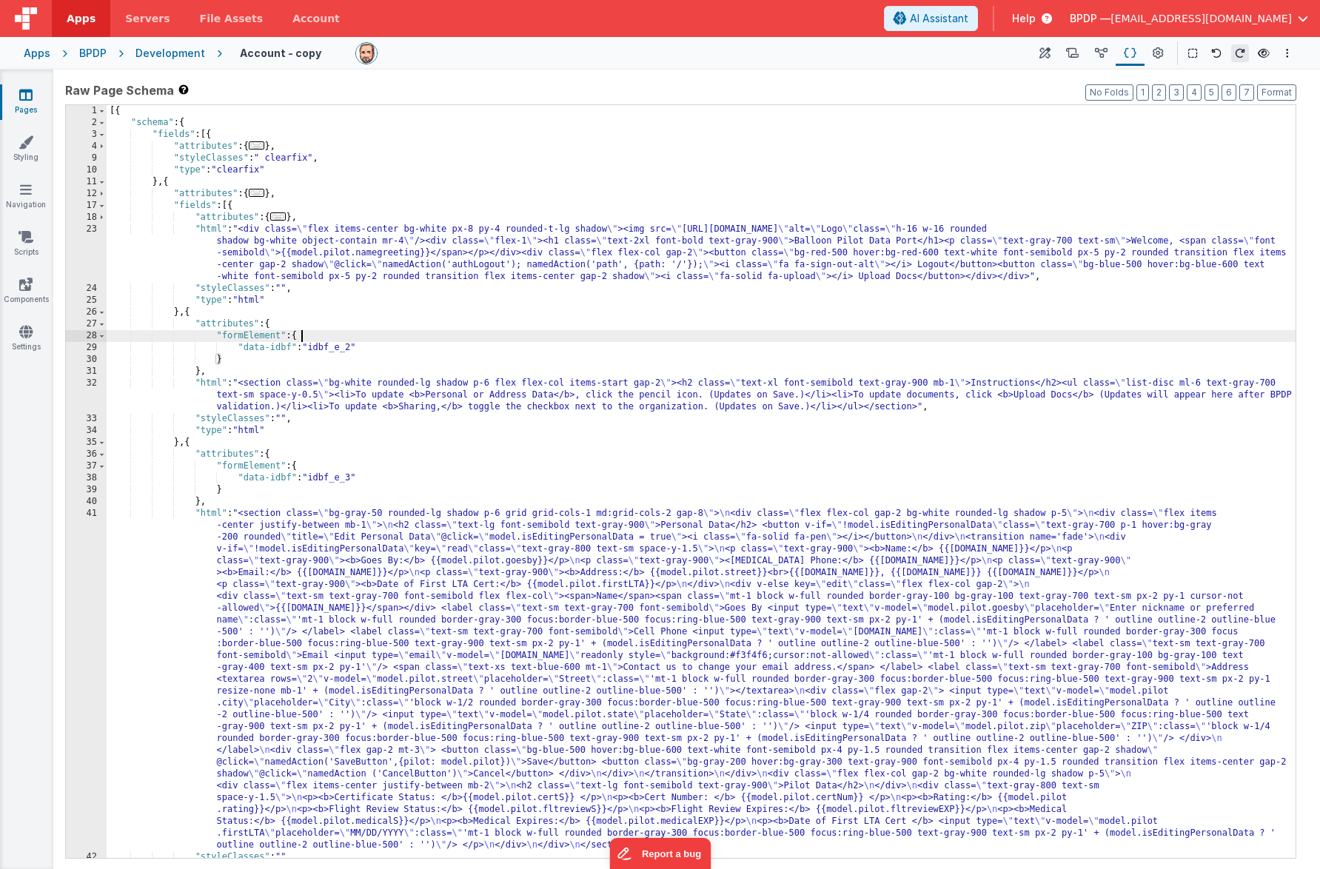
click at [283, 220] on span "..." at bounding box center [278, 217] width 16 height 8
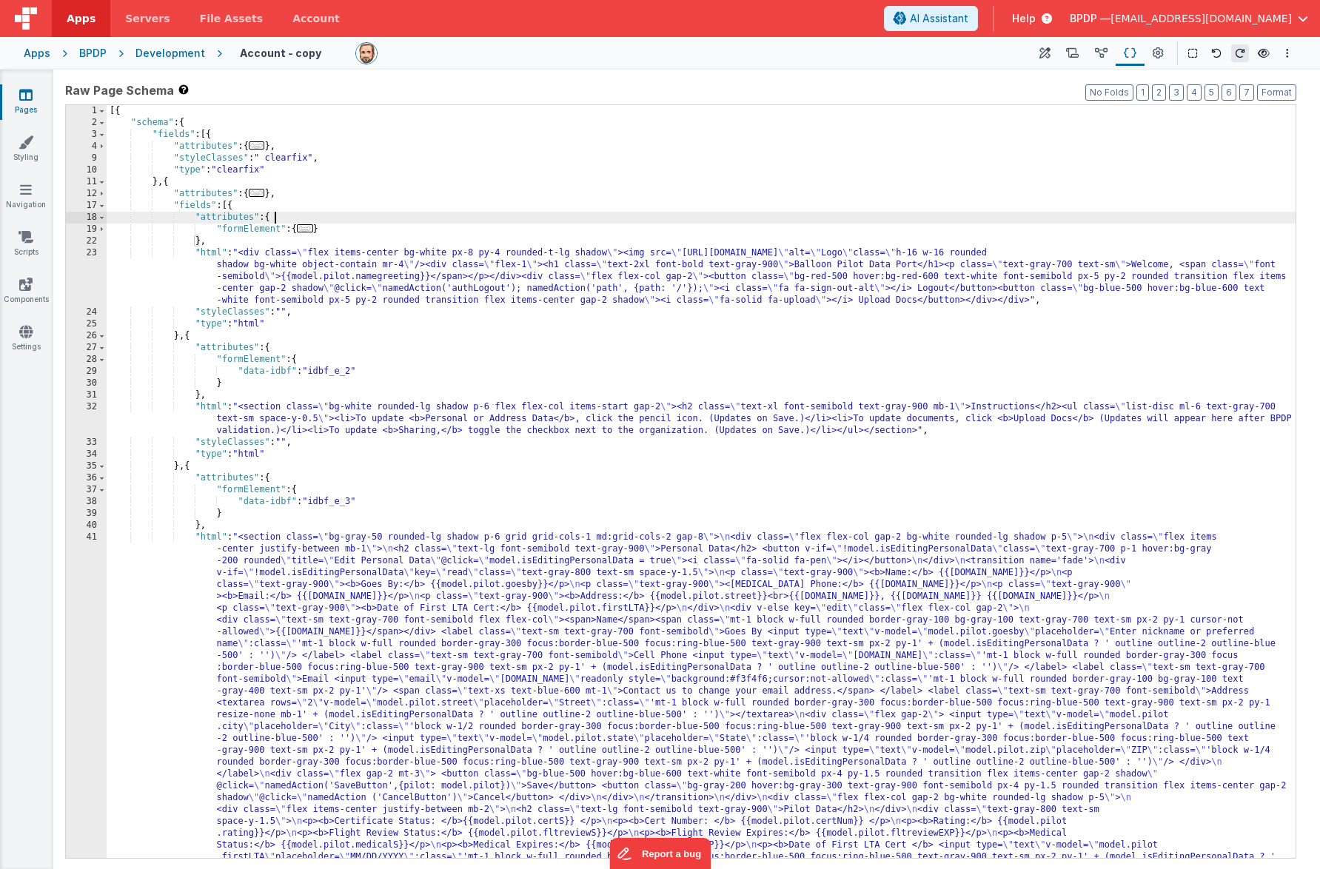
click at [312, 229] on span "..." at bounding box center [305, 228] width 16 height 8
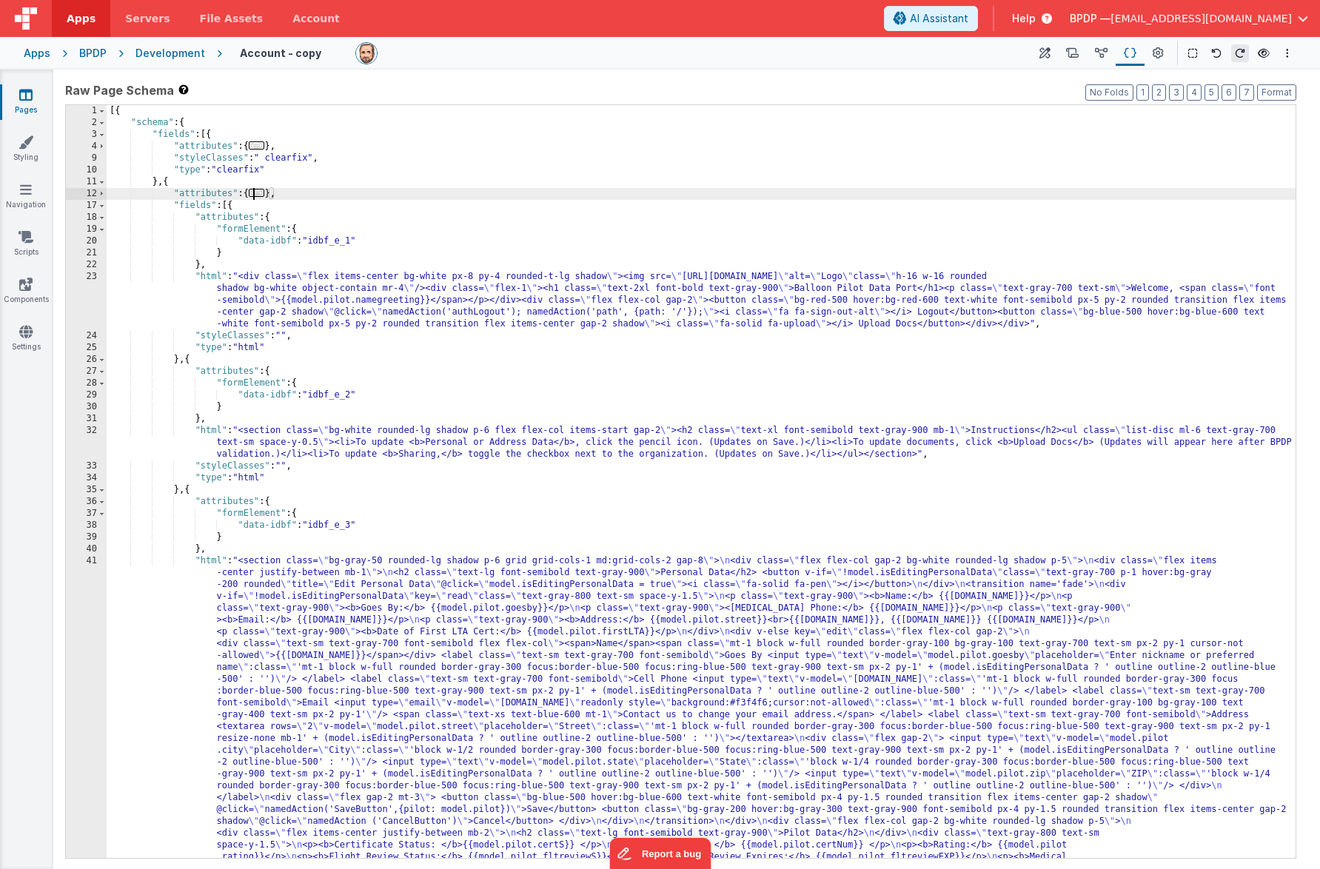
click at [262, 197] on span "..." at bounding box center [257, 193] width 16 height 8
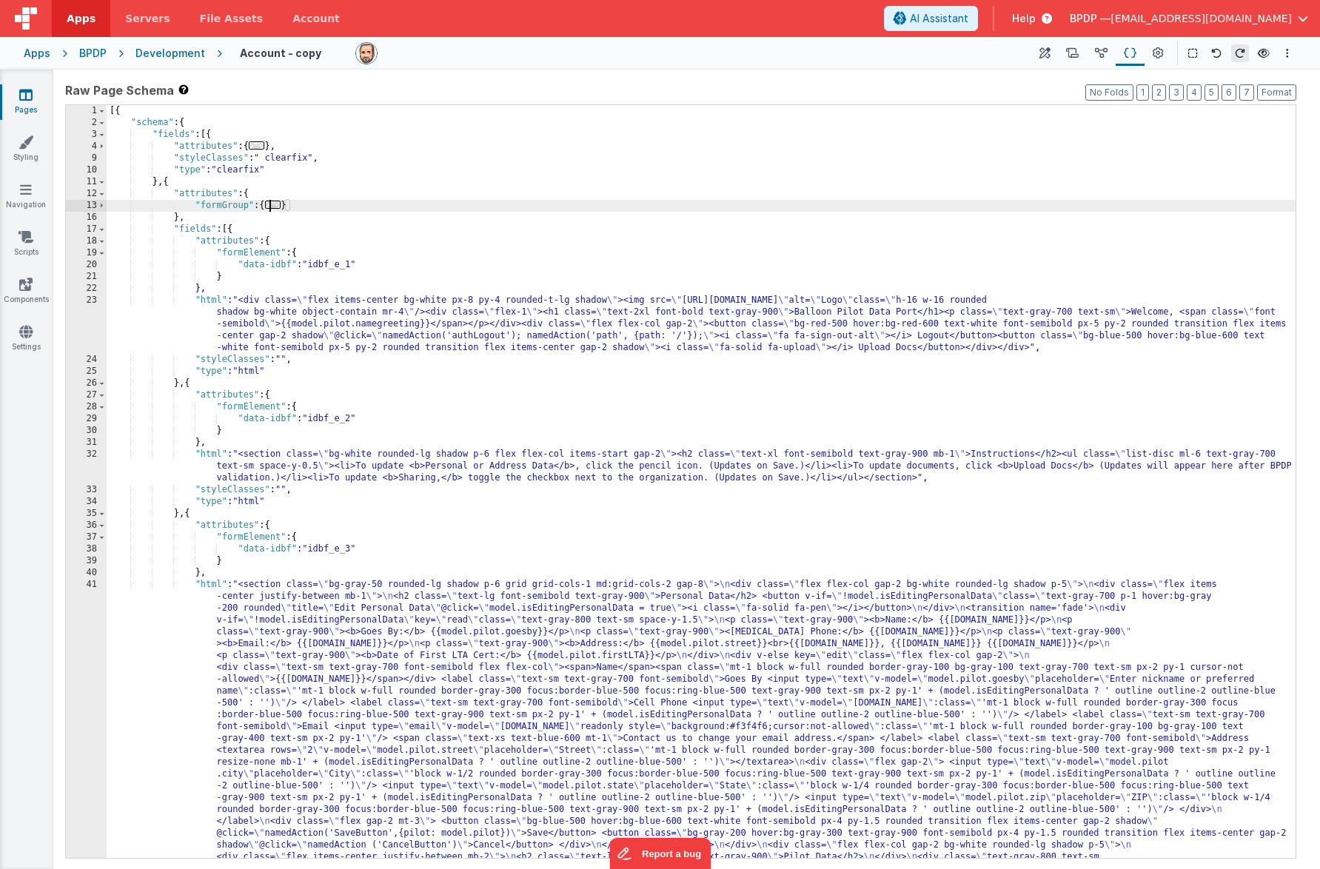
click at [280, 206] on span "..." at bounding box center [273, 205] width 16 height 8
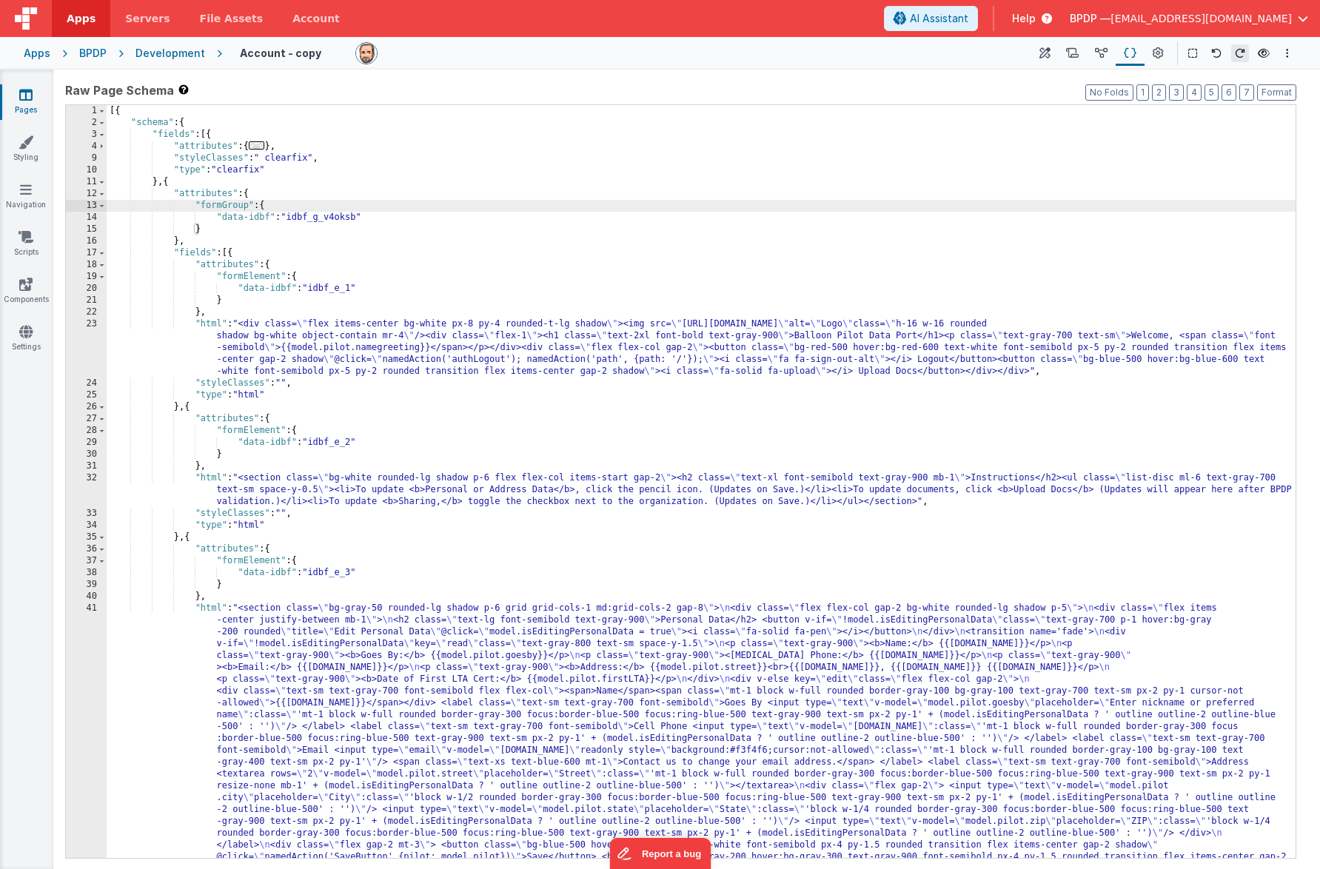
click at [262, 149] on span "..." at bounding box center [257, 145] width 16 height 8
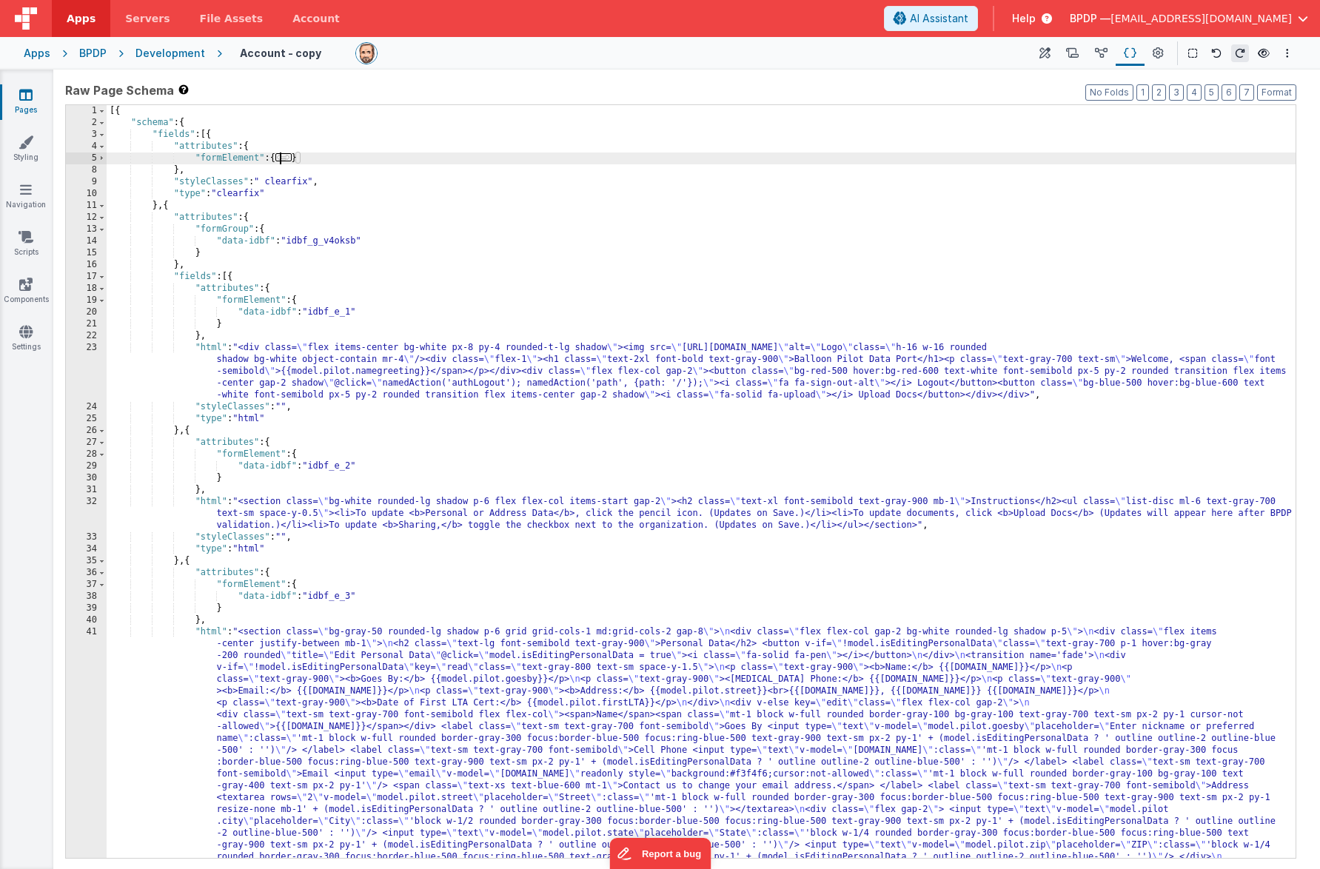
click at [286, 158] on span "..." at bounding box center [283, 157] width 16 height 8
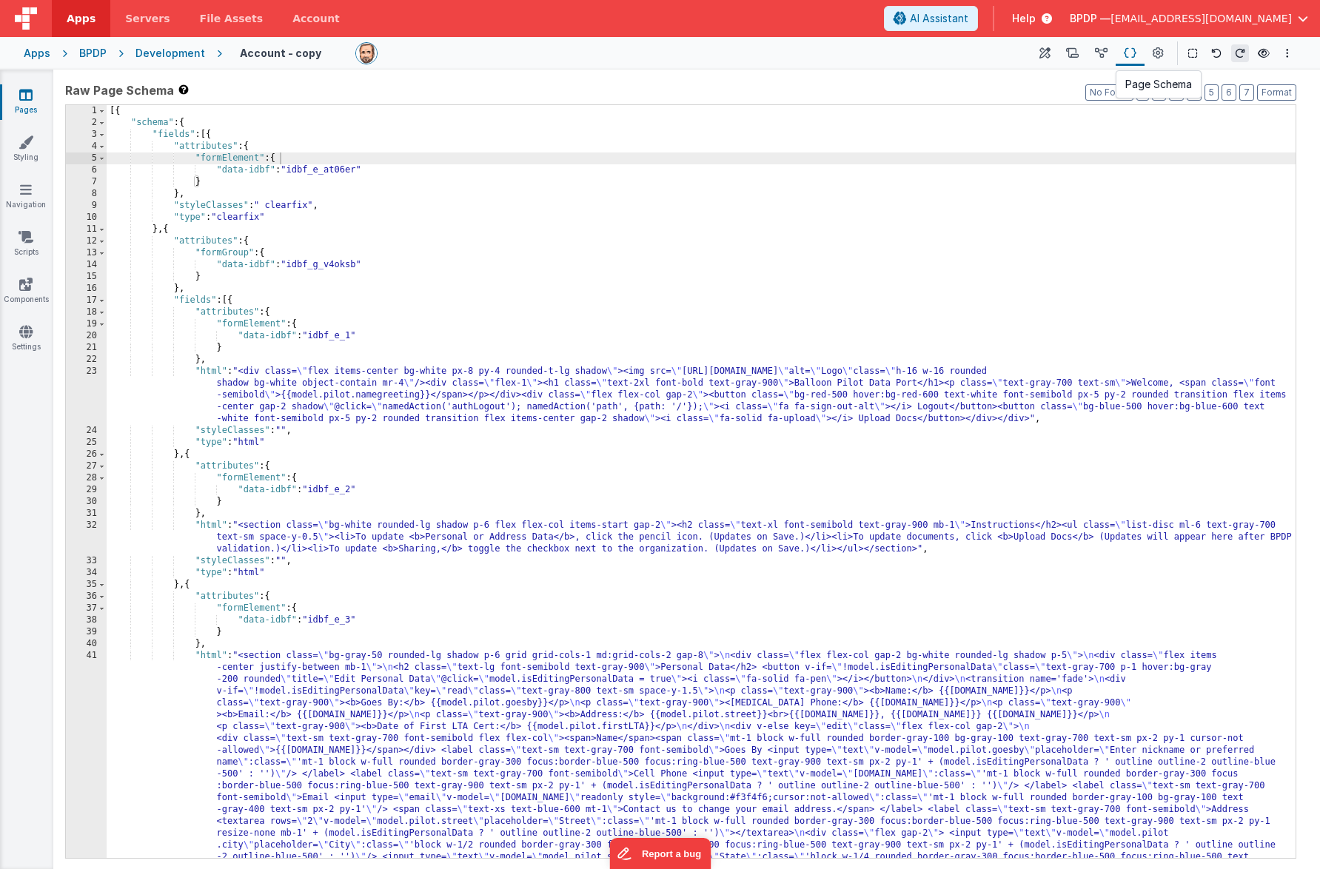
click at [1129, 53] on icon at bounding box center [1130, 54] width 13 height 16
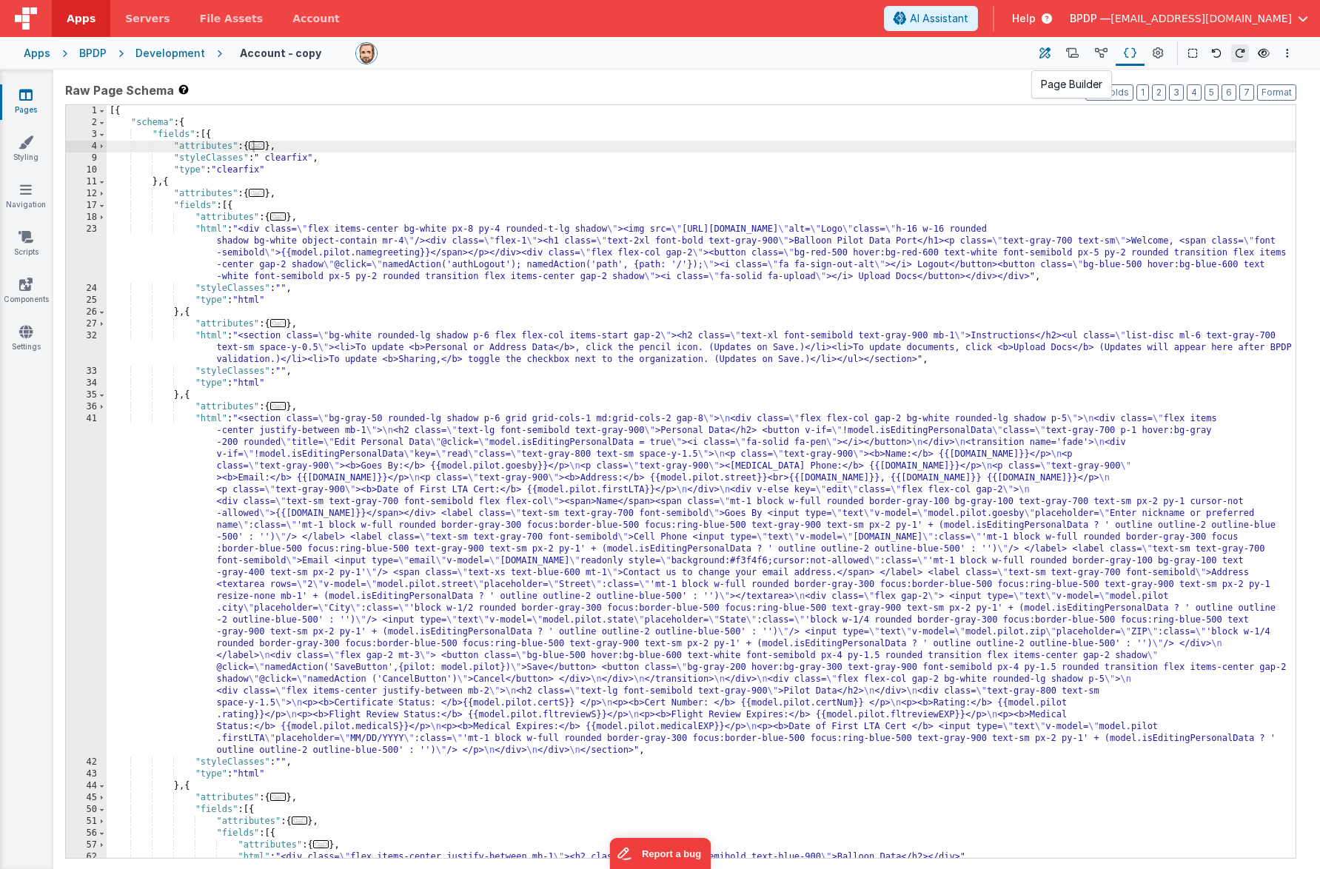
click at [1051, 47] on icon at bounding box center [1045, 54] width 11 height 16
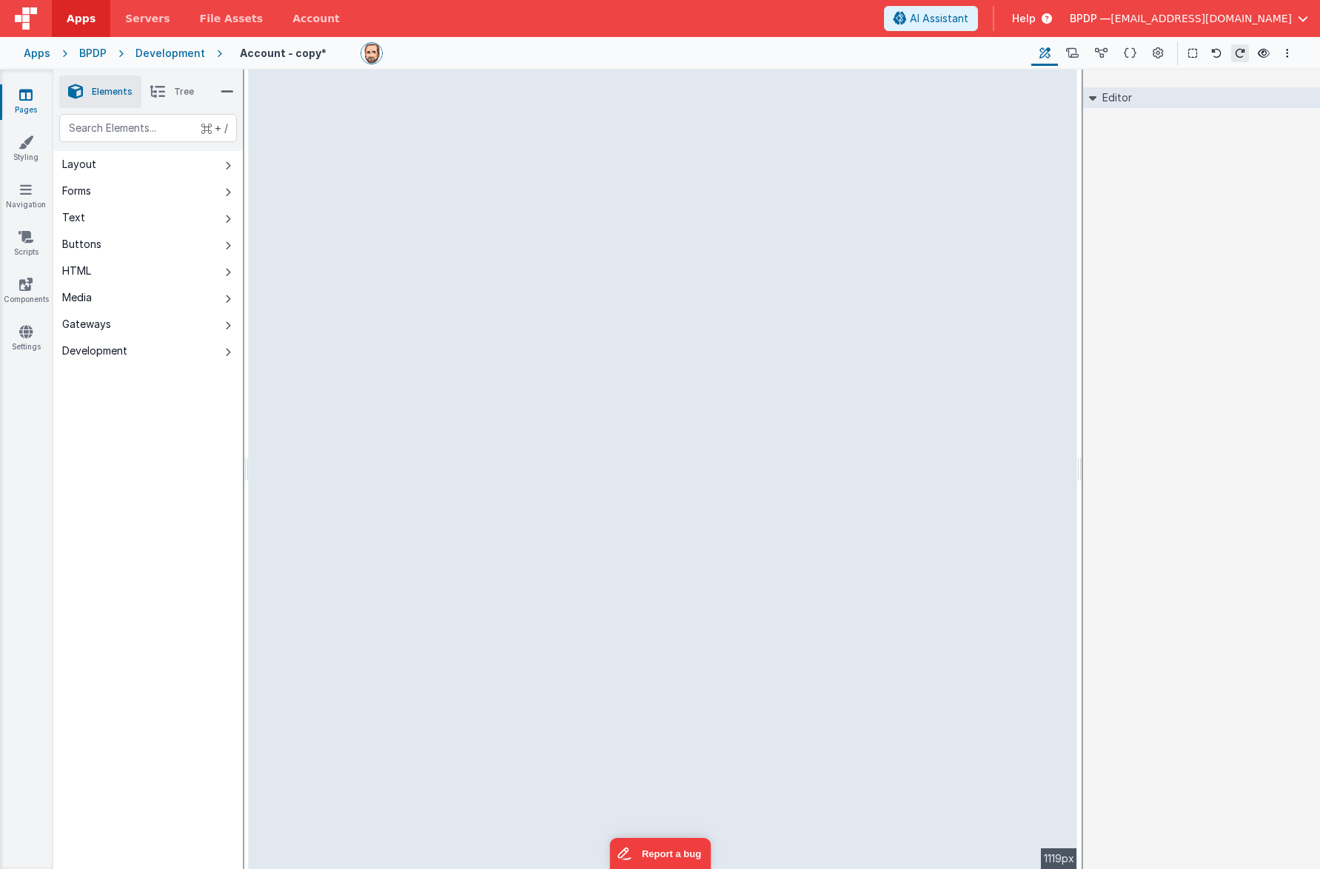
click at [418, 403] on div "--> 1119px" at bounding box center [663, 470] width 829 height 800
drag, startPoint x: 395, startPoint y: 388, endPoint x: 403, endPoint y: 387, distance: 8.3
click at [403, 387] on div "--> 1119px" at bounding box center [663, 470] width 829 height 800
click at [344, 311] on div "--> 1119px" at bounding box center [663, 470] width 829 height 800
click at [340, 280] on div "--> 1119px" at bounding box center [663, 470] width 829 height 800
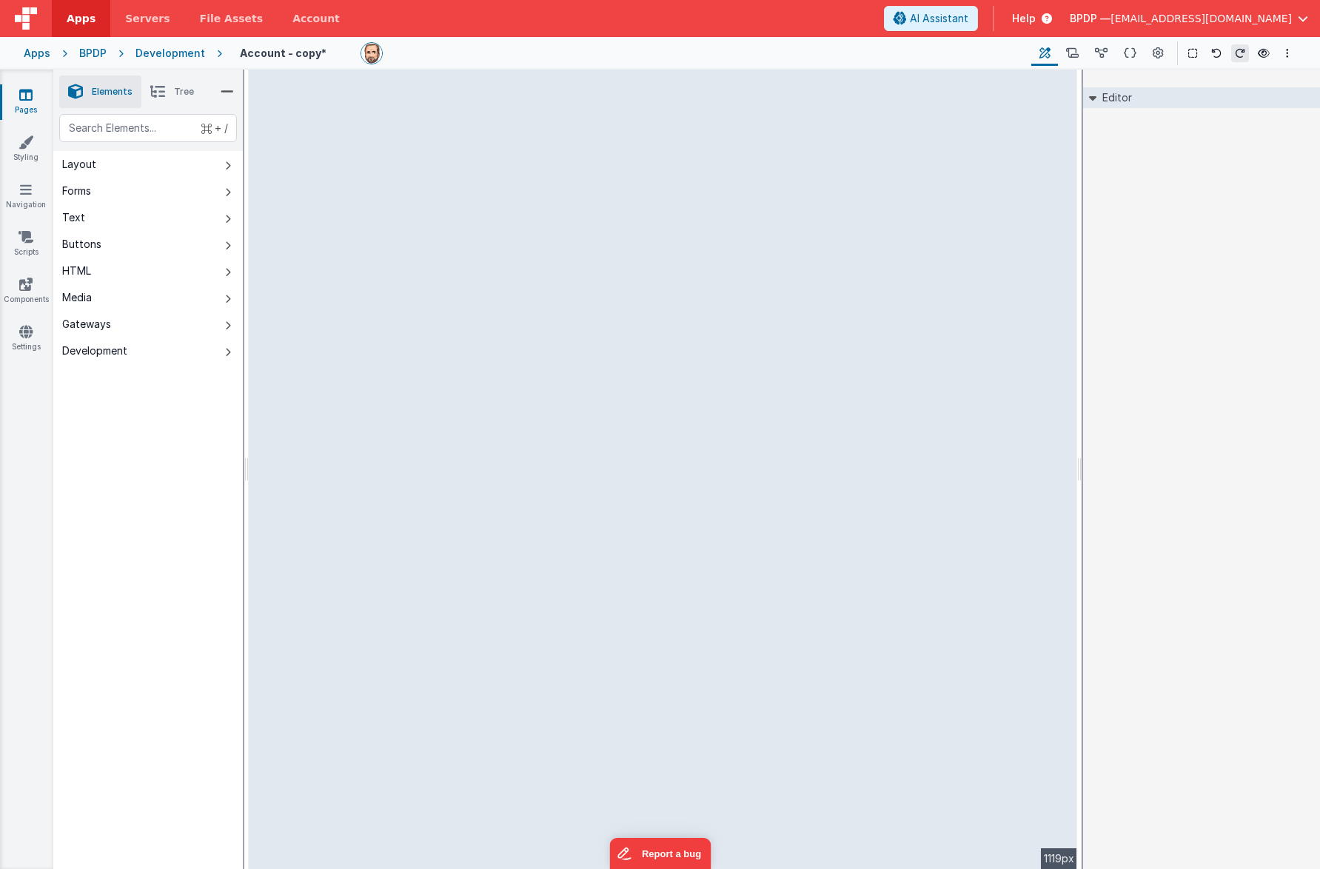
click at [337, 381] on div "--> 1119px" at bounding box center [663, 470] width 829 height 800
